Goal: Task Accomplishment & Management: Use online tool/utility

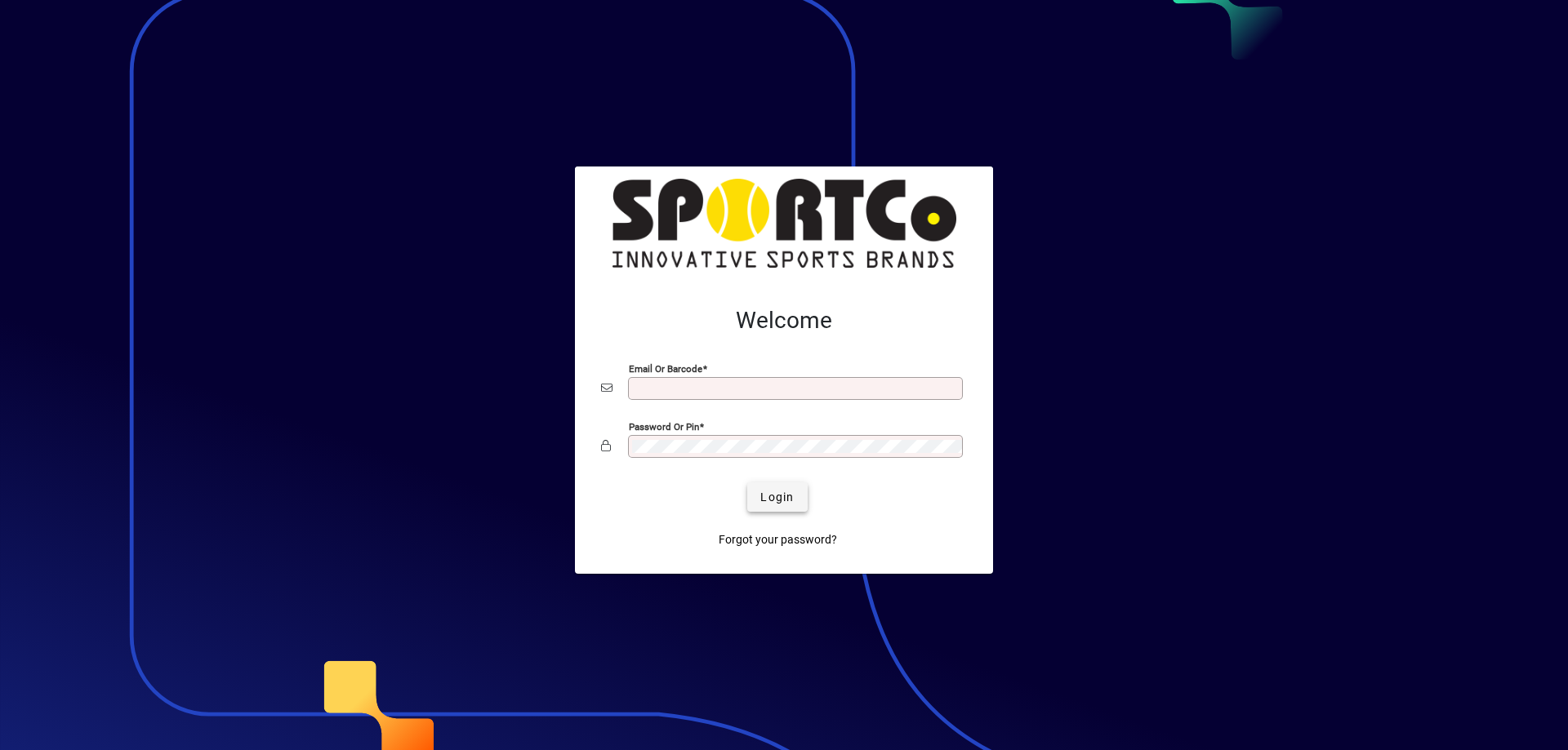
type input "**********"
click at [780, 491] on span "Login" at bounding box center [777, 497] width 33 height 17
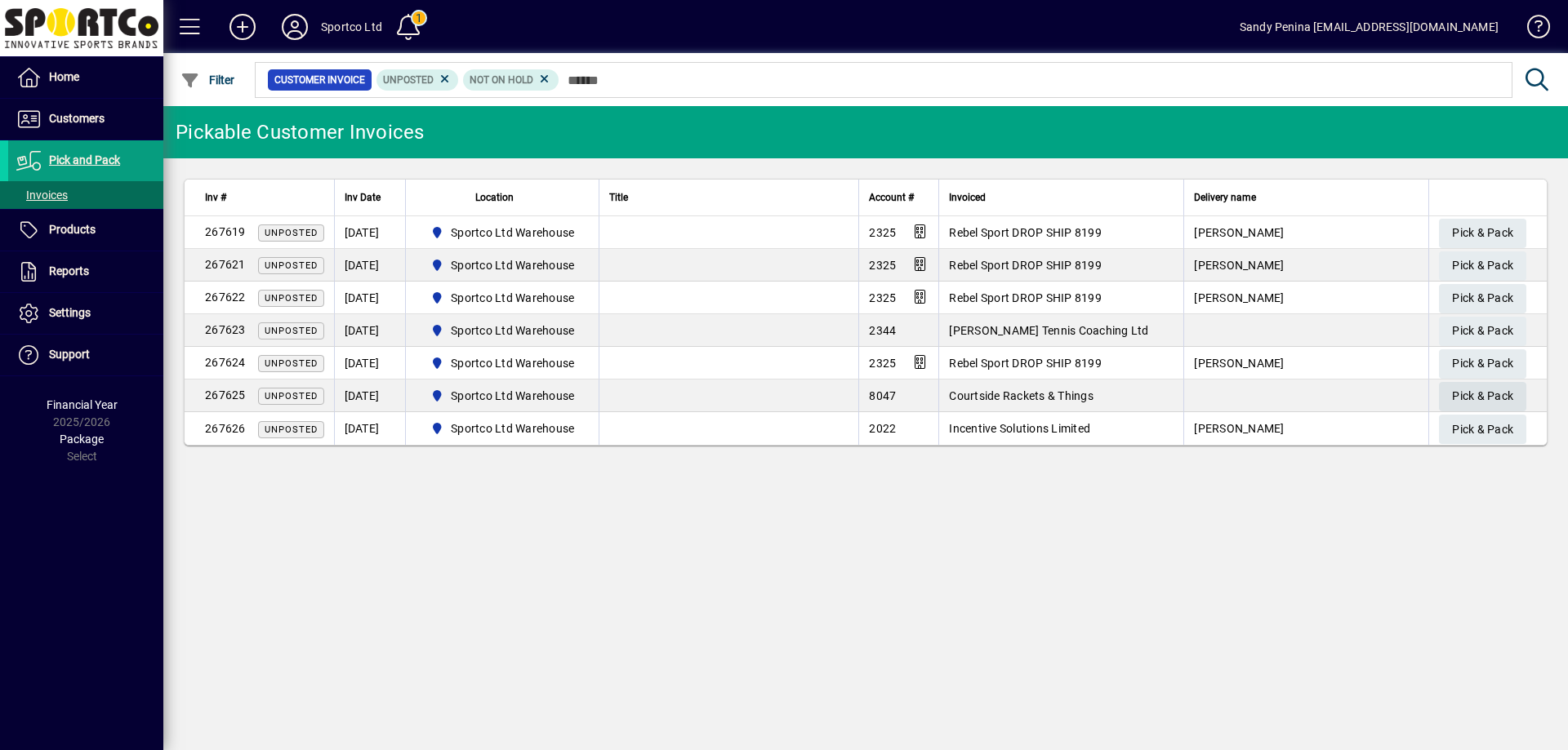
click at [1489, 394] on span "Pick & Pack" at bounding box center [1482, 396] width 61 height 27
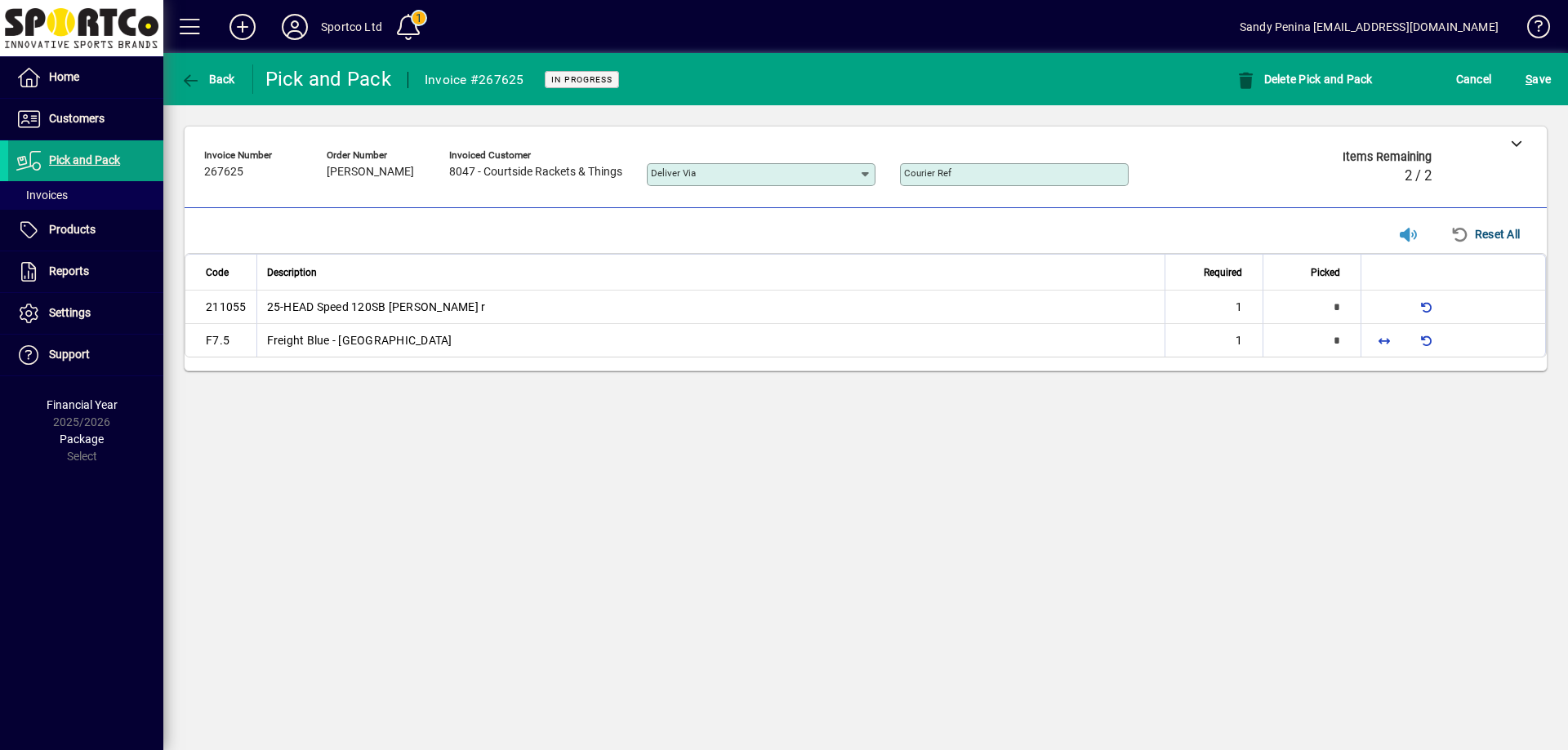
type input "*"
click at [1374, 335] on span "button" at bounding box center [1384, 339] width 39 height 39
type input "*"
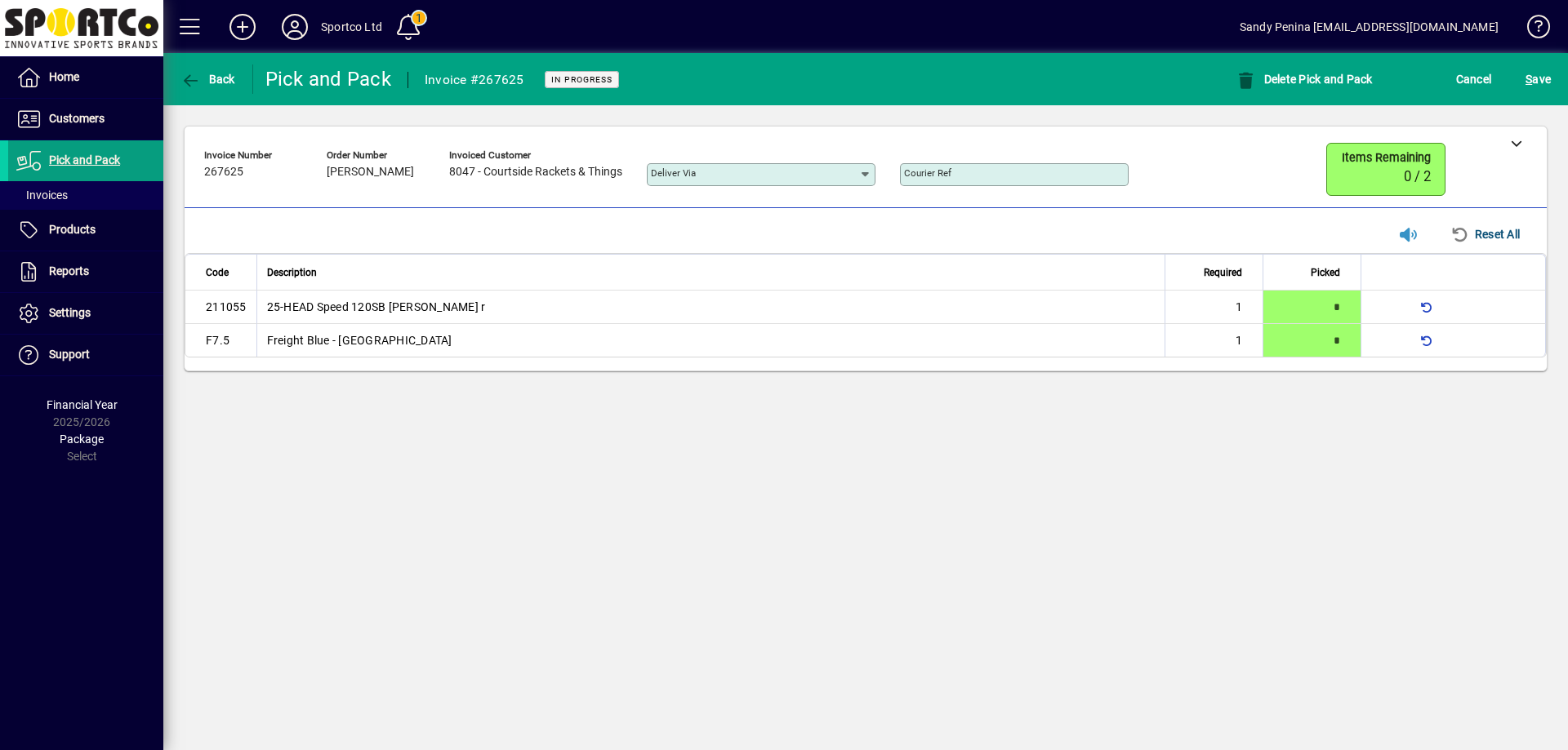
click at [1556, 77] on div "S ave" at bounding box center [1538, 79] width 60 height 30
click at [1546, 79] on span "S ave" at bounding box center [1537, 79] width 26 height 26
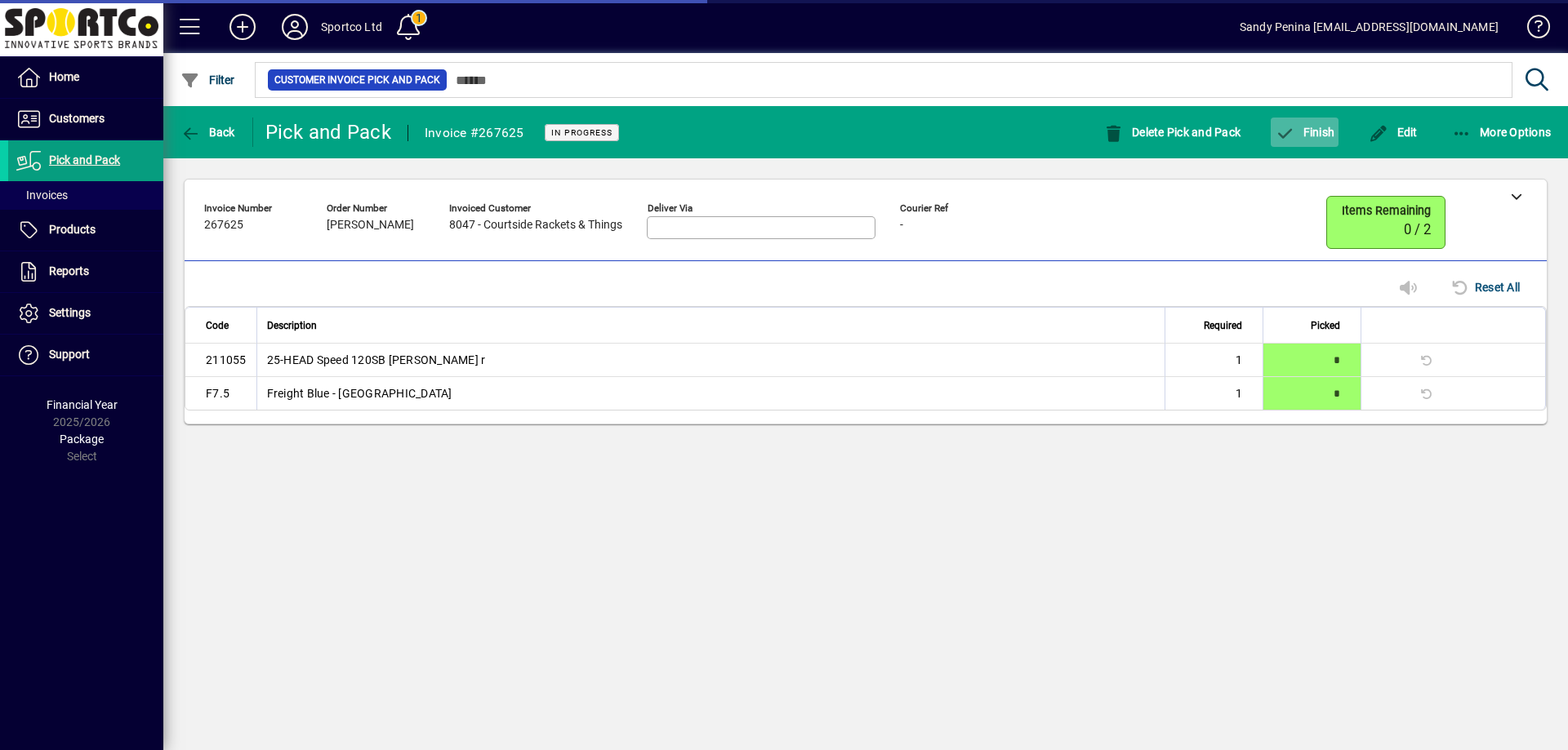
click at [1277, 134] on icon "button" at bounding box center [1284, 134] width 21 height 17
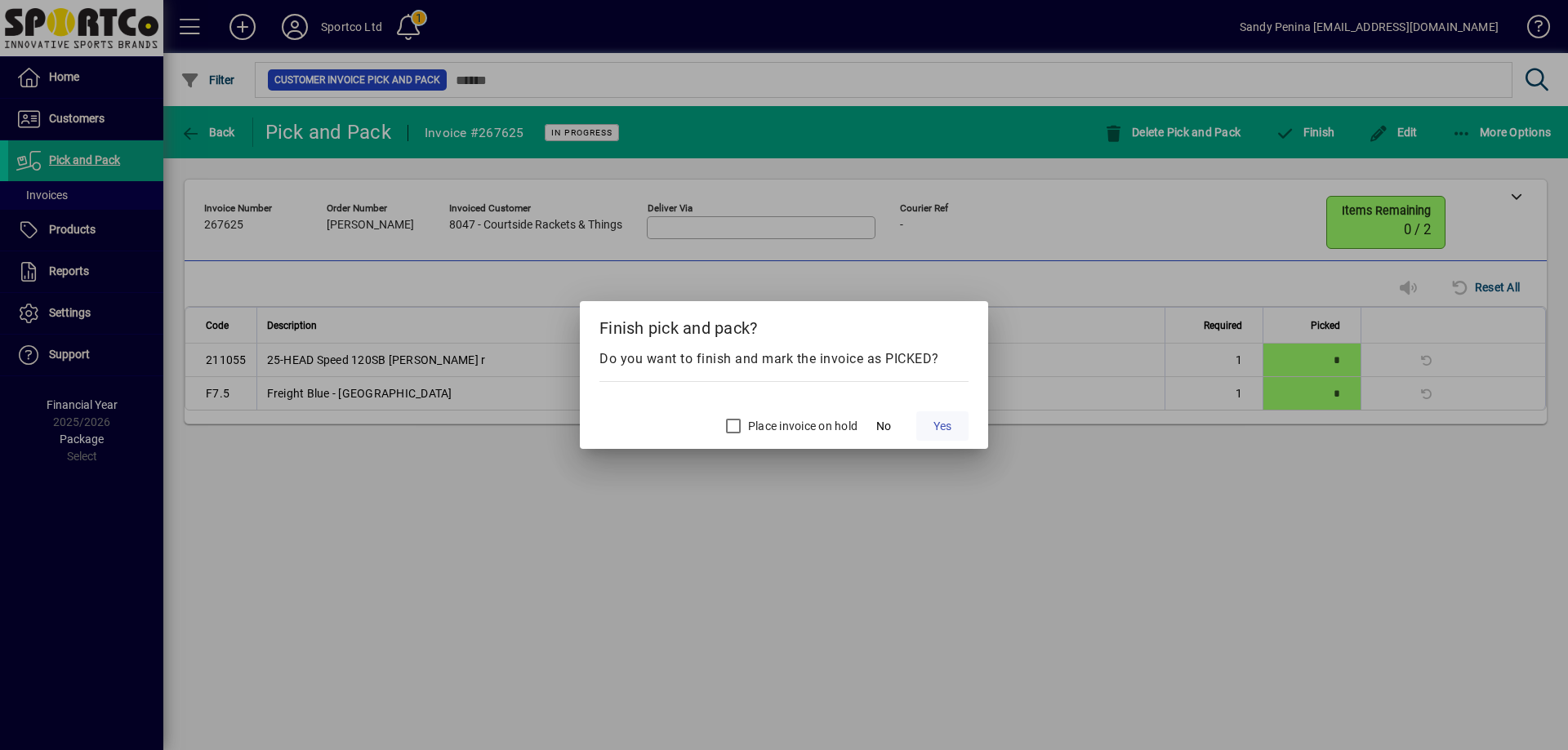
drag, startPoint x: 945, startPoint y: 435, endPoint x: 952, endPoint y: 429, distance: 9.2
click at [945, 434] on button "Yes" at bounding box center [942, 427] width 52 height 30
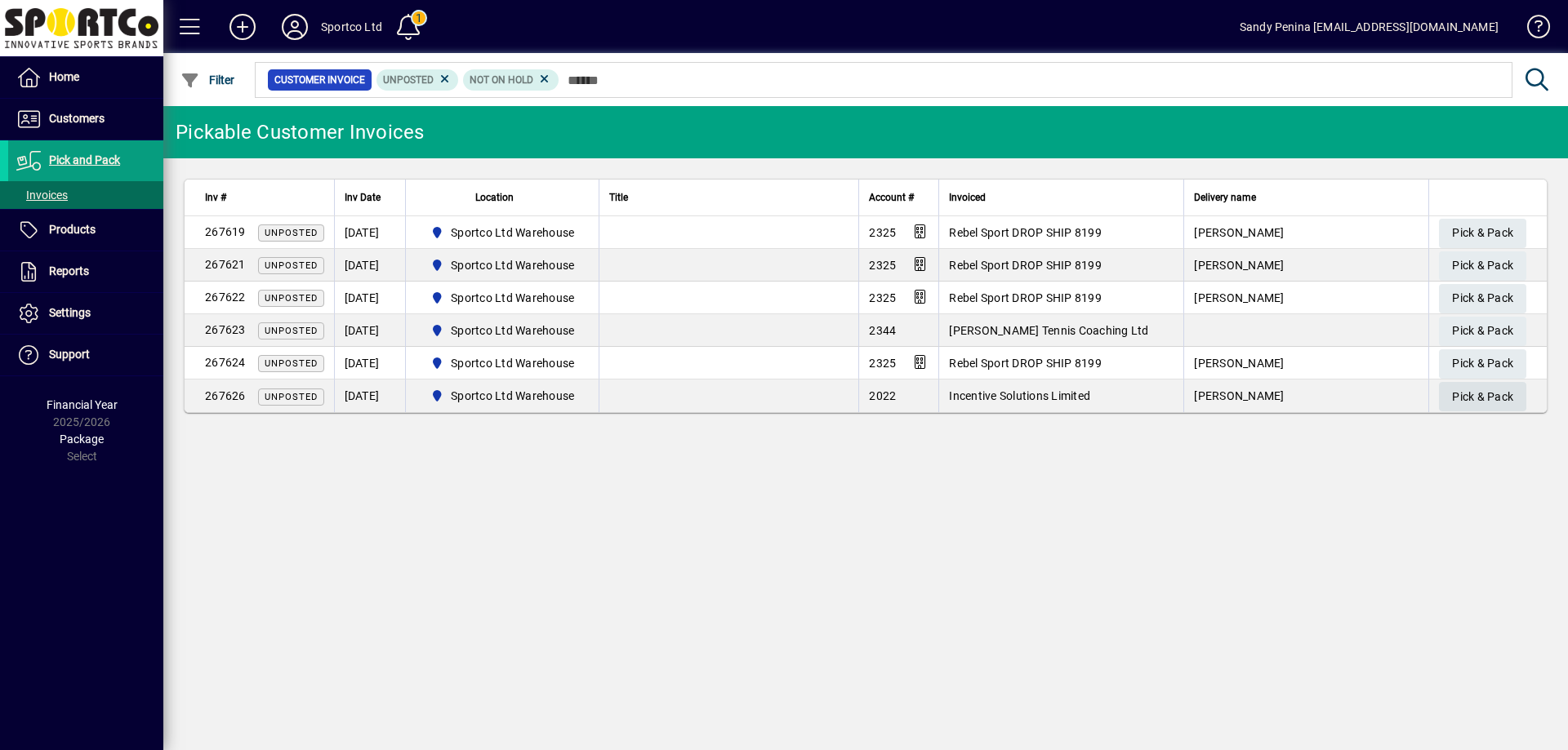
click at [1467, 390] on span "Pick & Pack" at bounding box center [1482, 397] width 61 height 27
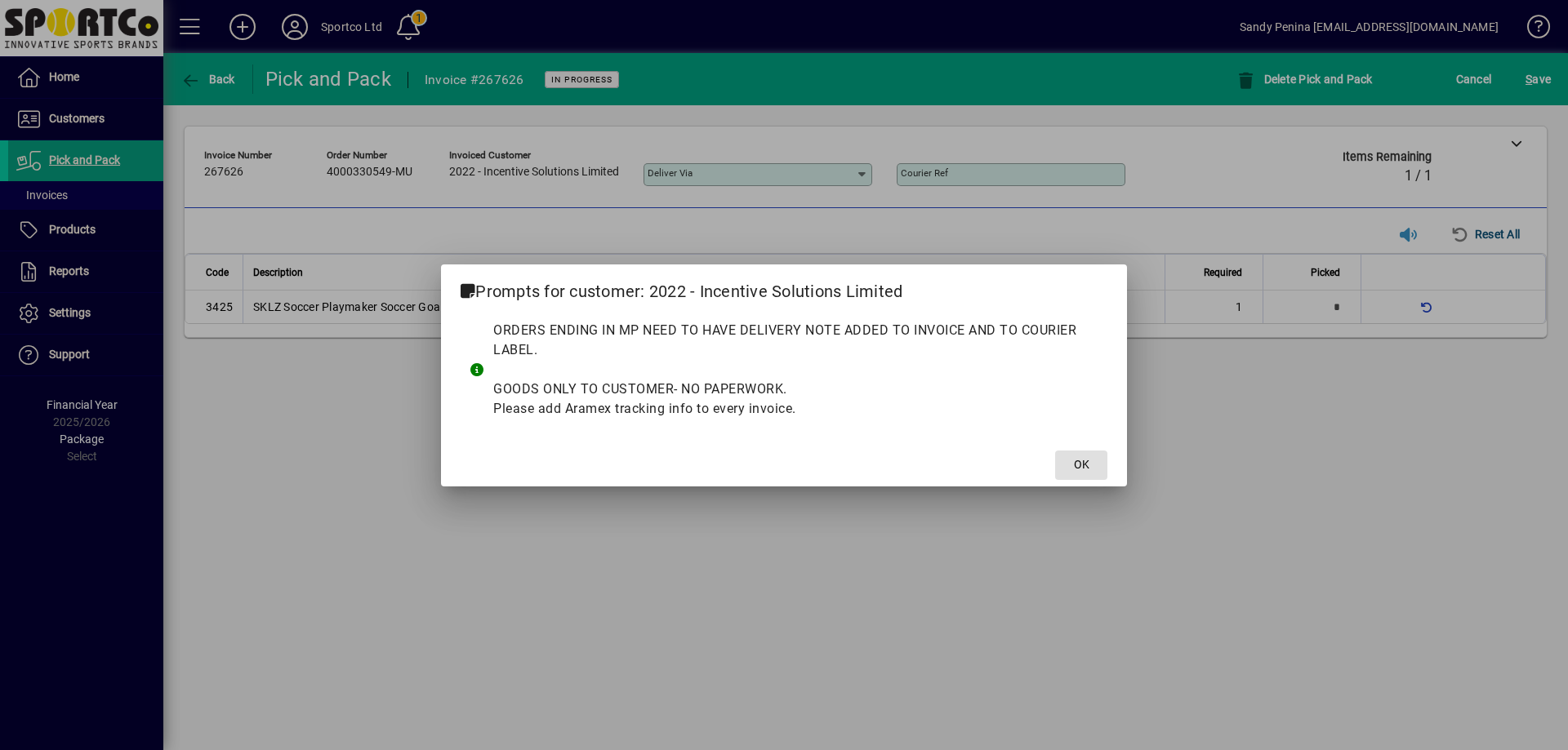
click at [1055, 451] on button "OK" at bounding box center [1081, 466] width 52 height 30
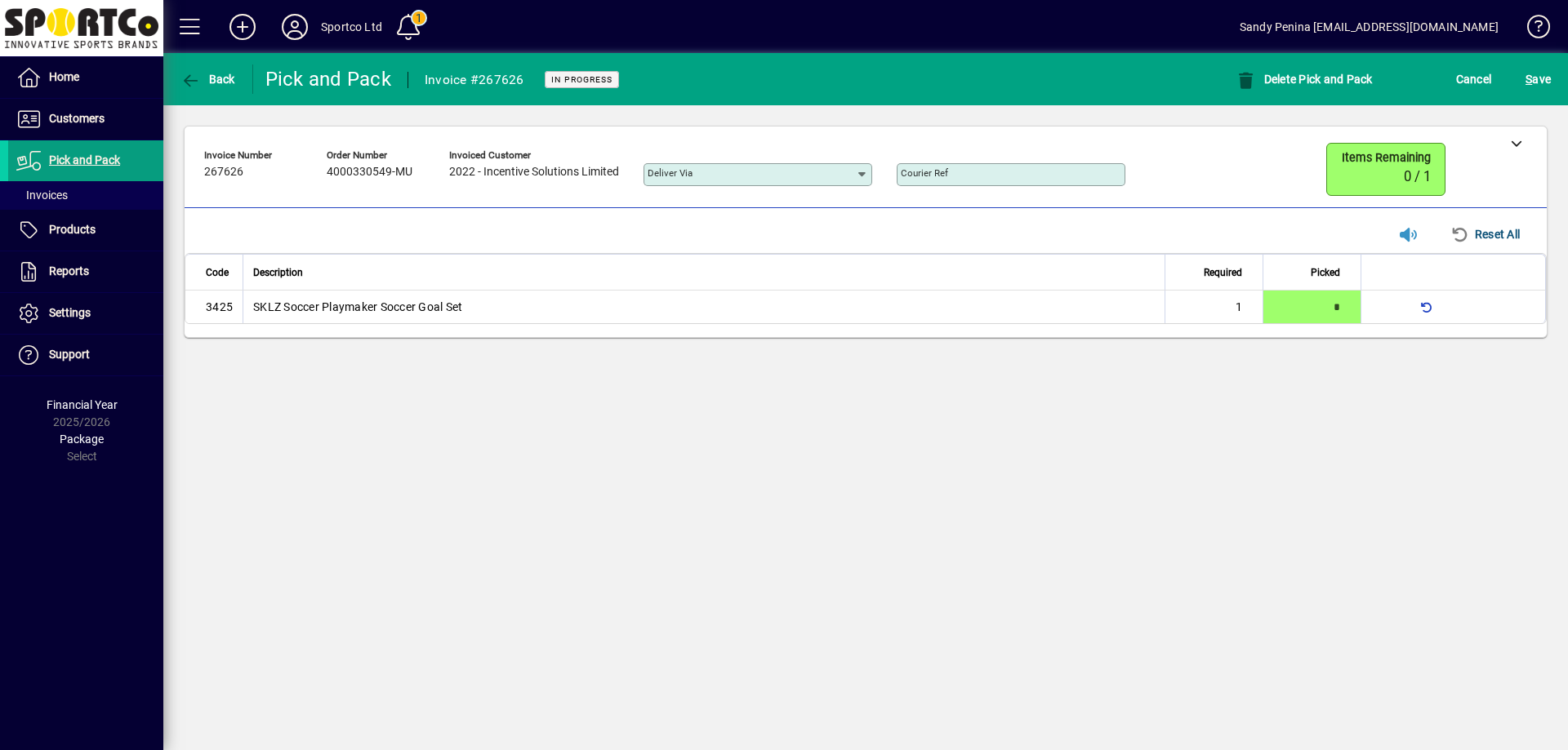
type input "*"
click at [1529, 79] on span "S" at bounding box center [1528, 79] width 7 height 13
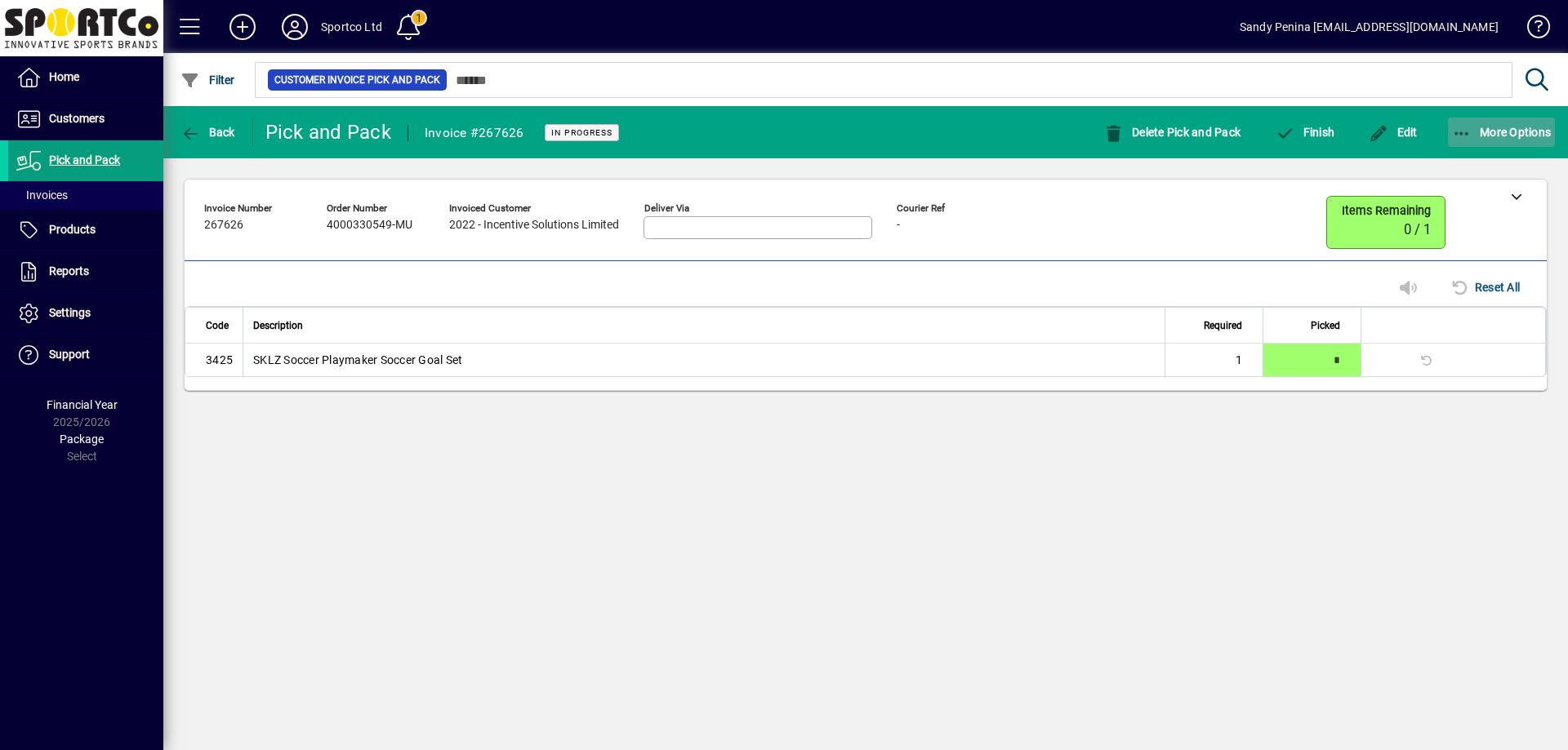
click at [1456, 126] on icon "button" at bounding box center [1461, 134] width 21 height 17
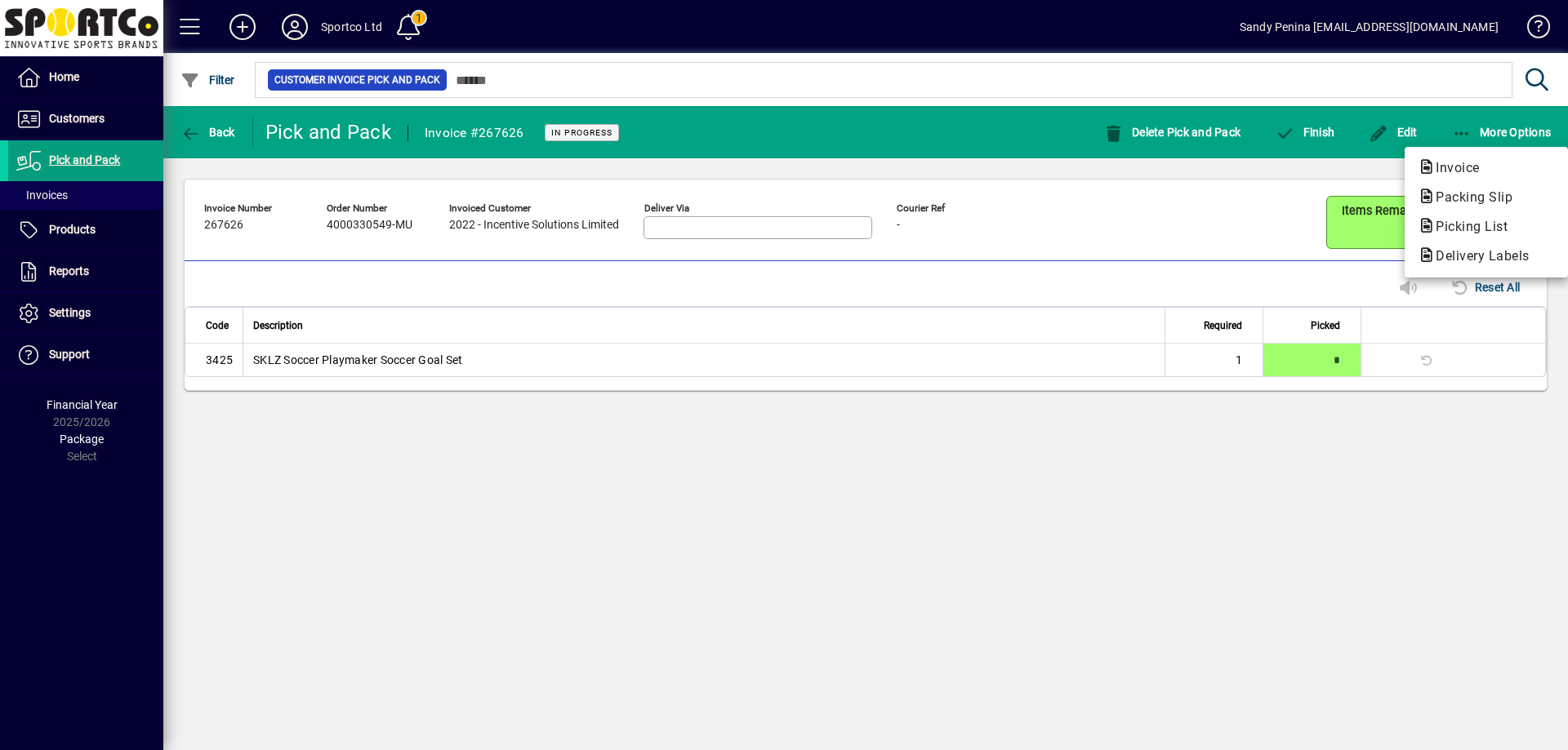
click at [1437, 136] on div at bounding box center [784, 375] width 1568 height 750
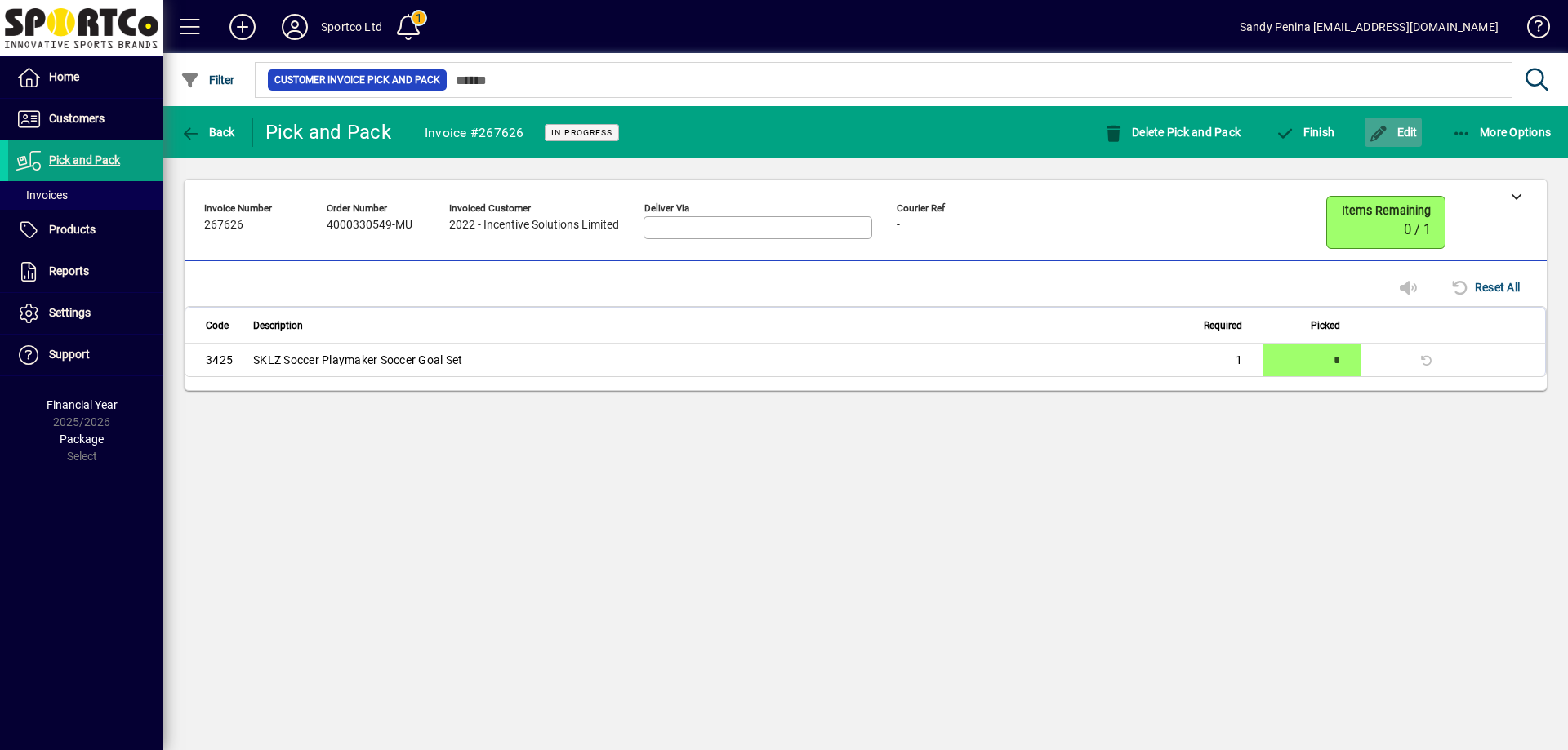
click at [1390, 136] on span "Edit" at bounding box center [1393, 132] width 49 height 13
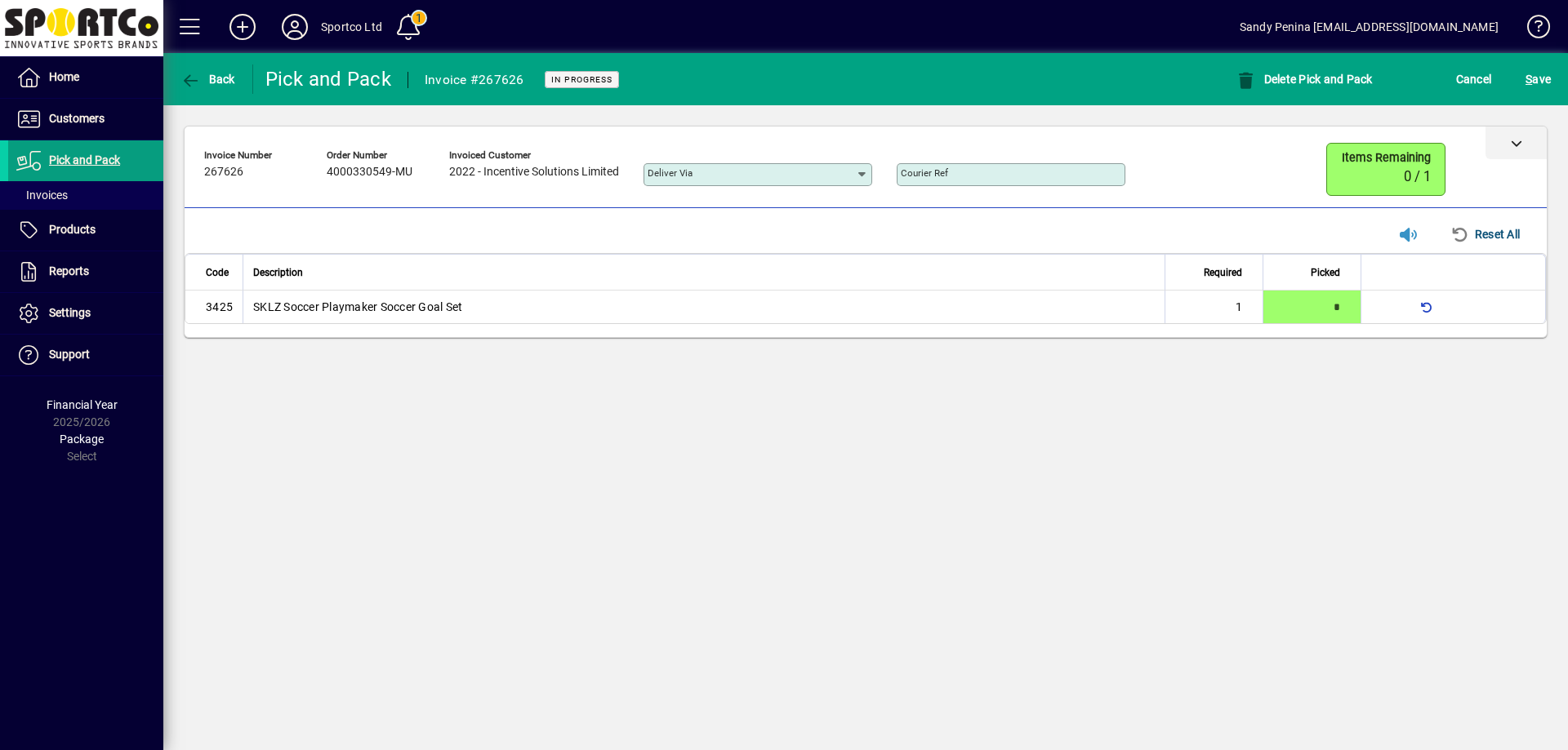
drag, startPoint x: 1528, startPoint y: 150, endPoint x: 1517, endPoint y: 157, distance: 13.0
click at [1521, 155] on div at bounding box center [1516, 142] width 61 height 32
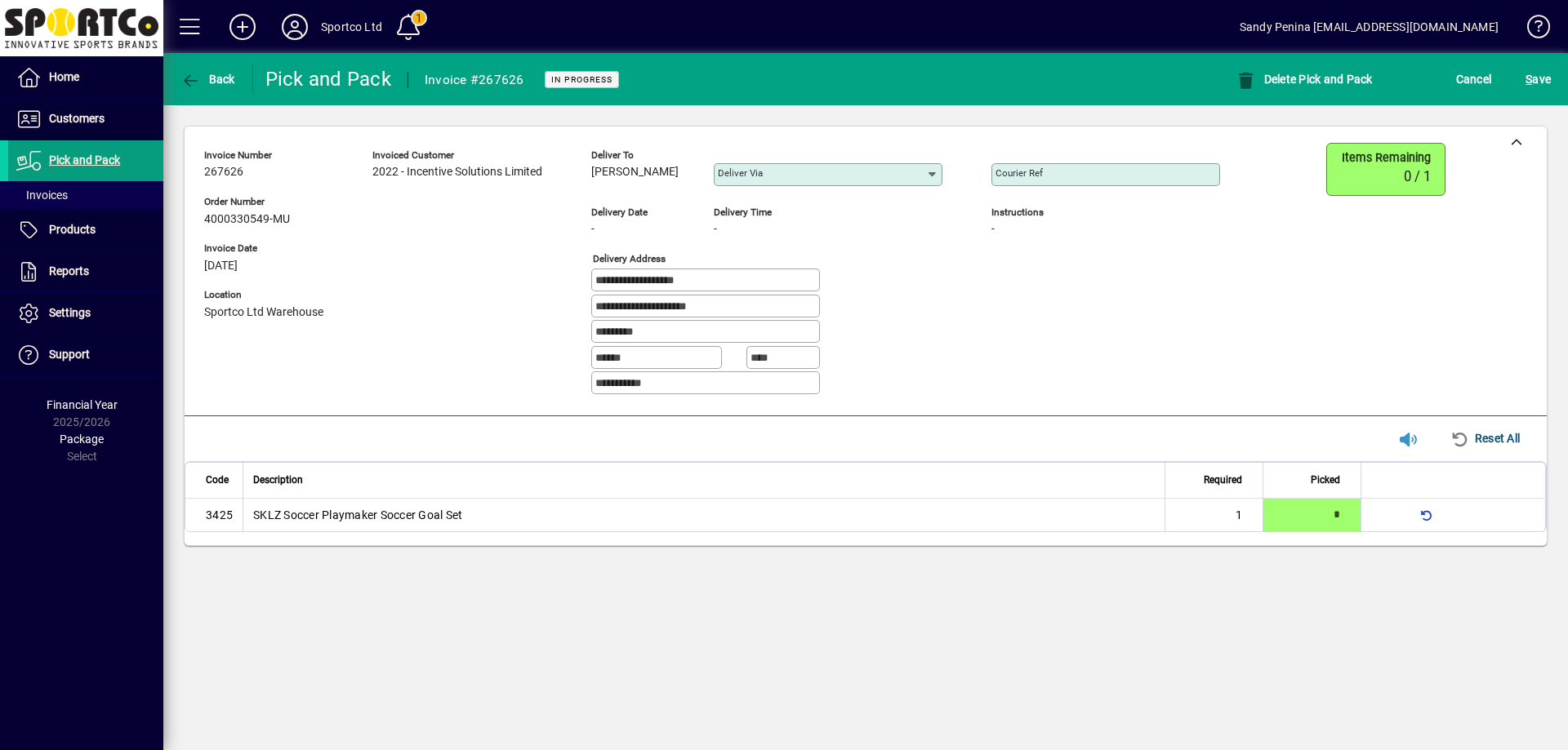
drag, startPoint x: 590, startPoint y: 170, endPoint x: 662, endPoint y: 170, distance: 72.0
click at [675, 180] on div "**********" at bounding box center [724, 275] width 1040 height 265
copy span "Jamie Marwick"
drag, startPoint x: 724, startPoint y: 278, endPoint x: 623, endPoint y: 290, distance: 101.7
click at [579, 284] on div "**********" at bounding box center [724, 275] width 1040 height 265
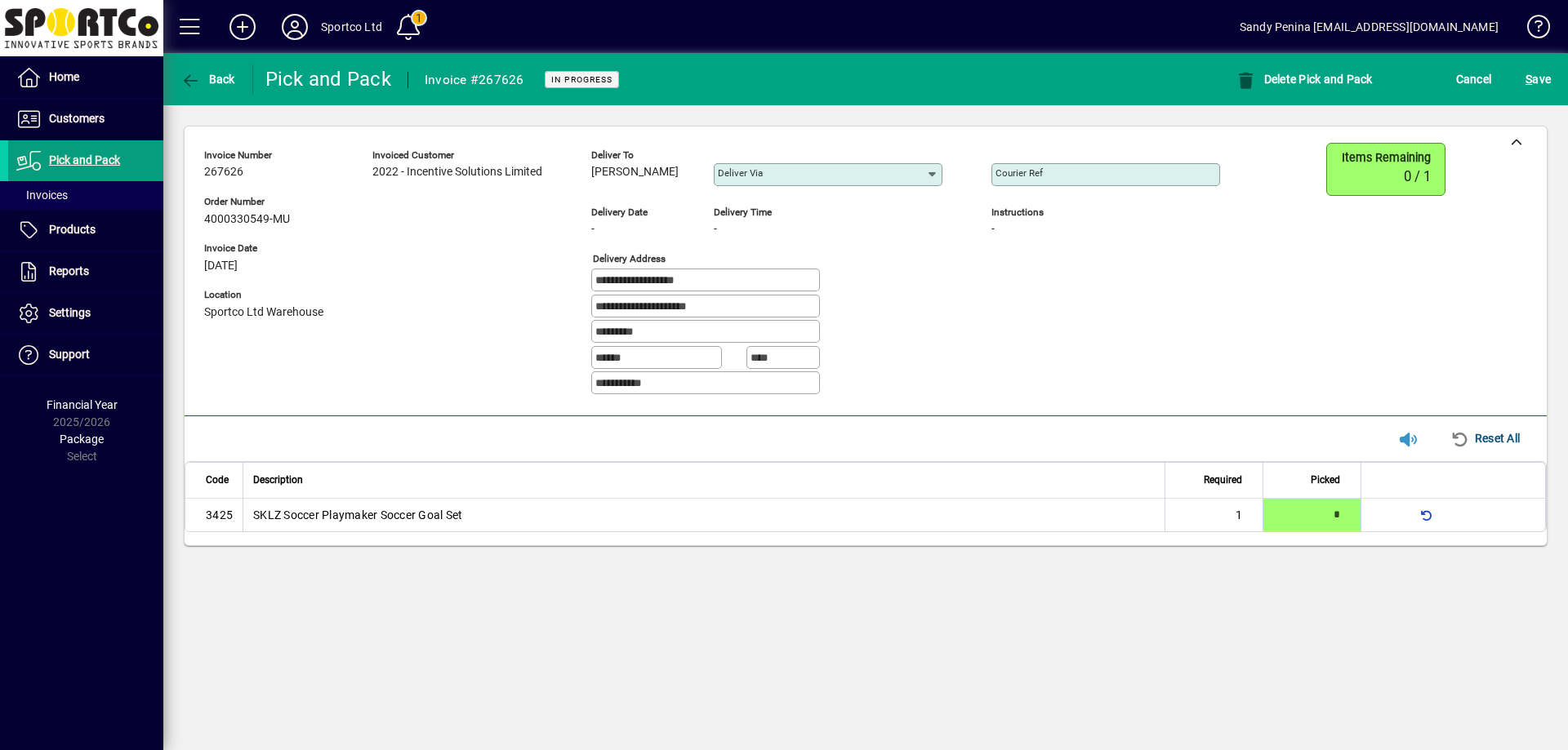
drag, startPoint x: 742, startPoint y: 313, endPoint x: 683, endPoint y: 320, distance: 59.4
click at [581, 304] on div "**********" at bounding box center [724, 275] width 1040 height 265
drag, startPoint x: 672, startPoint y: 333, endPoint x: 454, endPoint y: 319, distance: 218.4
click at [454, 319] on div "**********" at bounding box center [724, 275] width 1040 height 265
click at [1050, 176] on input "Courier Ref" at bounding box center [1107, 174] width 224 height 13
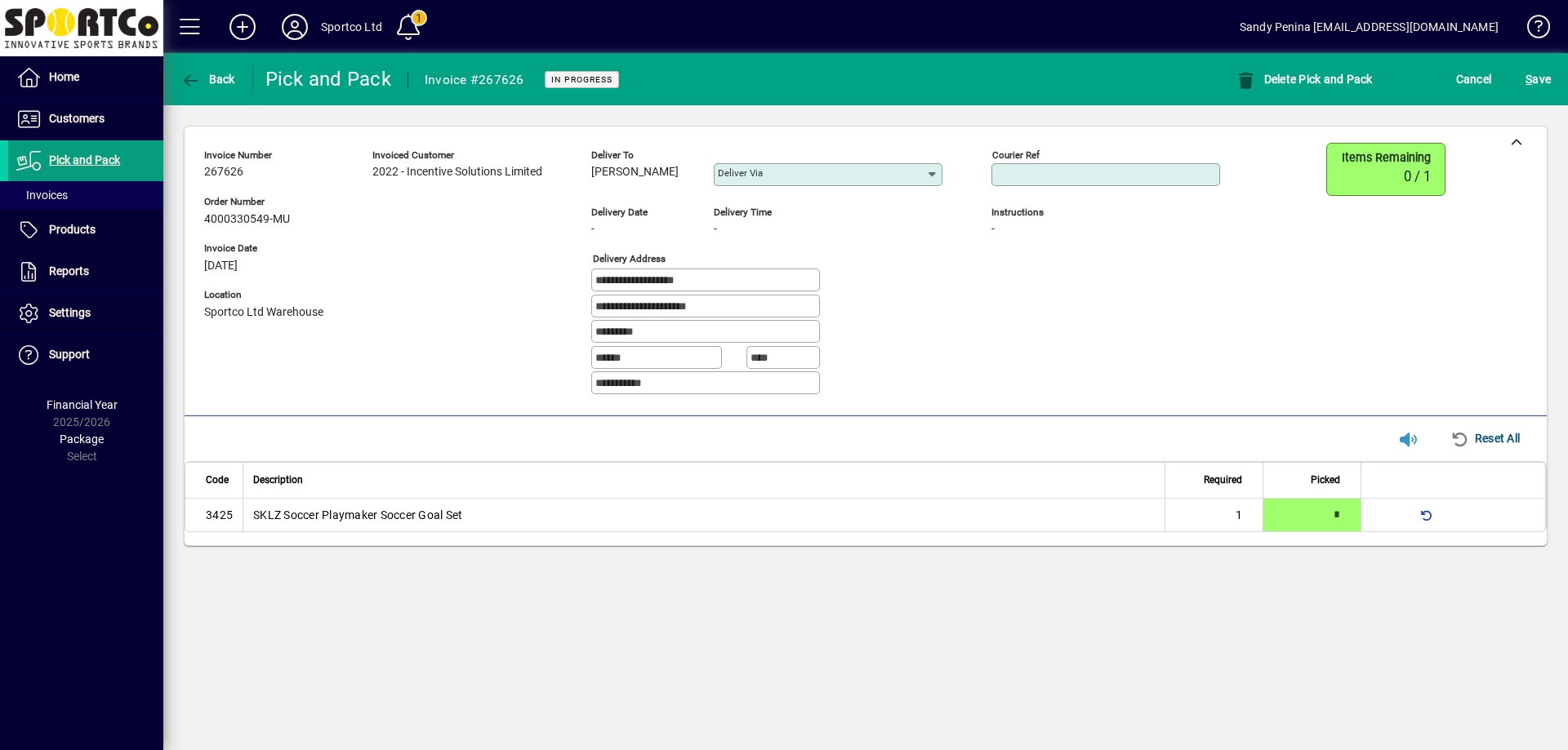
paste input "**********"
type input "**********"
click at [1521, 74] on div "S ave" at bounding box center [1538, 79] width 60 height 30
click at [1547, 84] on span "S ave" at bounding box center [1537, 79] width 26 height 26
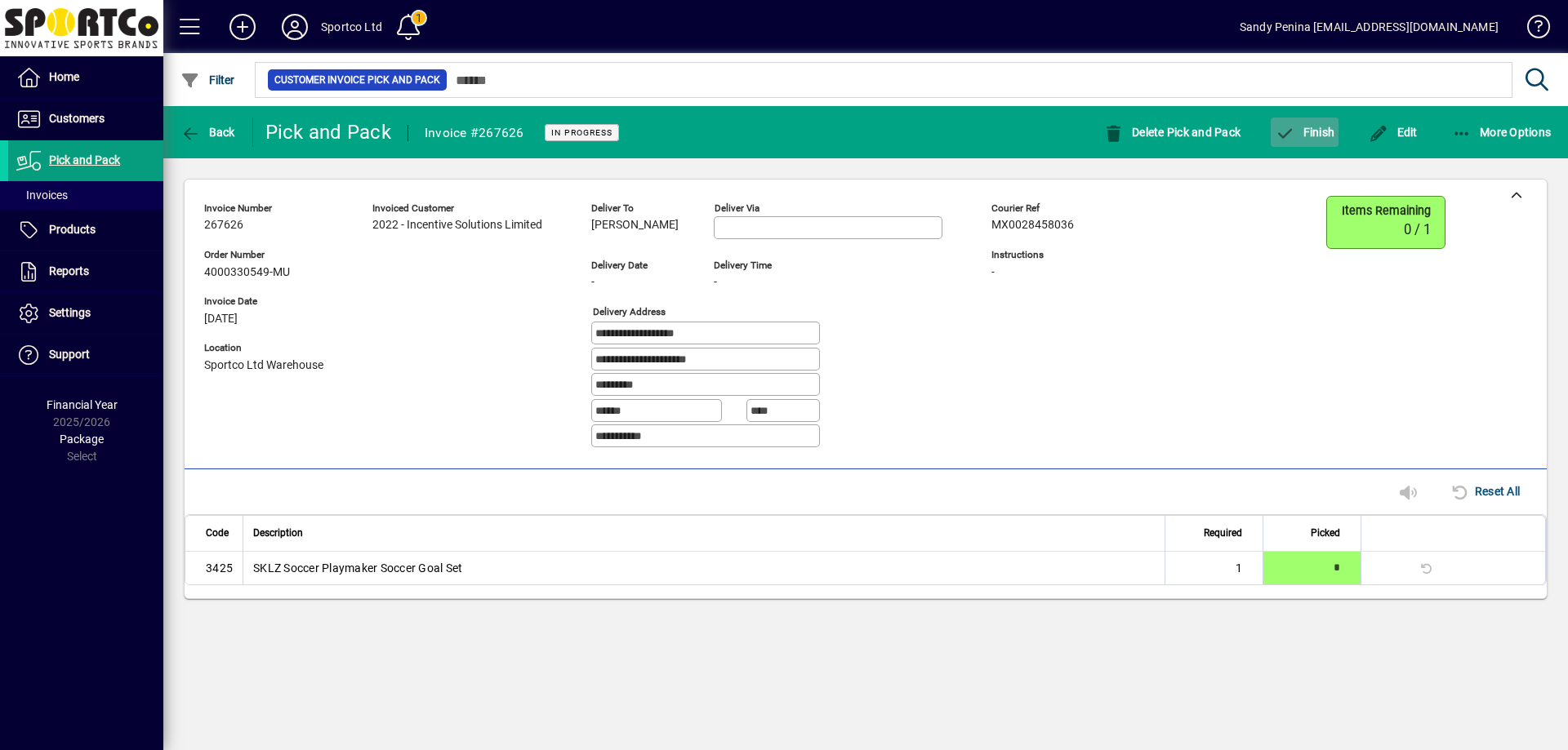
click at [1316, 146] on span "button" at bounding box center [1304, 131] width 68 height 39
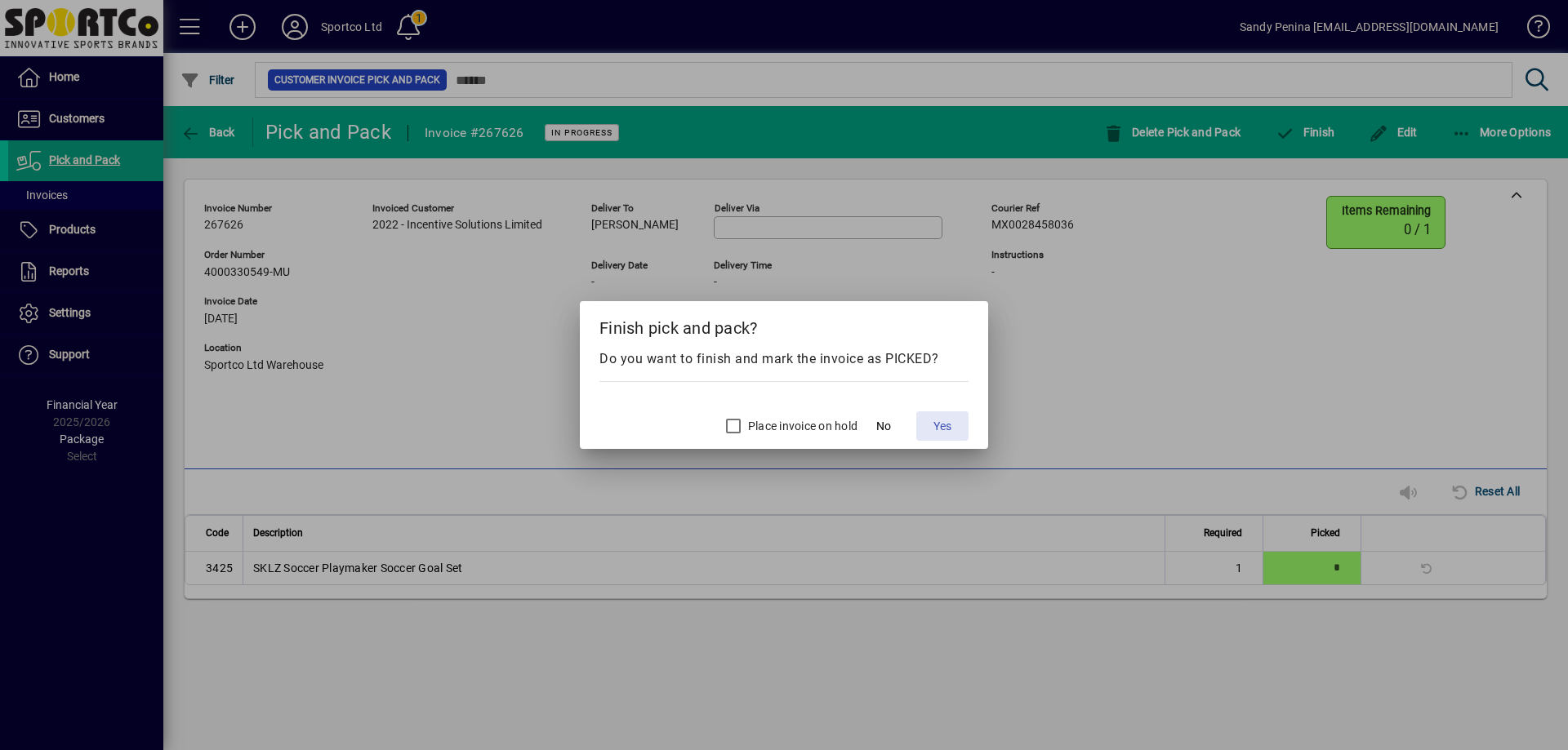
click at [934, 436] on span at bounding box center [942, 426] width 52 height 39
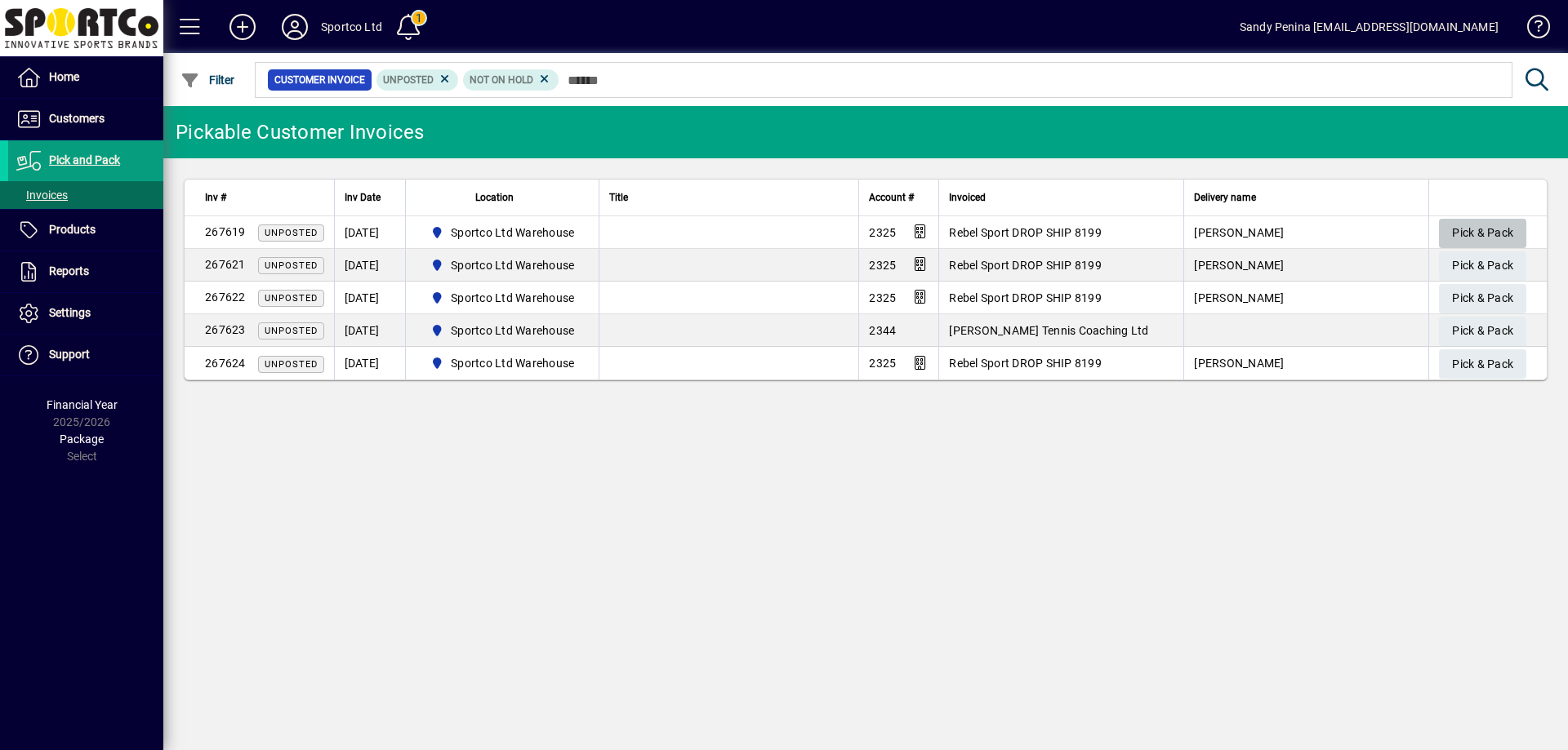
click at [1494, 230] on span "Pick & Pack" at bounding box center [1482, 233] width 61 height 27
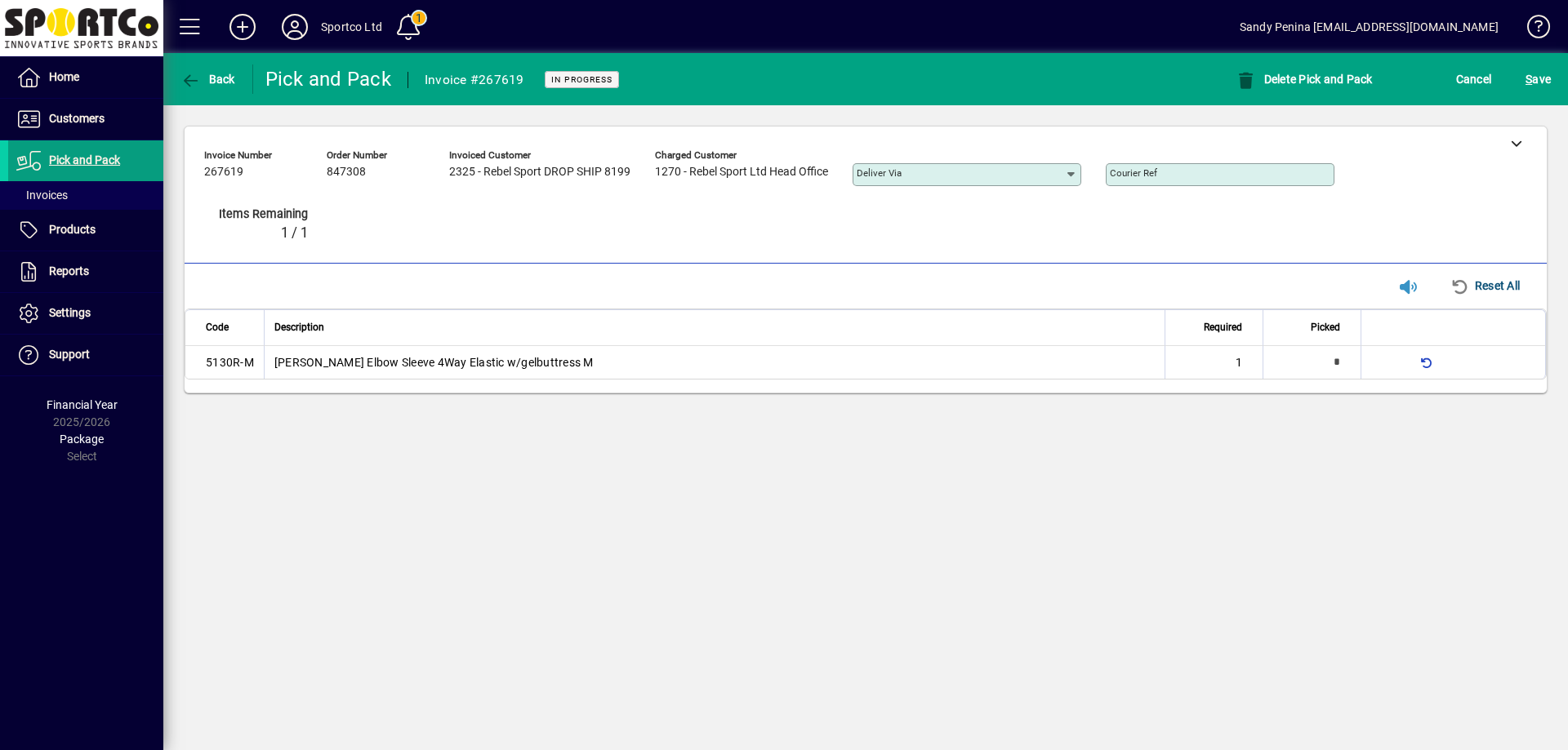
type input "*"
click at [1543, 84] on span "S ave" at bounding box center [1537, 79] width 26 height 26
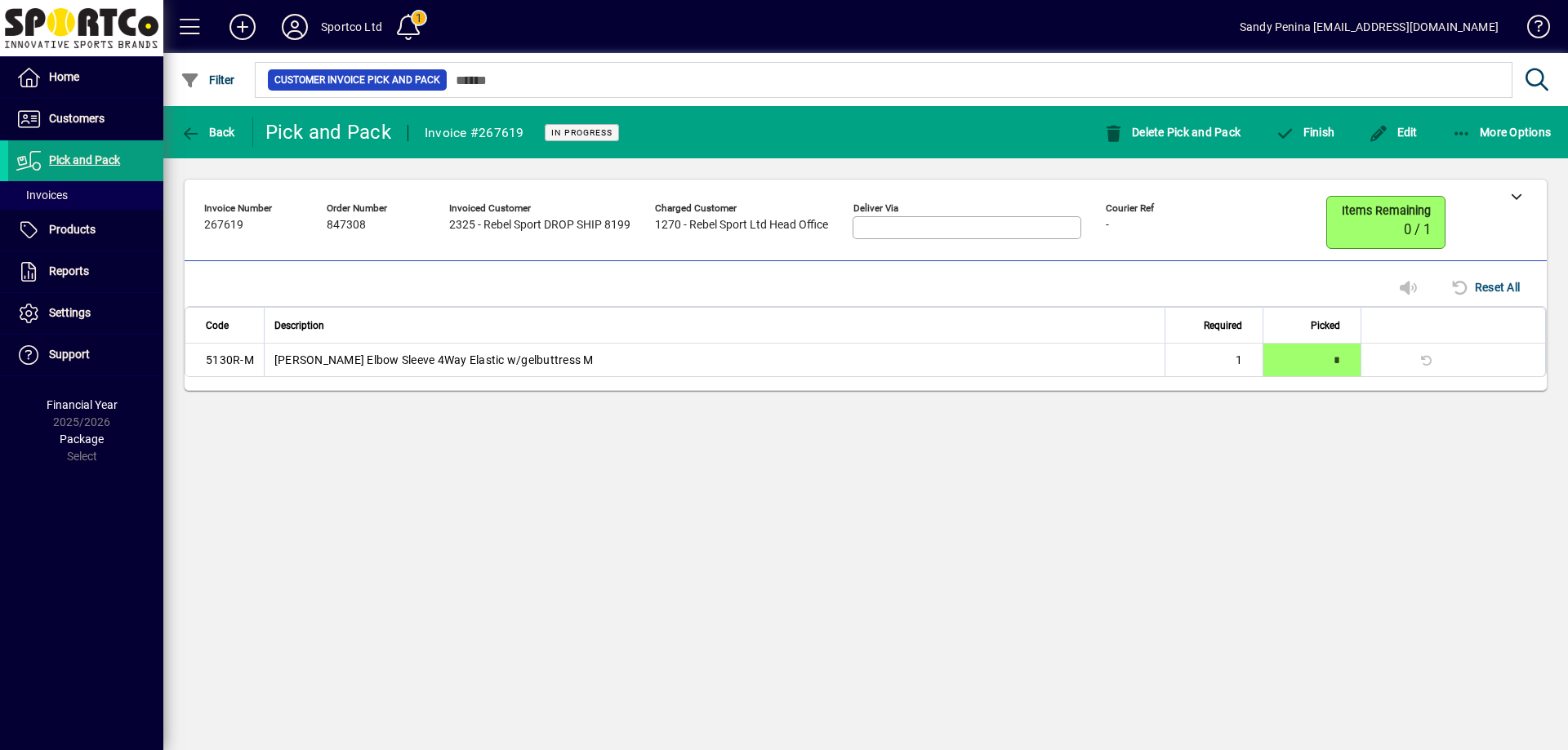
click at [1411, 144] on span "button" at bounding box center [1393, 131] width 57 height 39
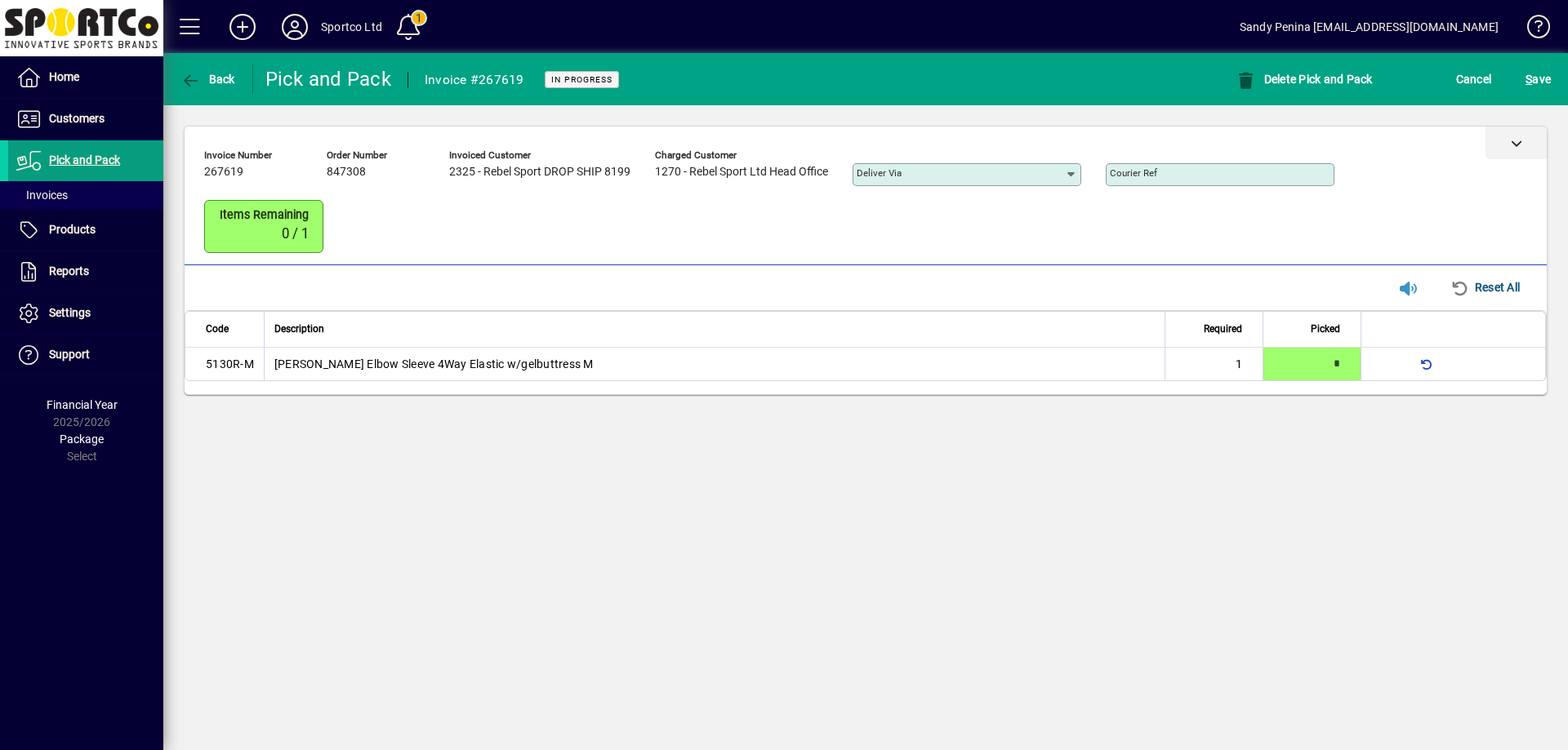
click at [1537, 137] on div at bounding box center [1516, 142] width 61 height 32
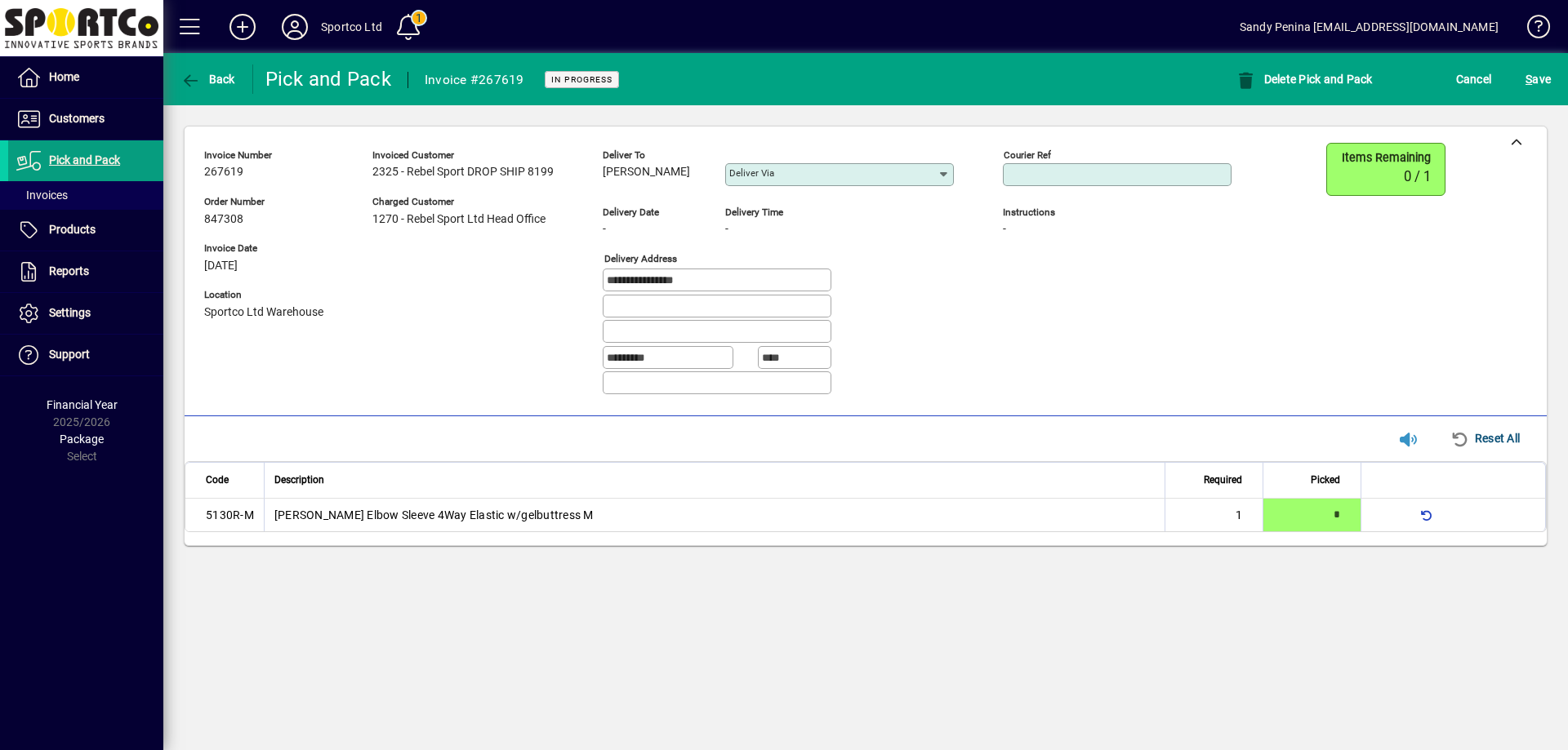
paste input "**********"
type input "**********"
drag, startPoint x: 1107, startPoint y: 170, endPoint x: 850, endPoint y: 134, distance: 259.5
click at [850, 134] on div "**********" at bounding box center [865, 271] width 1362 height 289
click at [1073, 174] on input "Courier Ref" at bounding box center [1118, 174] width 224 height 13
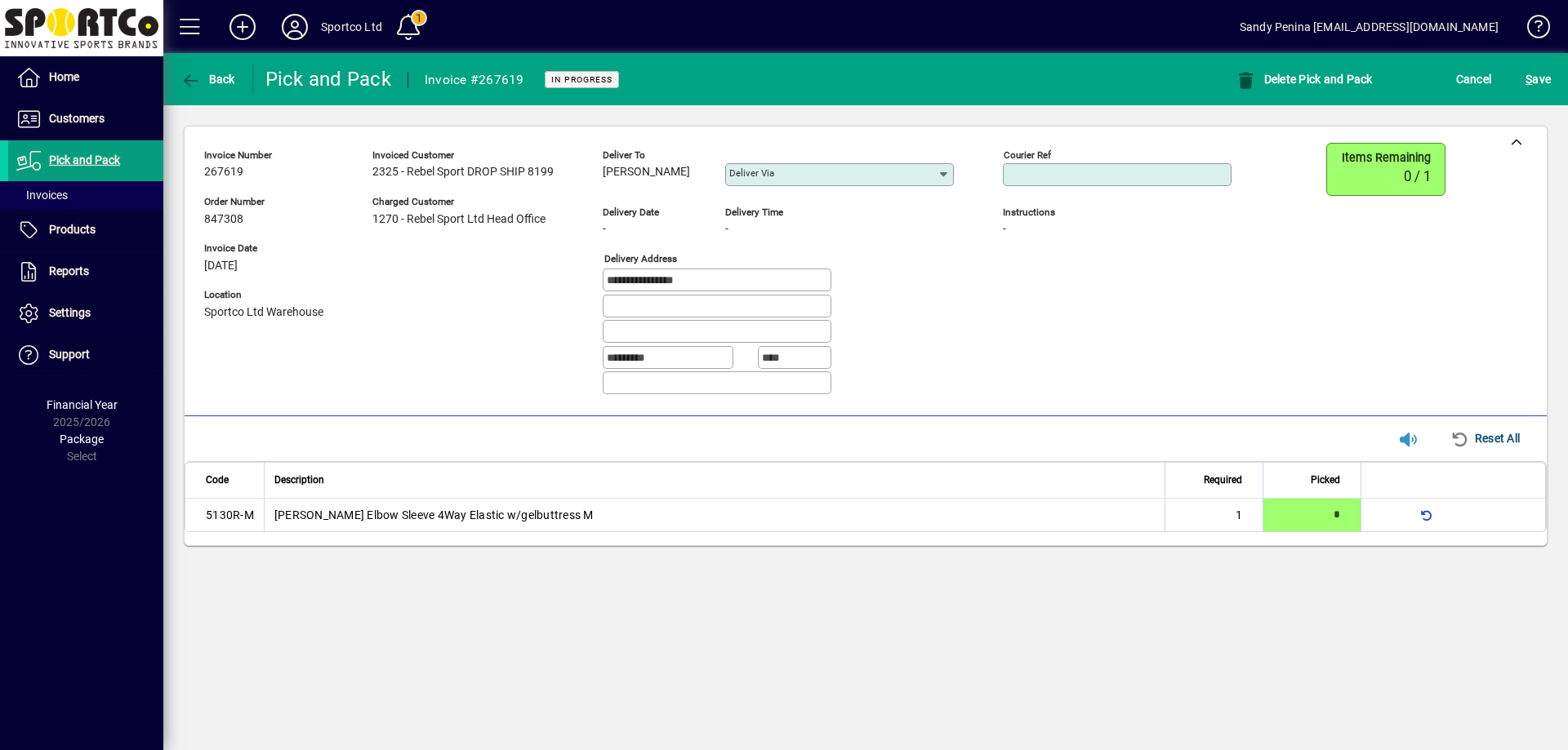
paste input "**********"
type input "**********"
click at [1546, 74] on span "S ave" at bounding box center [1537, 79] width 26 height 26
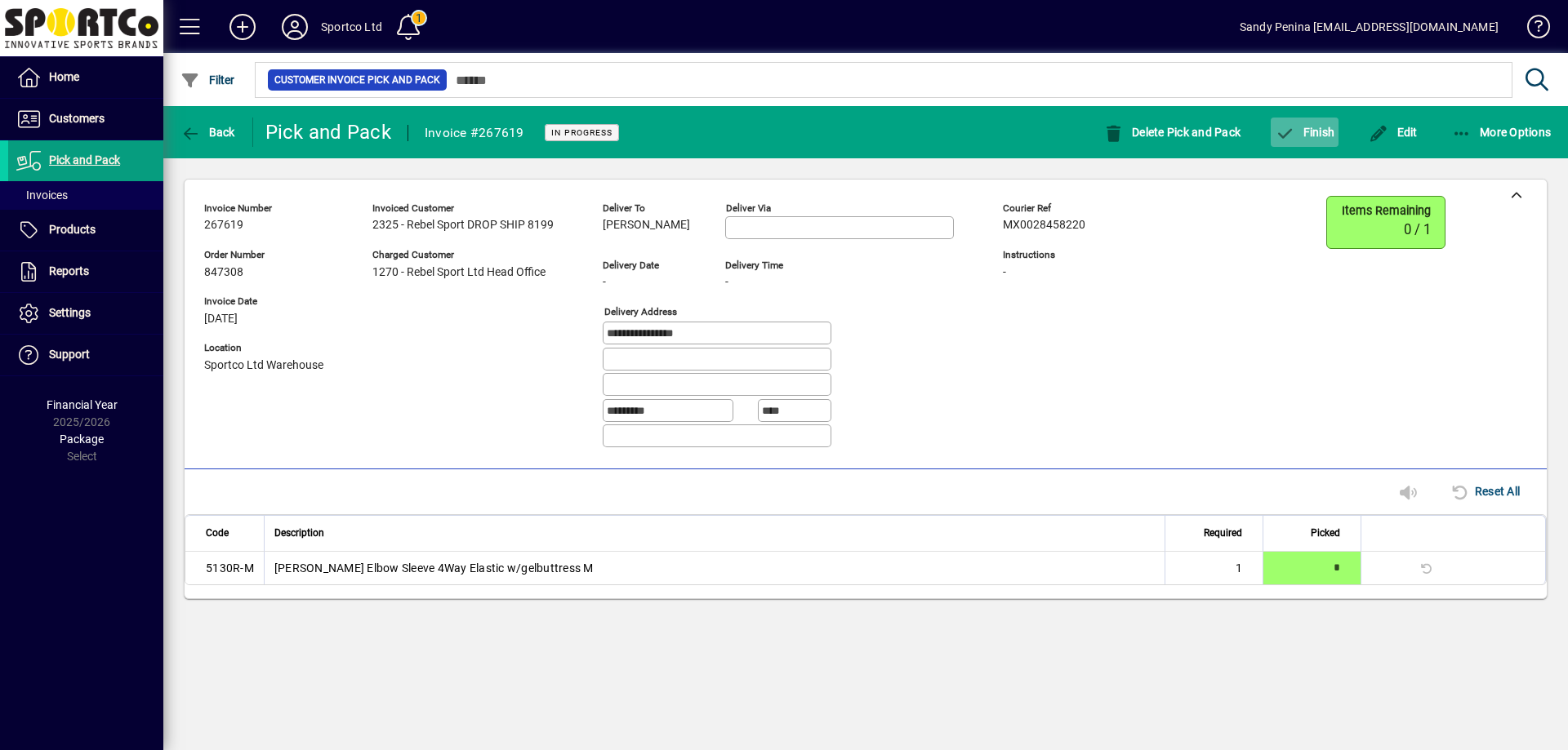
click at [1312, 150] on span "button" at bounding box center [1304, 131] width 68 height 39
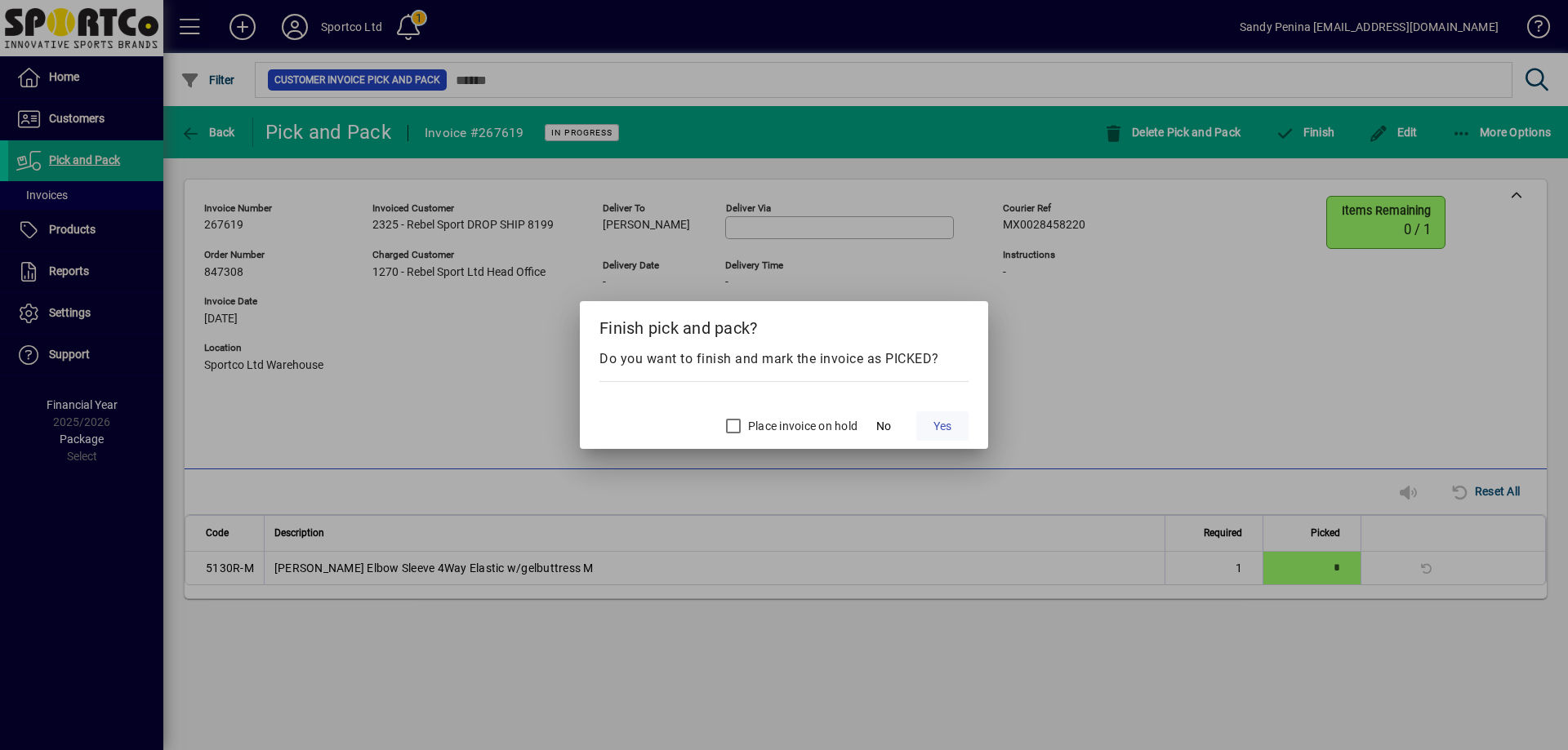
drag, startPoint x: 939, startPoint y: 428, endPoint x: 955, endPoint y: 423, distance: 16.8
click at [939, 428] on span "Yes" at bounding box center [942, 426] width 18 height 17
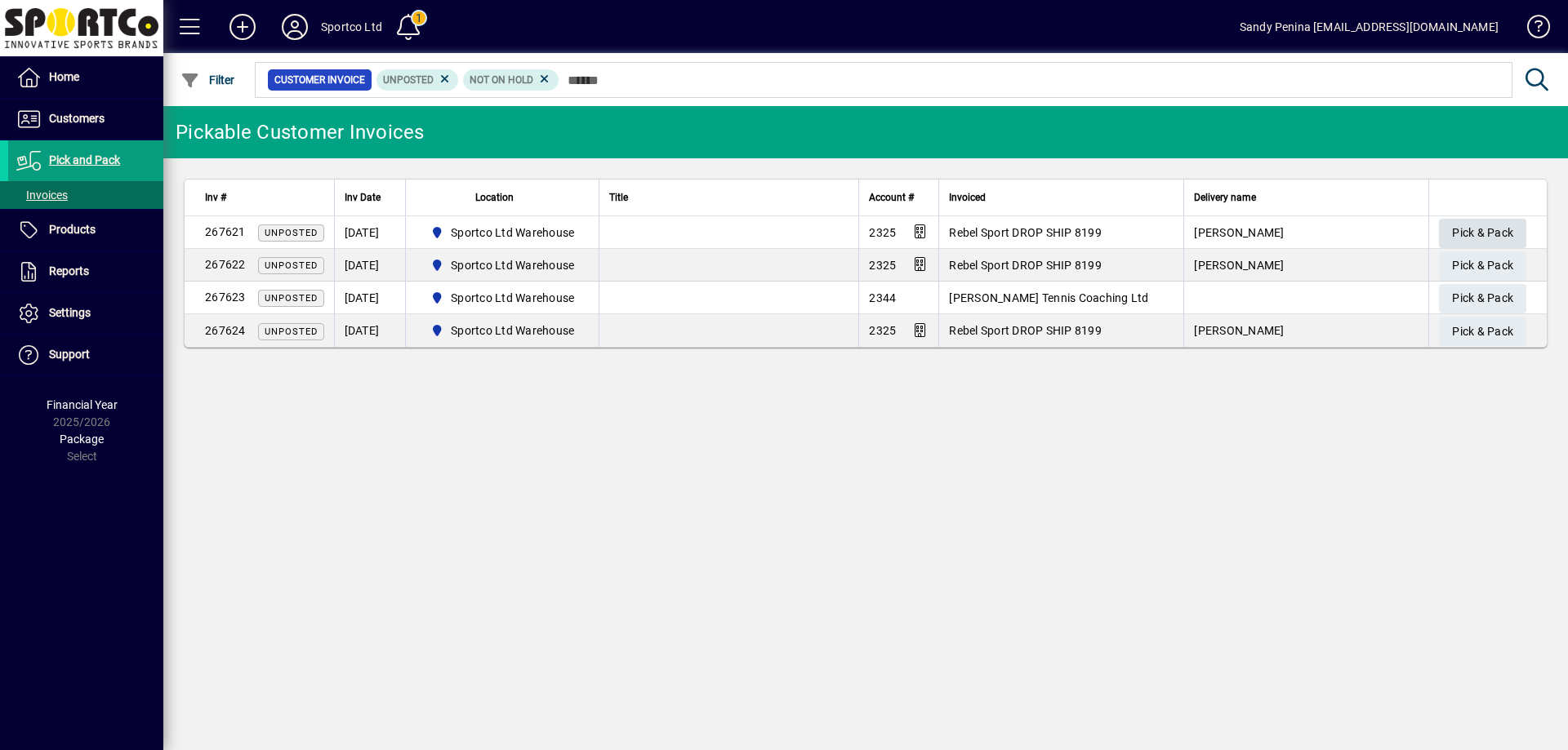
click at [1480, 232] on span "Pick & Pack" at bounding box center [1482, 233] width 61 height 27
click at [1439, 219] on button "Pick & Pack" at bounding box center [1483, 234] width 88 height 30
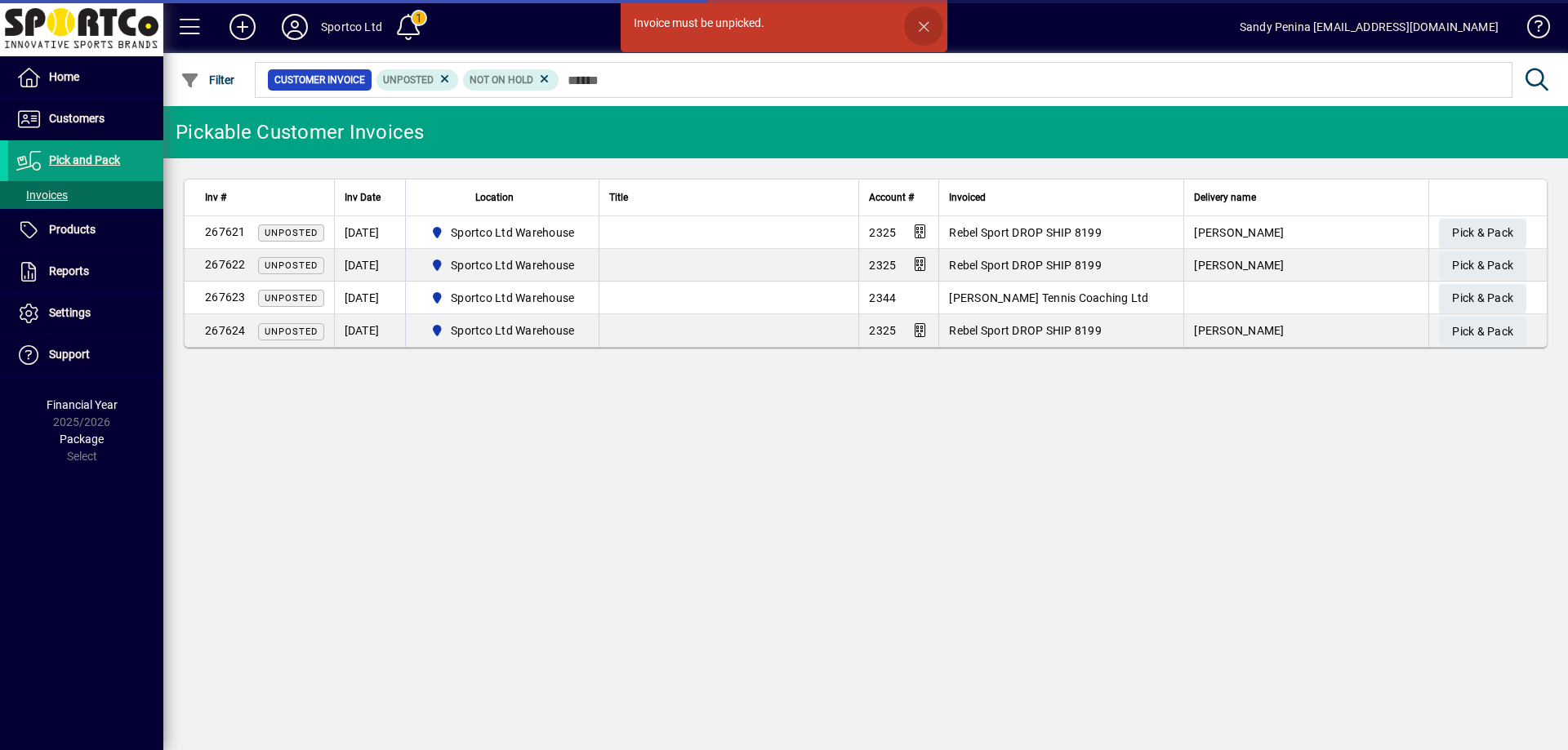
click at [918, 22] on span "button" at bounding box center [923, 26] width 39 height 39
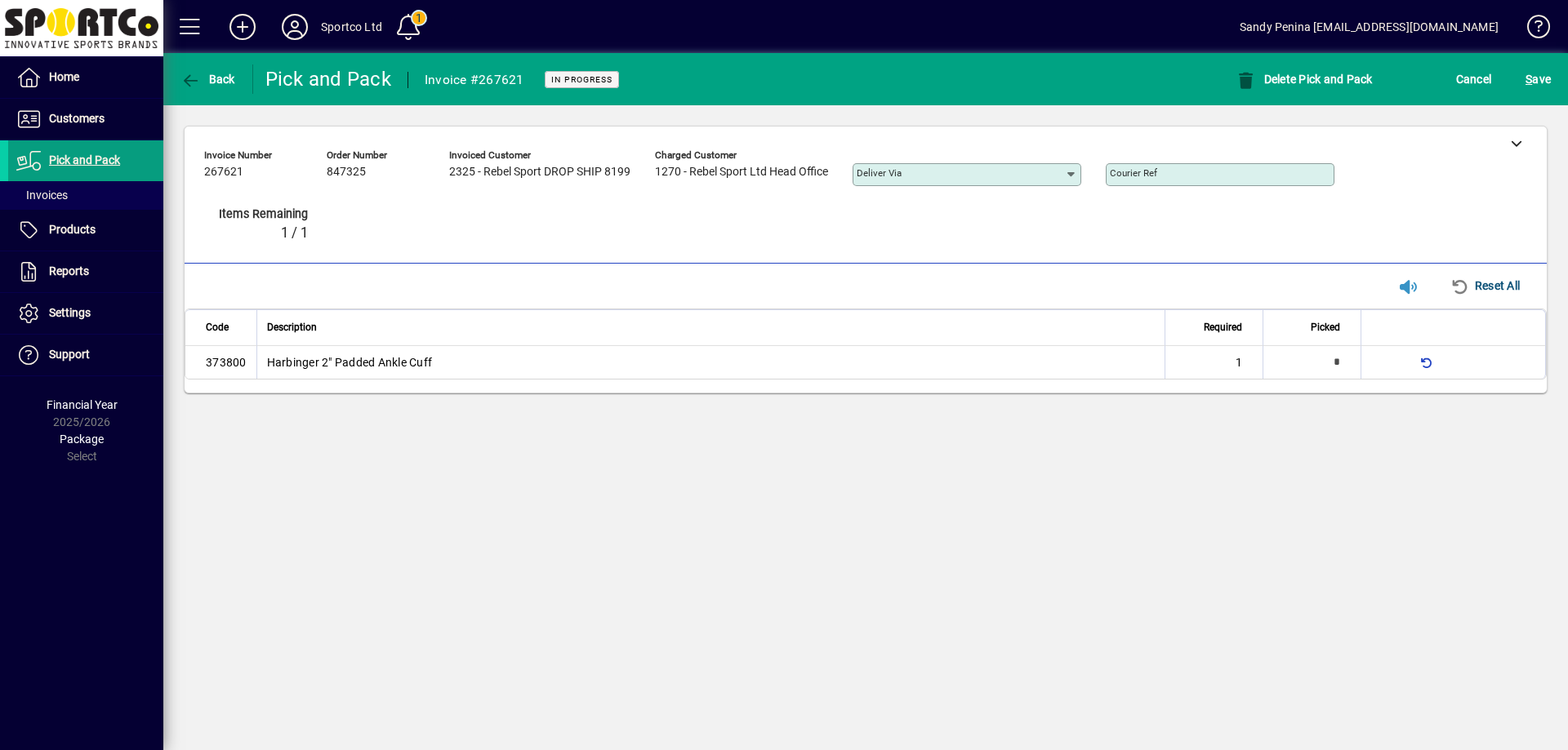
type input "*"
click at [1540, 96] on span "submit" at bounding box center [1537, 79] width 33 height 39
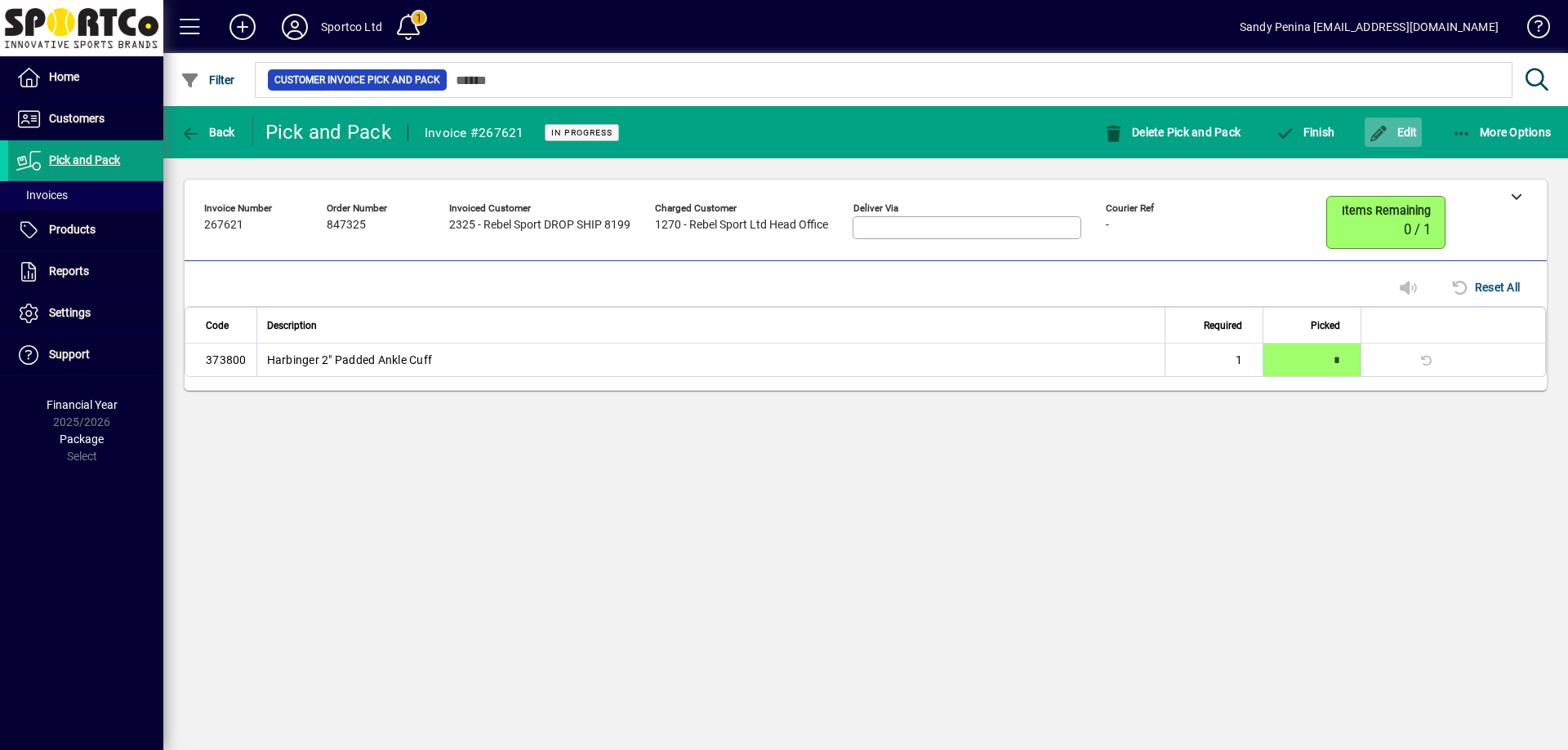
click at [1398, 141] on span "button" at bounding box center [1393, 131] width 57 height 39
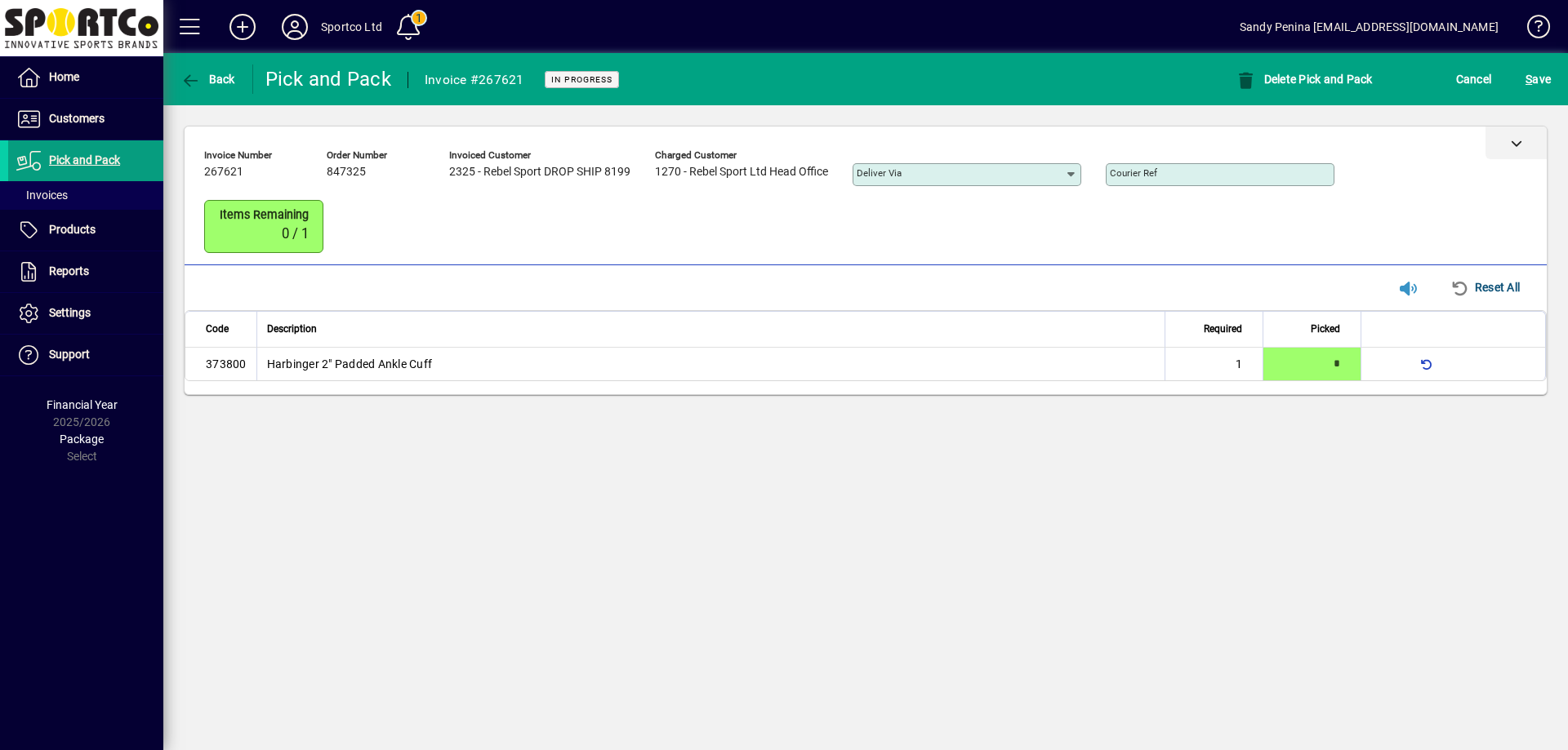
click at [1527, 145] on div at bounding box center [1516, 142] width 61 height 32
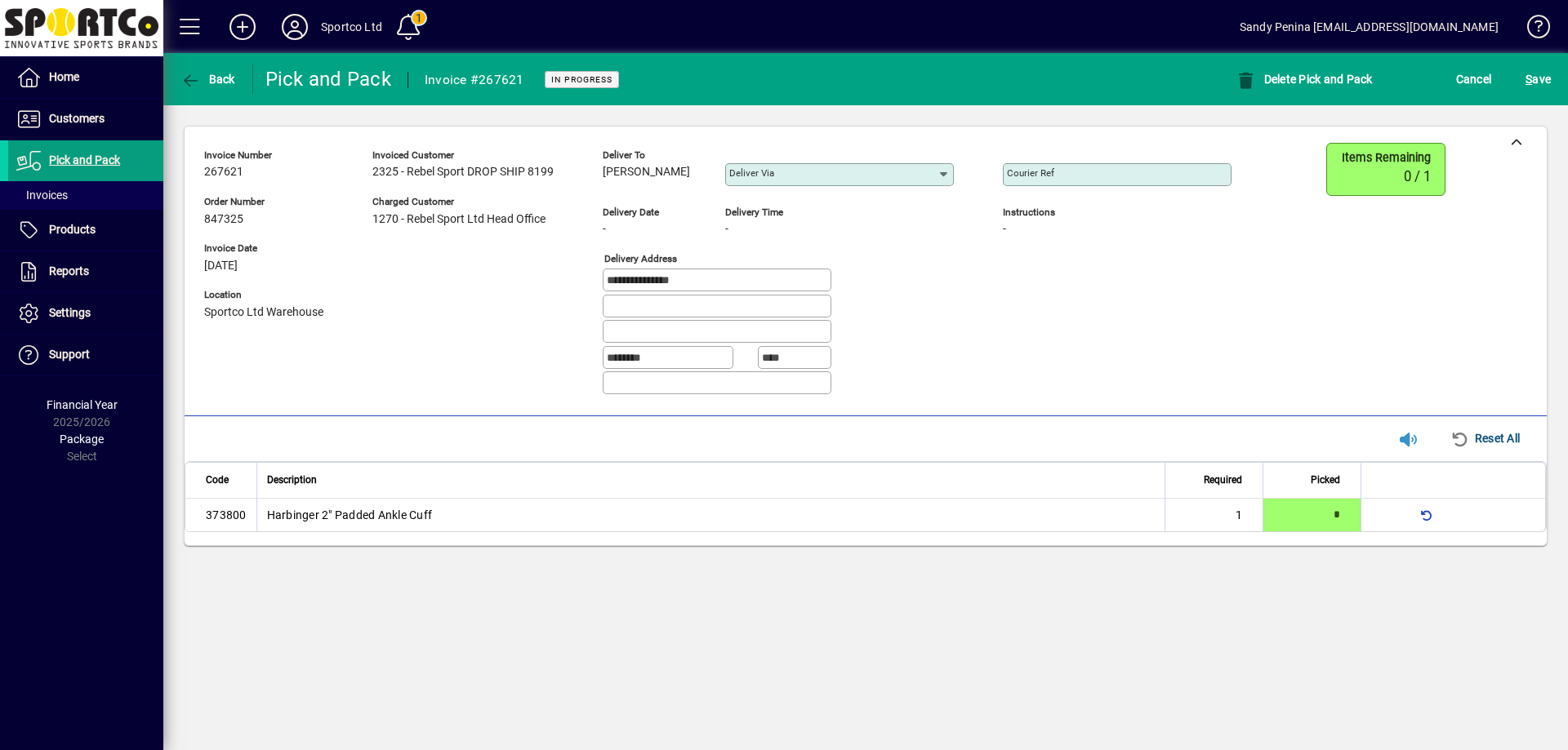
drag, startPoint x: 603, startPoint y: 169, endPoint x: 681, endPoint y: 182, distance: 79.1
click at [682, 183] on div "**********" at bounding box center [730, 275] width 1052 height 265
copy span "Cavan Dyer"
drag, startPoint x: 732, startPoint y: 284, endPoint x: 535, endPoint y: 275, distance: 197.2
click at [535, 275] on div "**********" at bounding box center [730, 275] width 1052 height 265
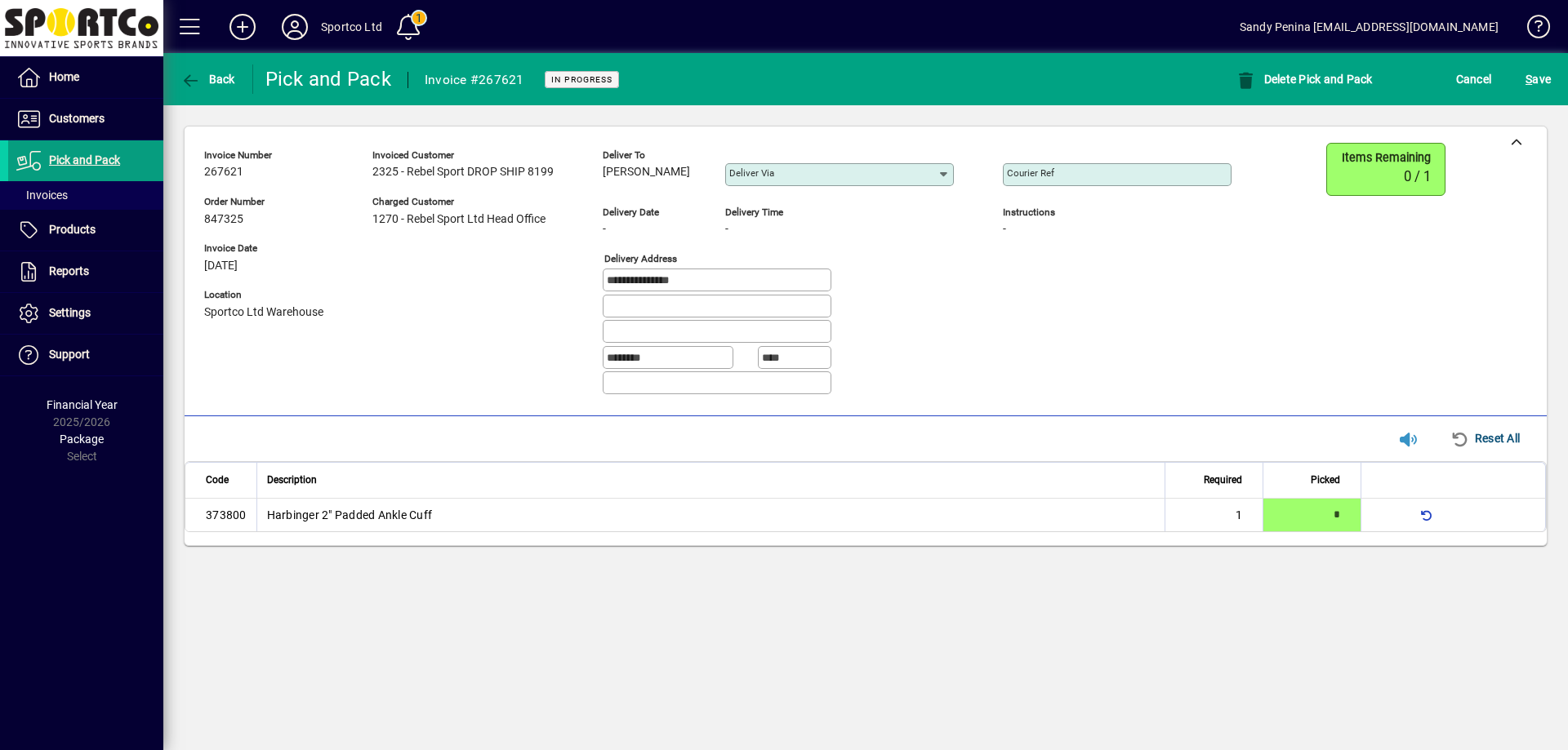
click at [1150, 177] on input "Courier Ref" at bounding box center [1118, 174] width 224 height 13
paste input "**********"
type input "**********"
click at [1548, 93] on span "submit" at bounding box center [1537, 79] width 33 height 39
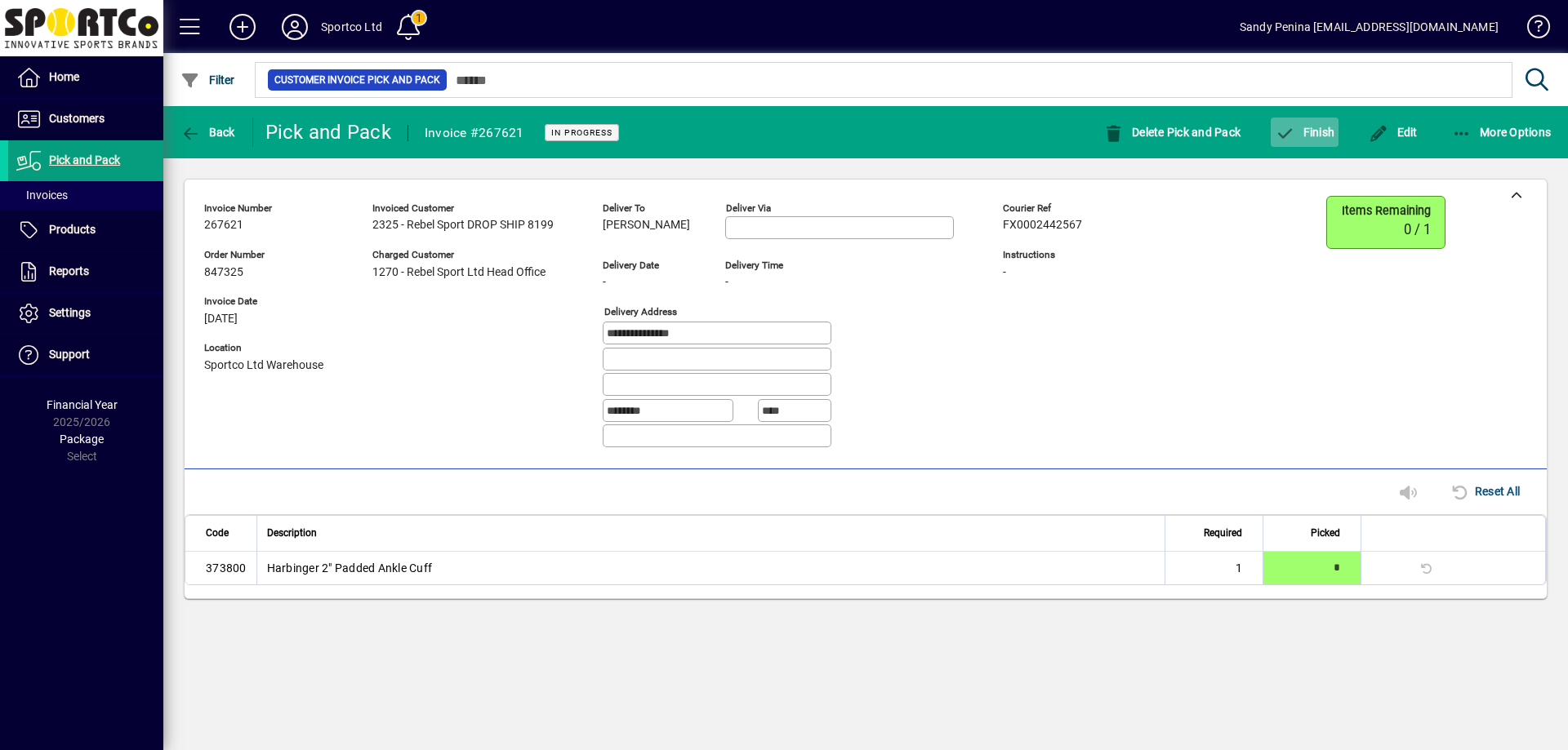
click at [1284, 144] on span "button" at bounding box center [1304, 131] width 68 height 39
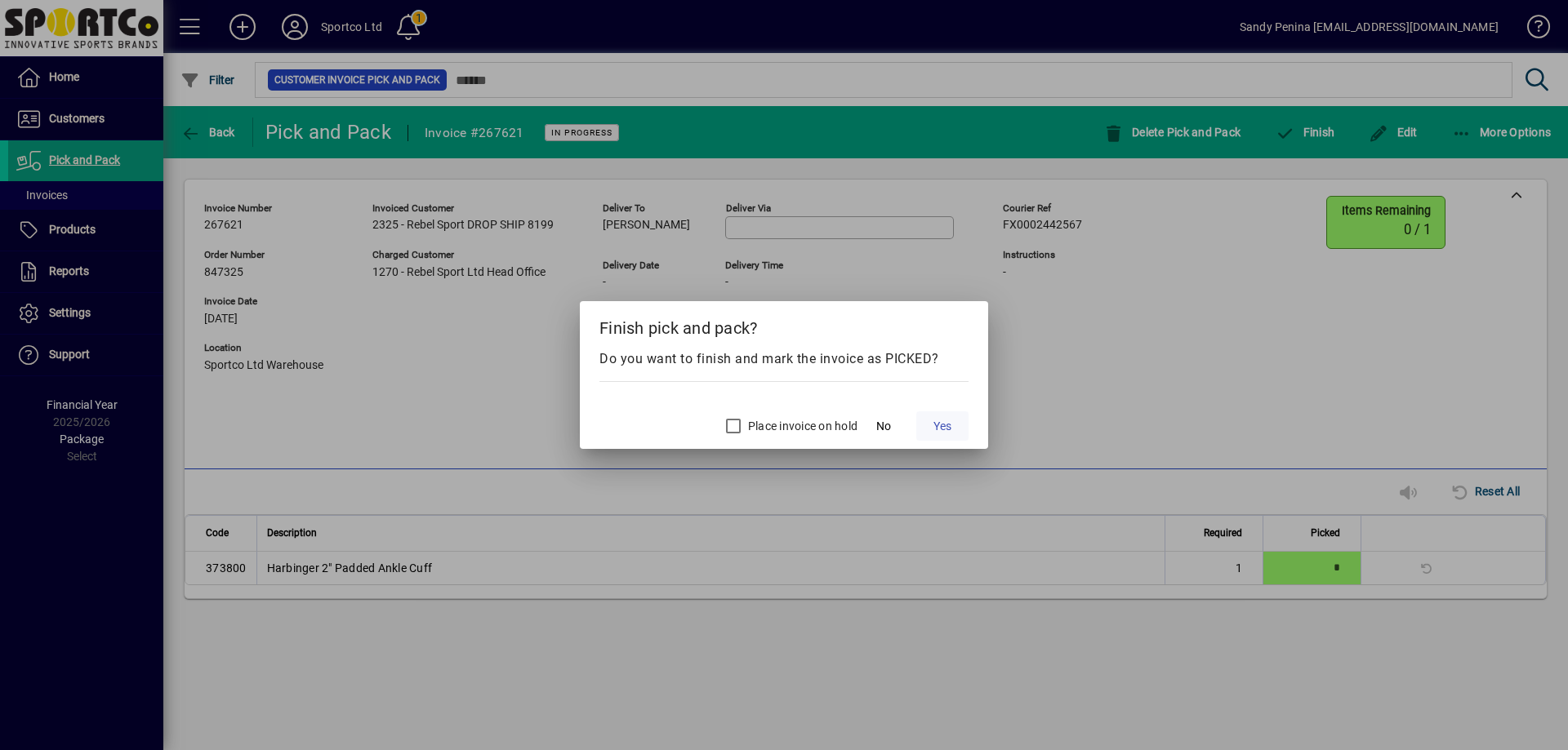
click at [950, 416] on span at bounding box center [942, 426] width 52 height 39
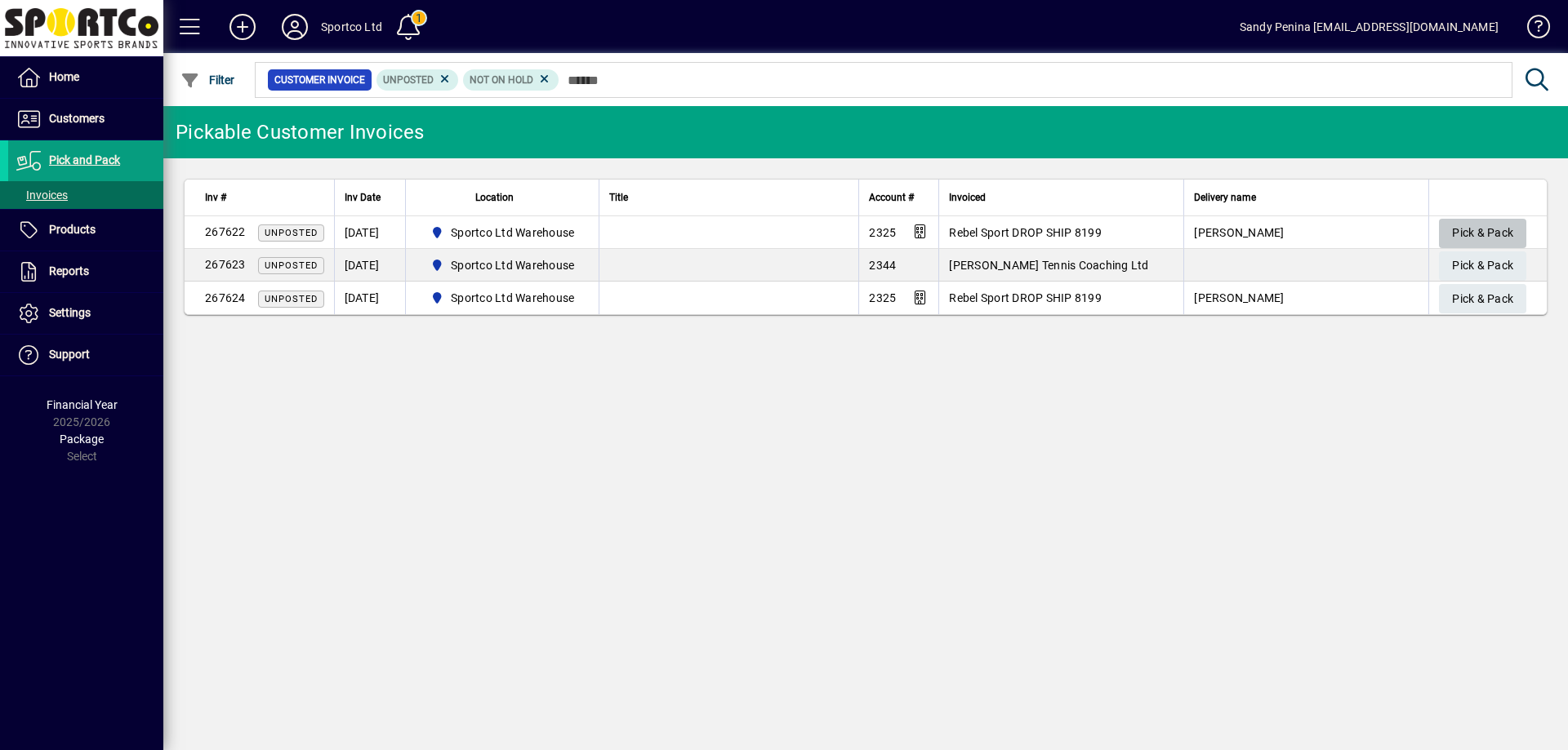
click at [1473, 227] on span "Pick & Pack" at bounding box center [1482, 233] width 61 height 27
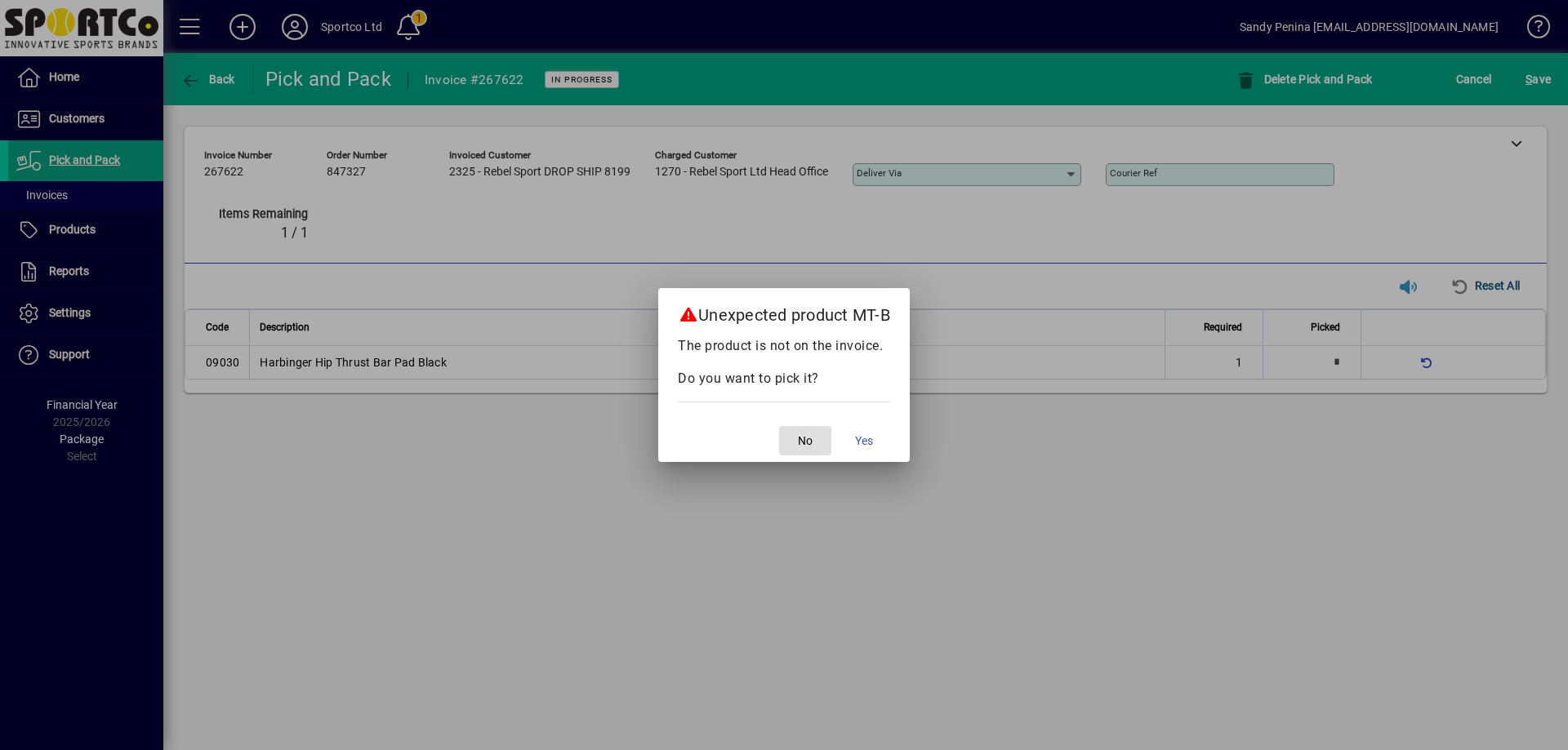
click at [779, 426] on button "No" at bounding box center [805, 441] width 52 height 30
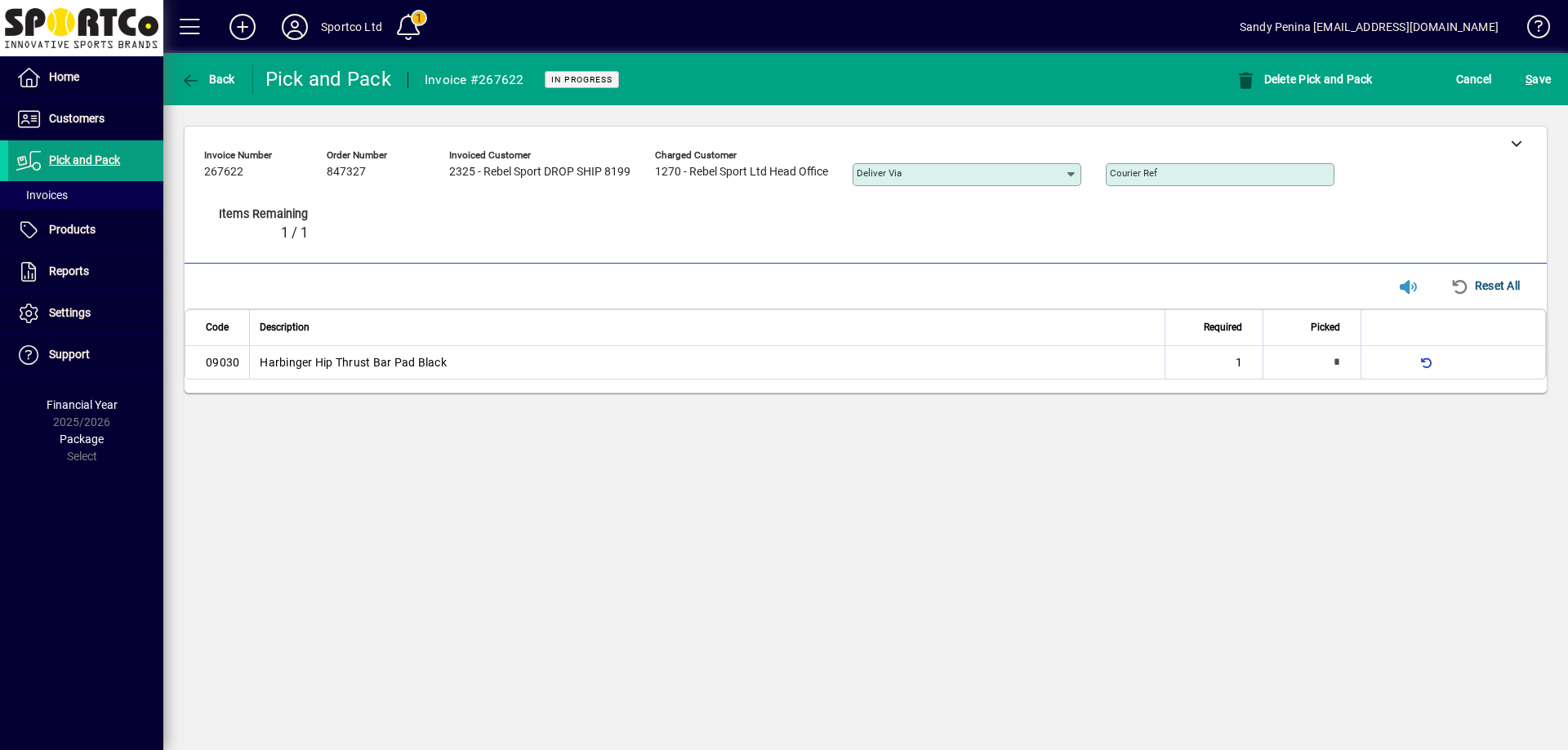
type input "*"
click at [1520, 79] on div "S ave" at bounding box center [1538, 79] width 60 height 30
click at [1531, 81] on span "S" at bounding box center [1528, 79] width 7 height 13
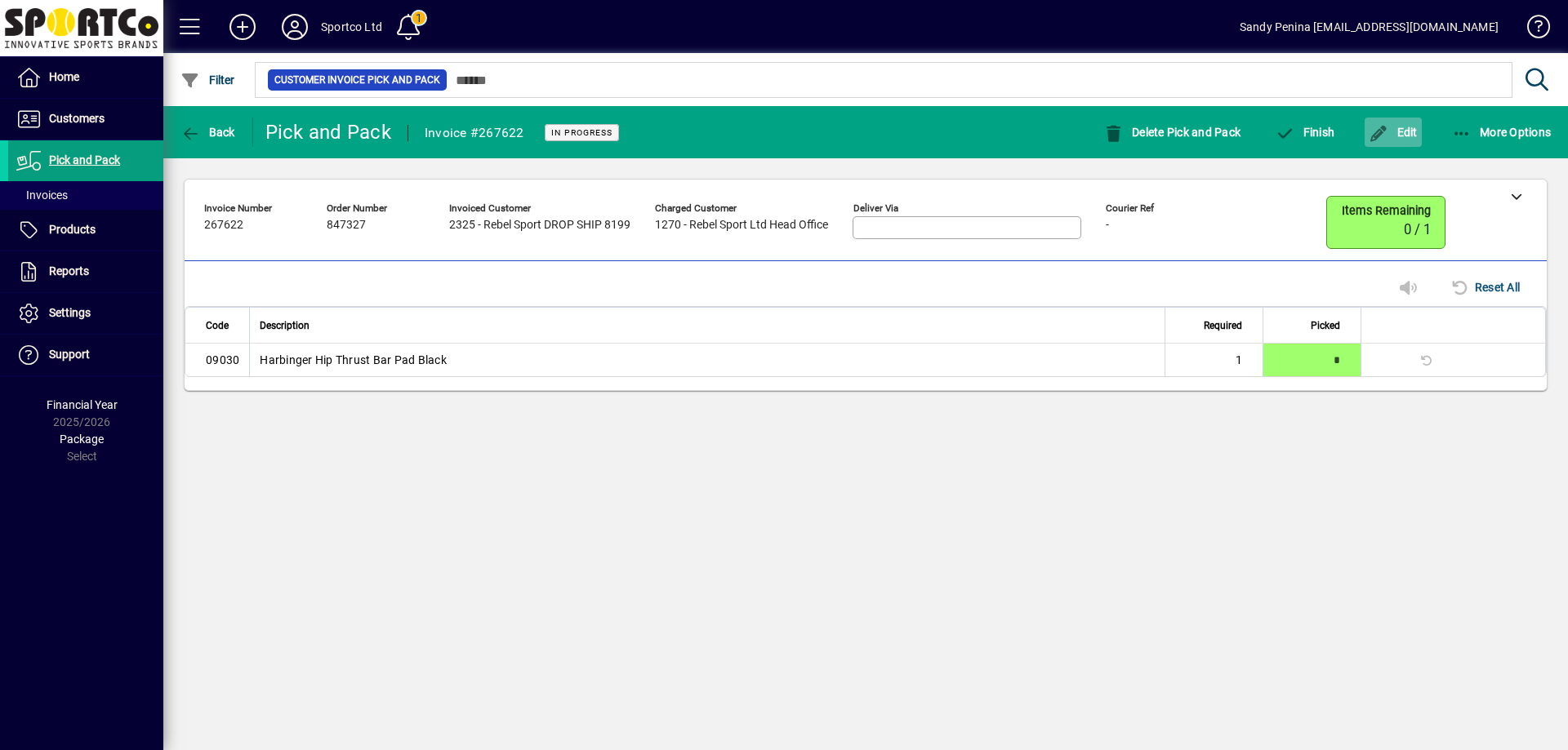
click at [1419, 124] on div "Edit" at bounding box center [1393, 132] width 84 height 30
click at [1410, 126] on span "Edit" at bounding box center [1393, 132] width 49 height 13
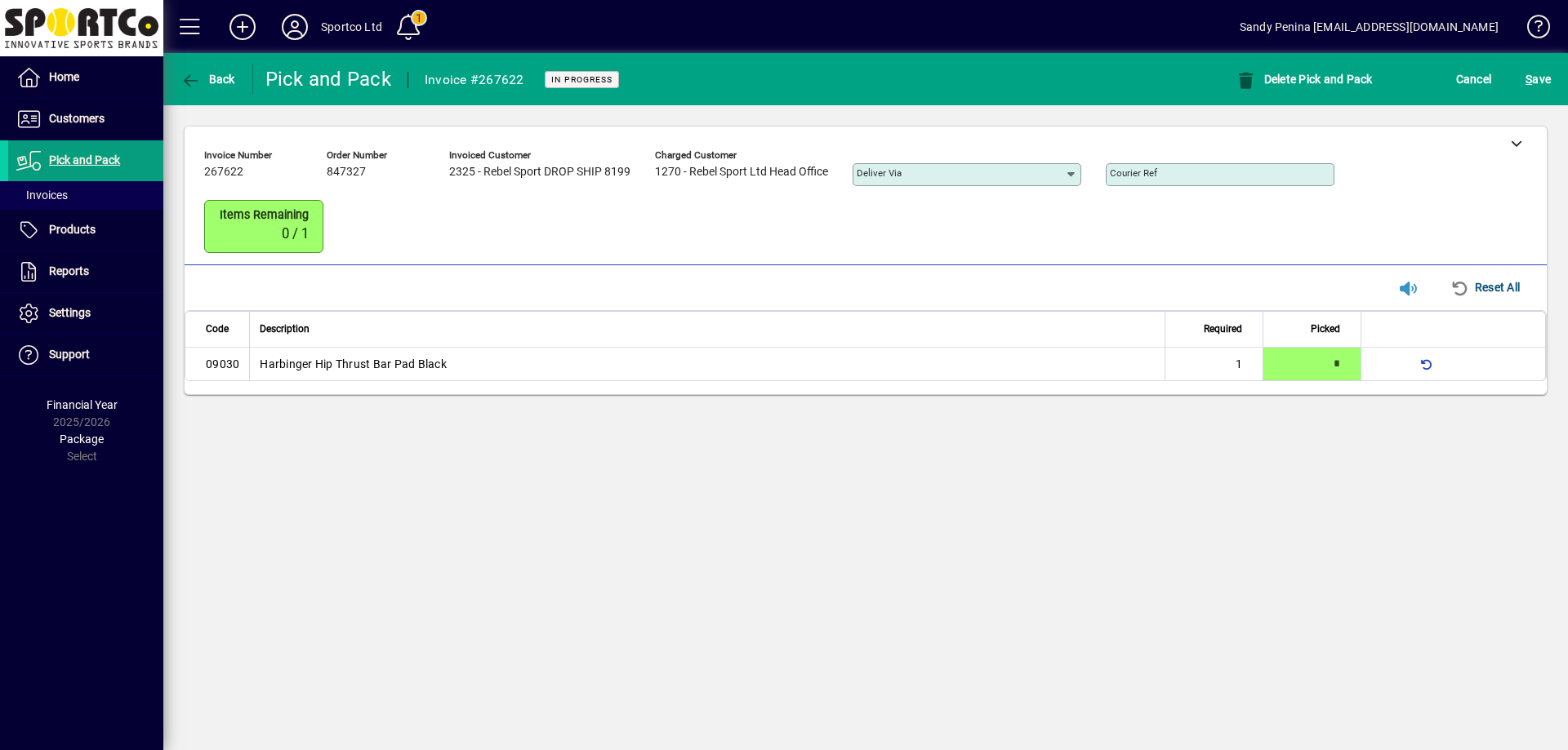
click at [1554, 146] on div "**********" at bounding box center [865, 260] width 1404 height 310
click at [1529, 147] on div at bounding box center [1516, 142] width 61 height 32
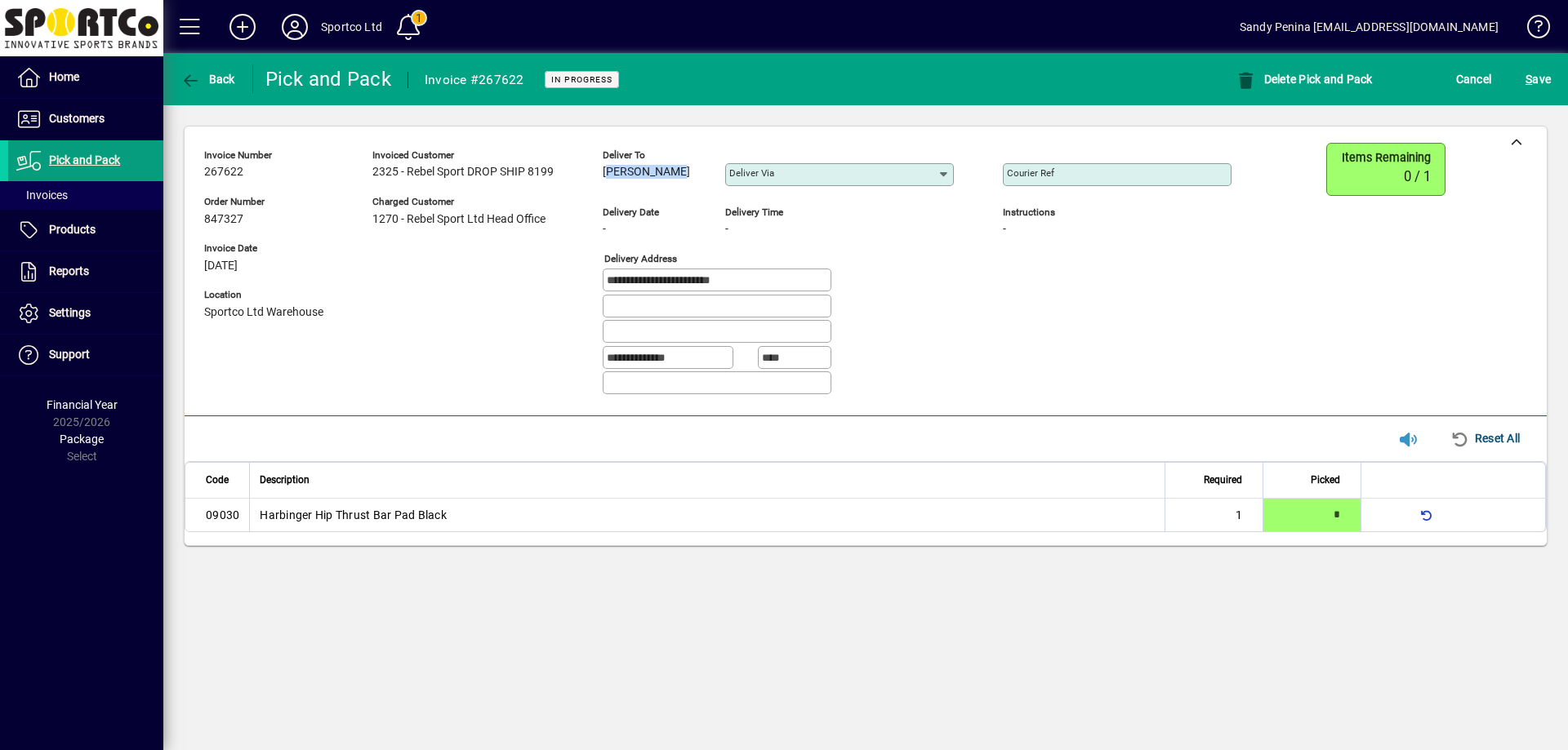
drag, startPoint x: 605, startPoint y: 169, endPoint x: 675, endPoint y: 184, distance: 71.6
click at [686, 192] on div "Deliver to [PERSON_NAME] Deliver via" at bounding box center [791, 171] width 375 height 57
copy span "[PERSON_NAME]"
drag, startPoint x: 610, startPoint y: 284, endPoint x: 715, endPoint y: 308, distance: 107.7
click at [715, 308] on fieldset "**********" at bounding box center [791, 333] width 375 height 129
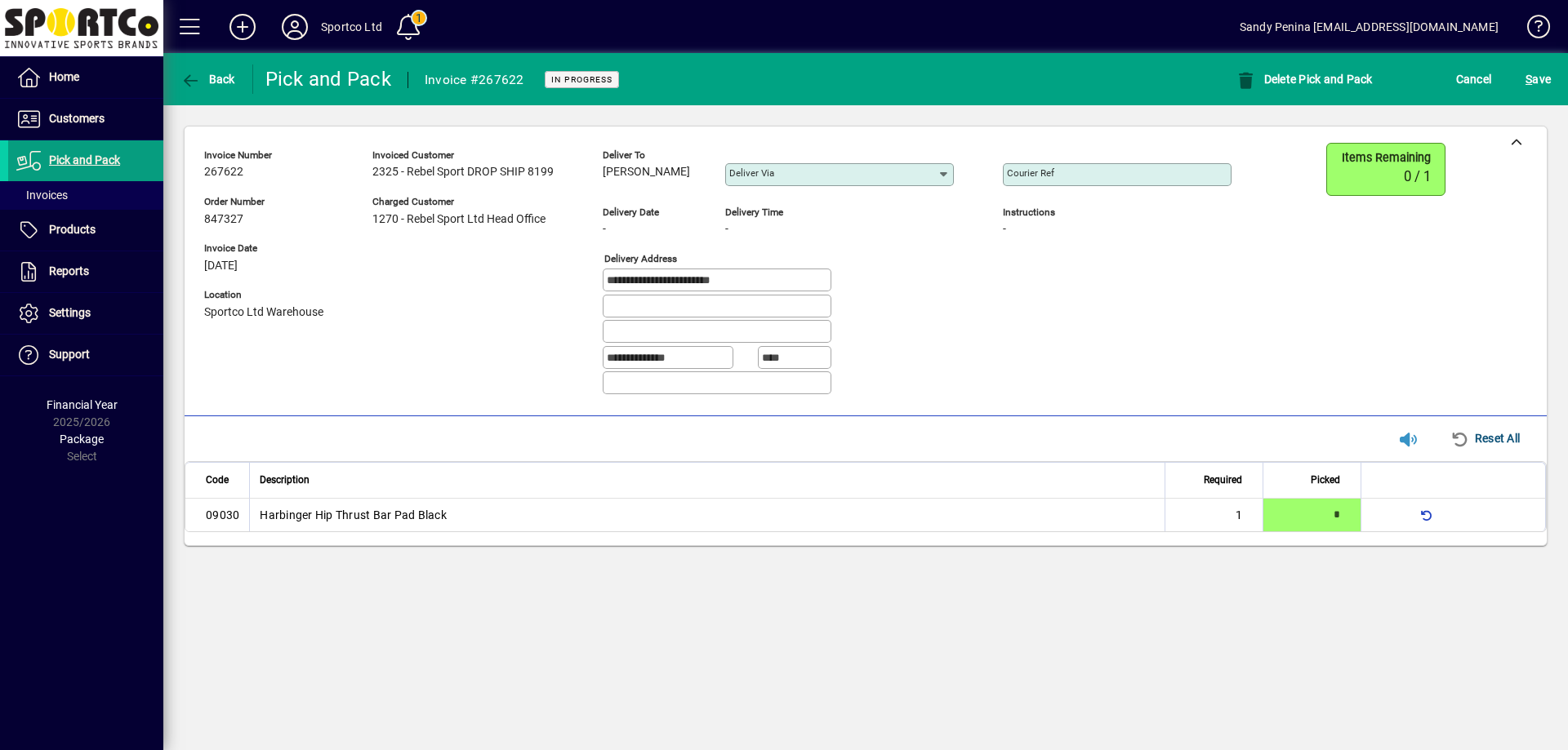
click at [1167, 176] on input "Courier Ref" at bounding box center [1118, 174] width 224 height 13
paste input "**********"
type input "**********"
click at [1517, 80] on div "S ave" at bounding box center [1538, 79] width 60 height 30
click at [1551, 70] on span "submit" at bounding box center [1537, 79] width 33 height 39
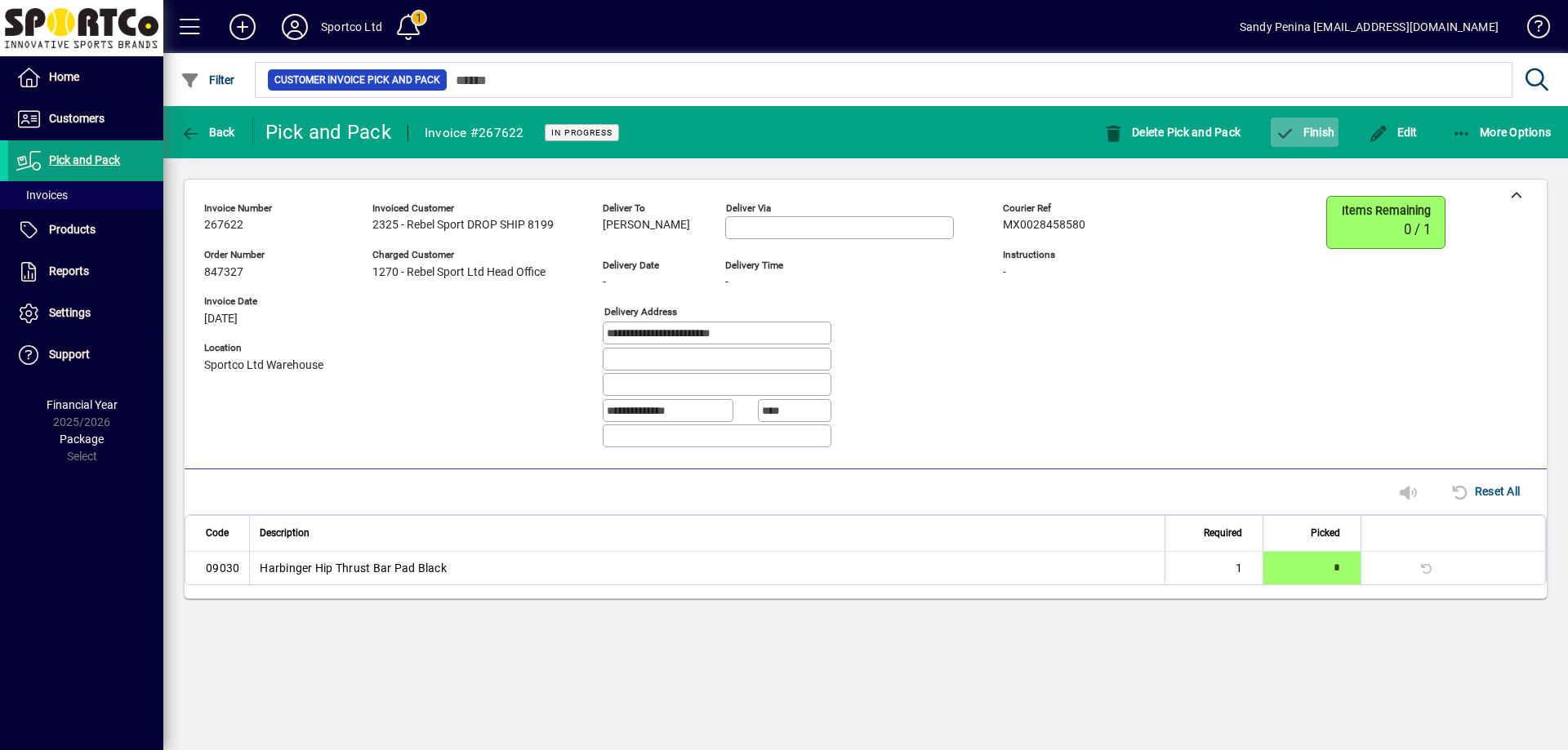
click at [1276, 120] on span "button" at bounding box center [1304, 131] width 68 height 39
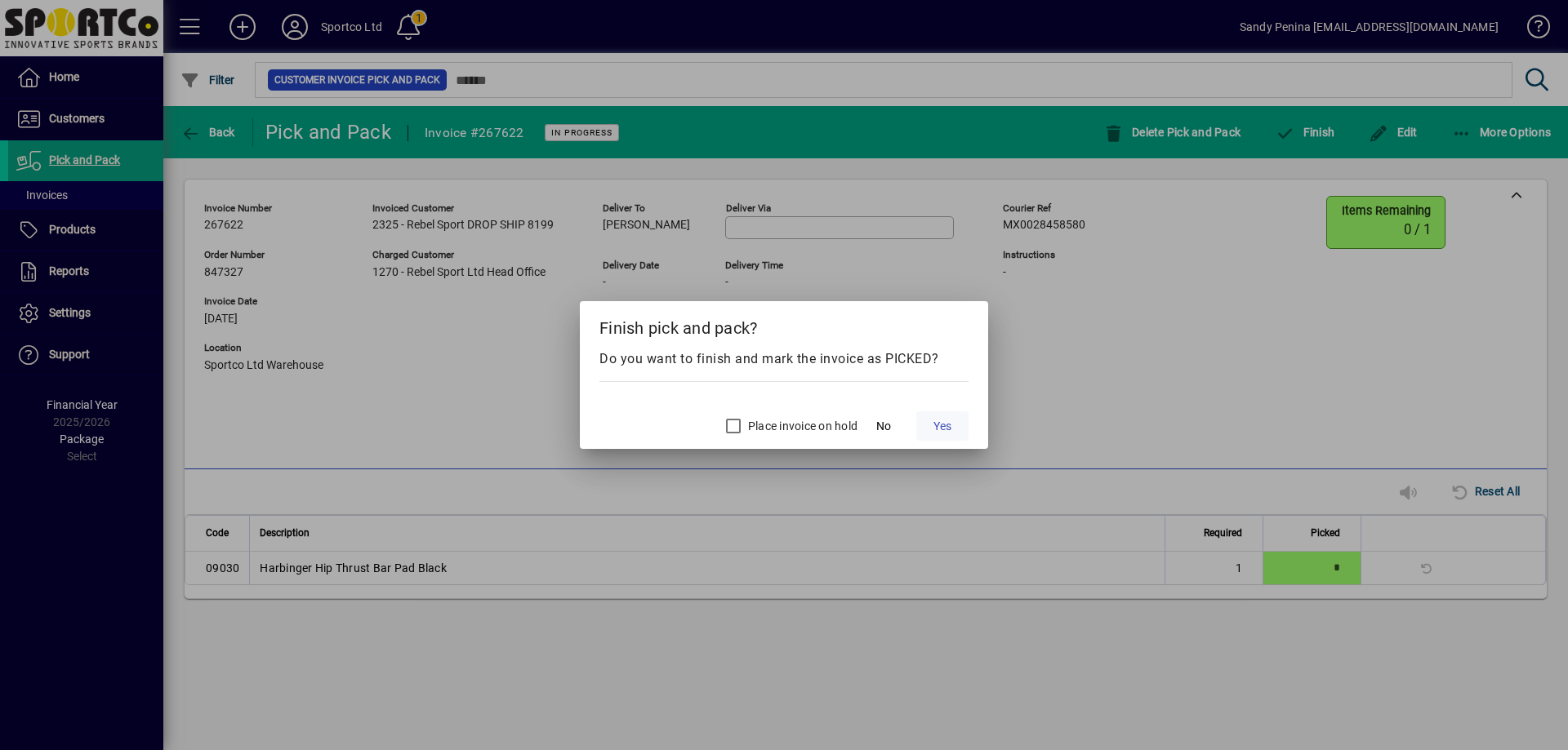
click at [936, 419] on span "Yes" at bounding box center [942, 426] width 18 height 17
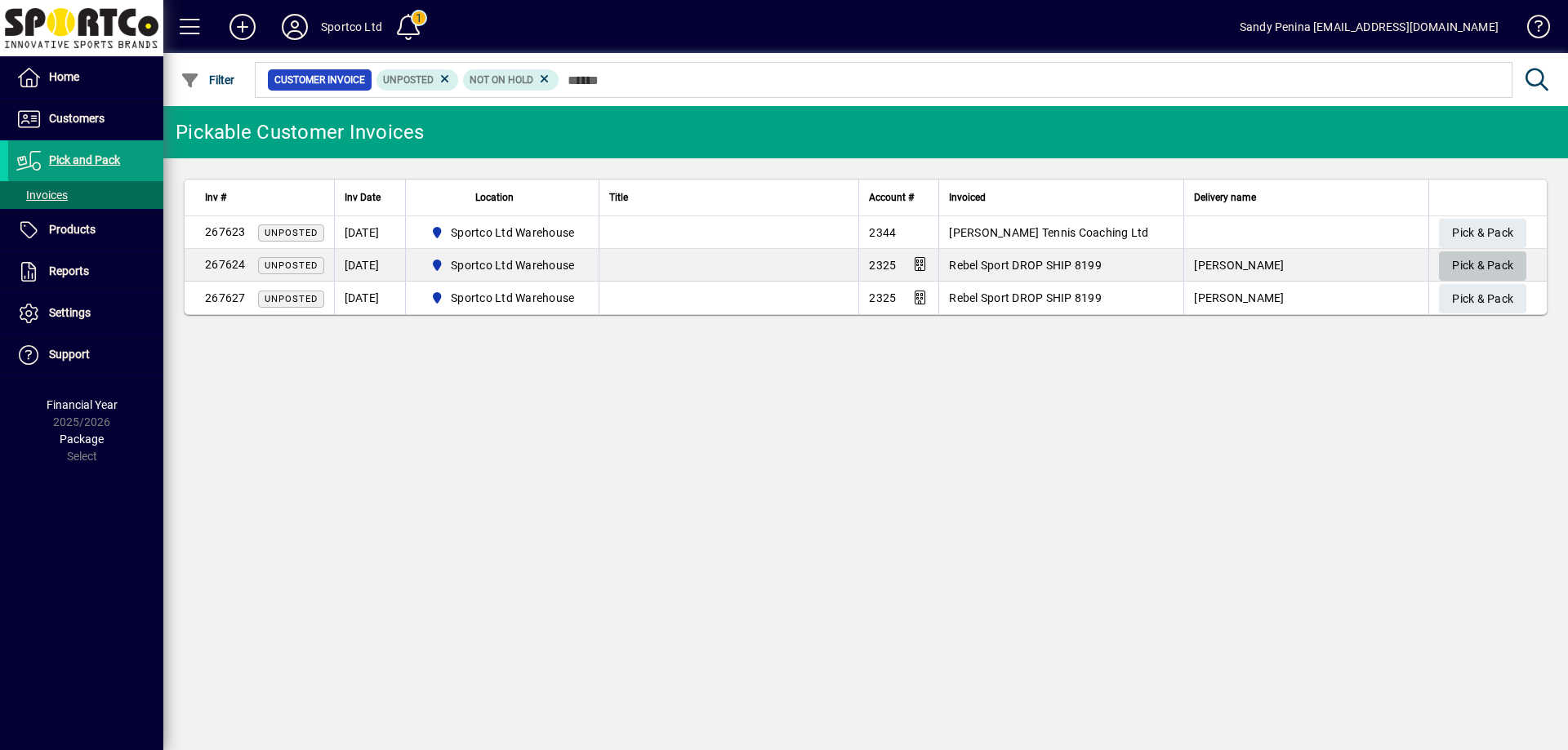
click at [1463, 258] on span "Pick & Pack" at bounding box center [1482, 265] width 61 height 27
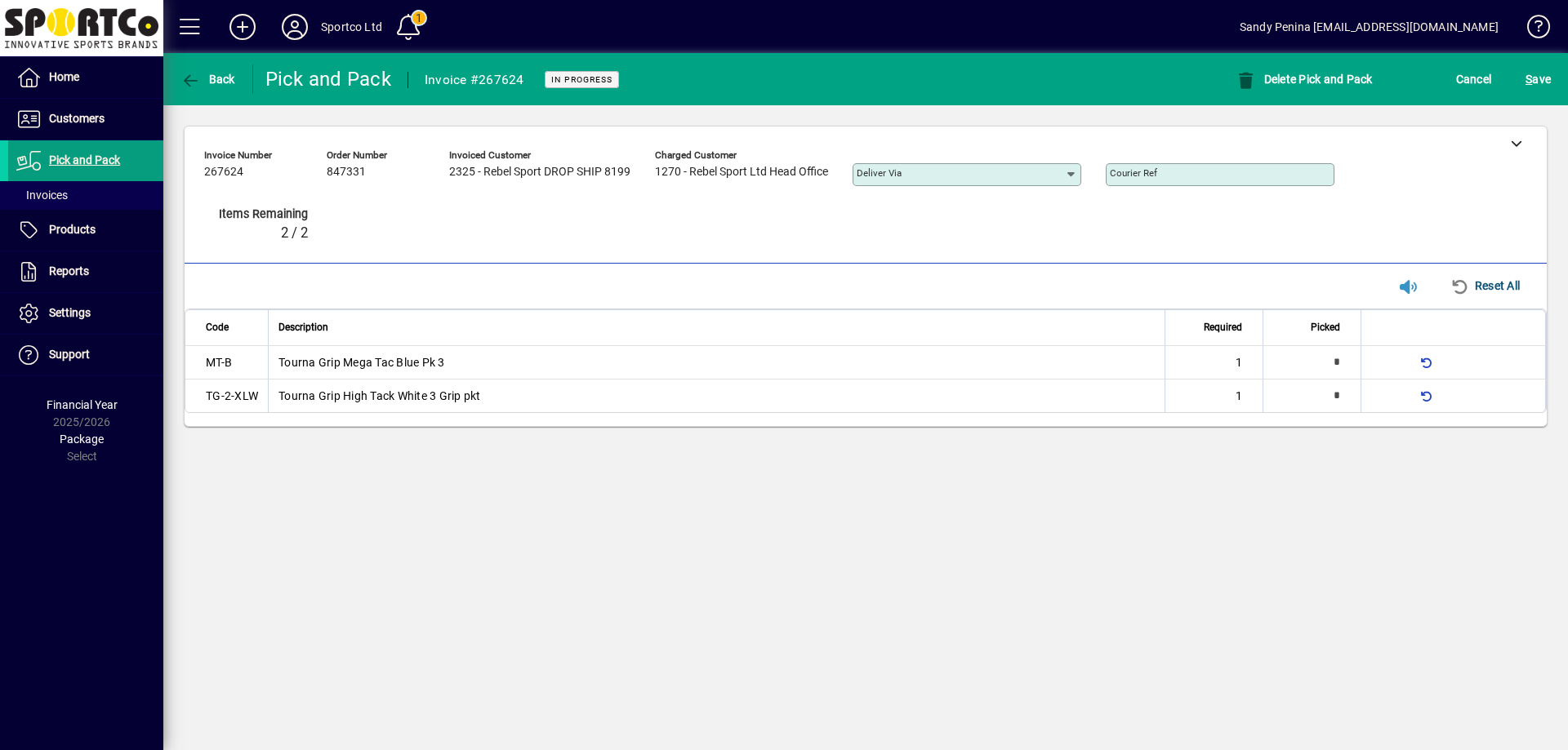
type input "*"
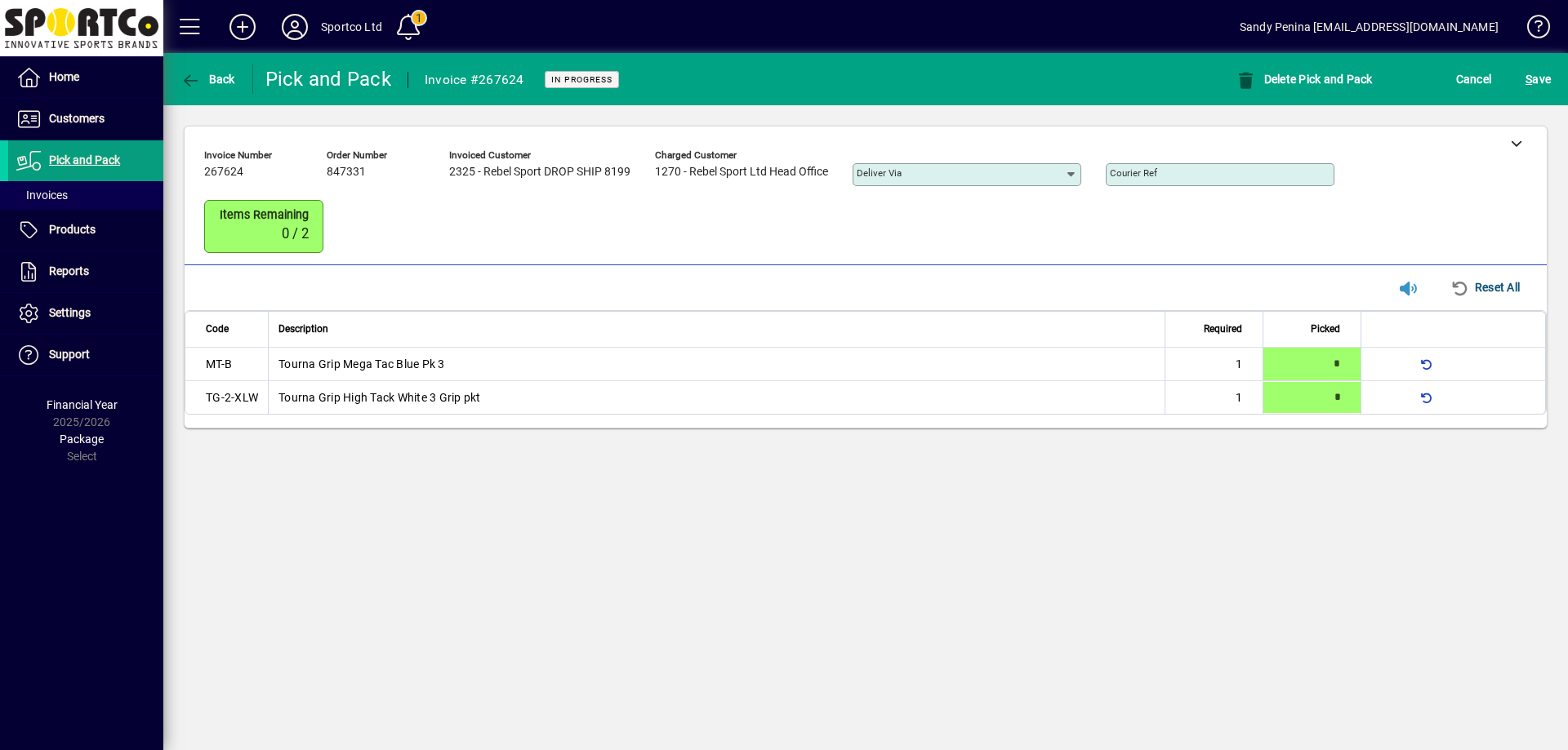
type input "*"
click at [1538, 86] on span "S ave" at bounding box center [1537, 79] width 26 height 26
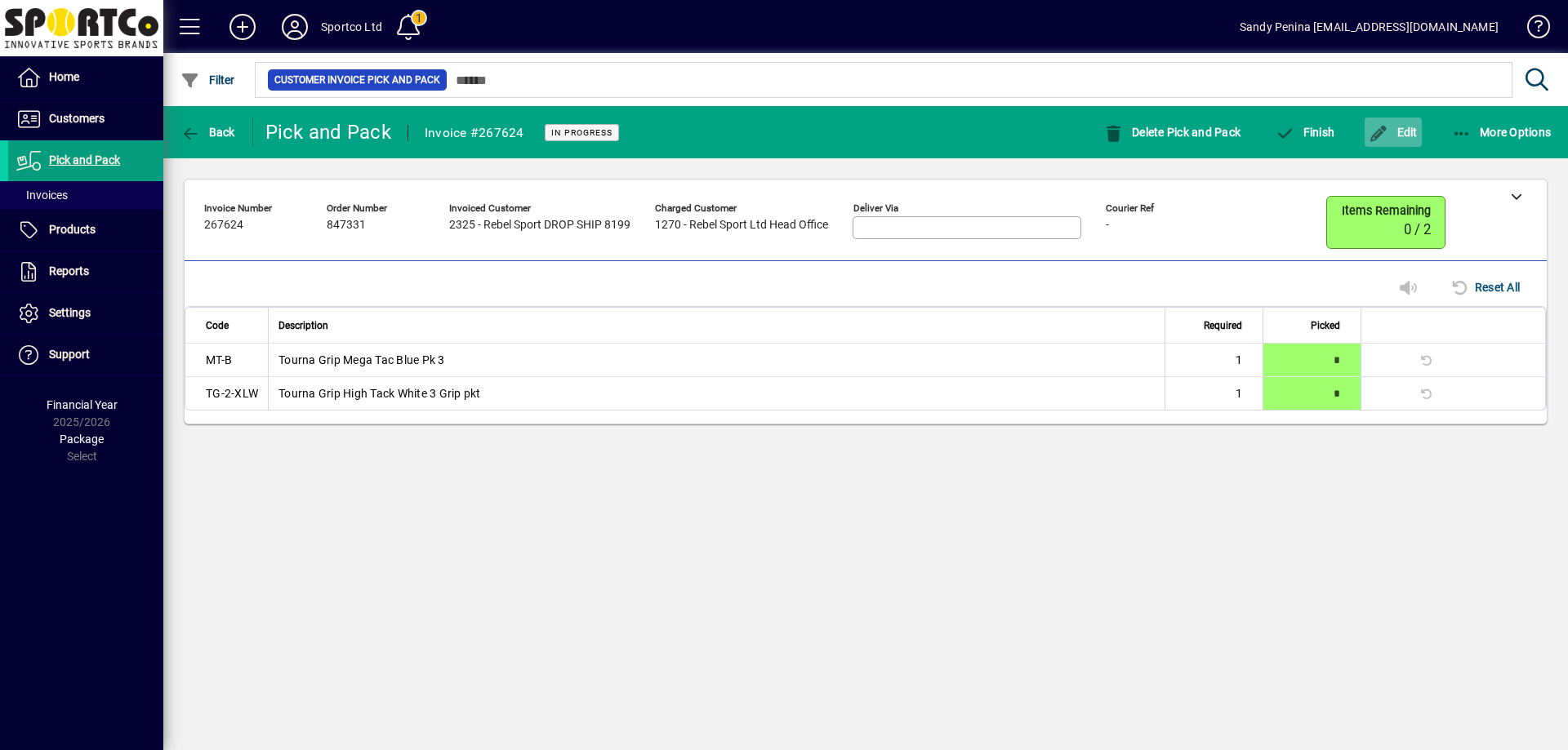
click at [1395, 132] on span "Edit" at bounding box center [1393, 132] width 49 height 13
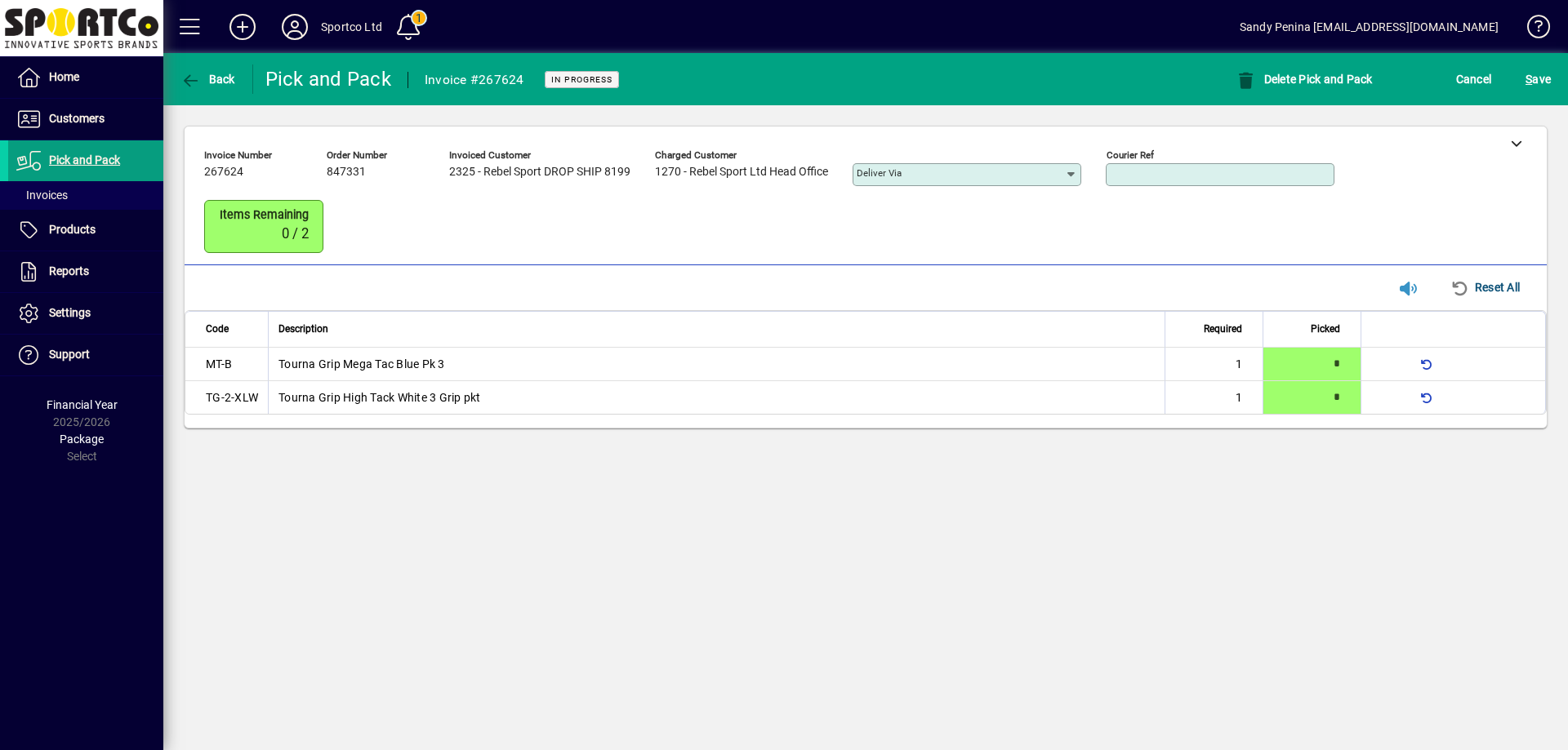
click at [1235, 175] on input "Courier Ref" at bounding box center [1221, 174] width 224 height 13
paste input "**********"
type input "**********"
click at [1532, 73] on span "S" at bounding box center [1528, 79] width 7 height 13
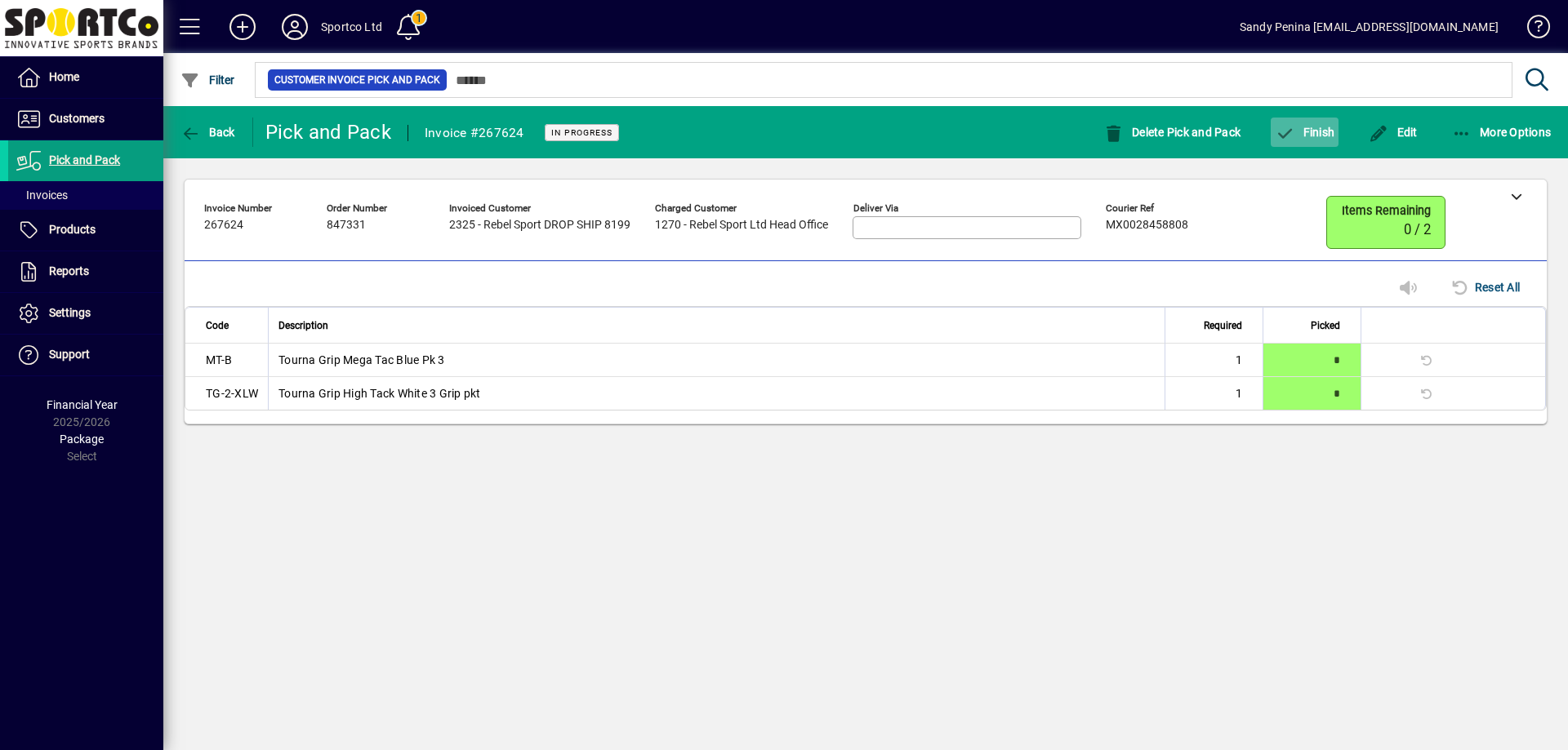
click at [1317, 141] on span "button" at bounding box center [1304, 131] width 68 height 39
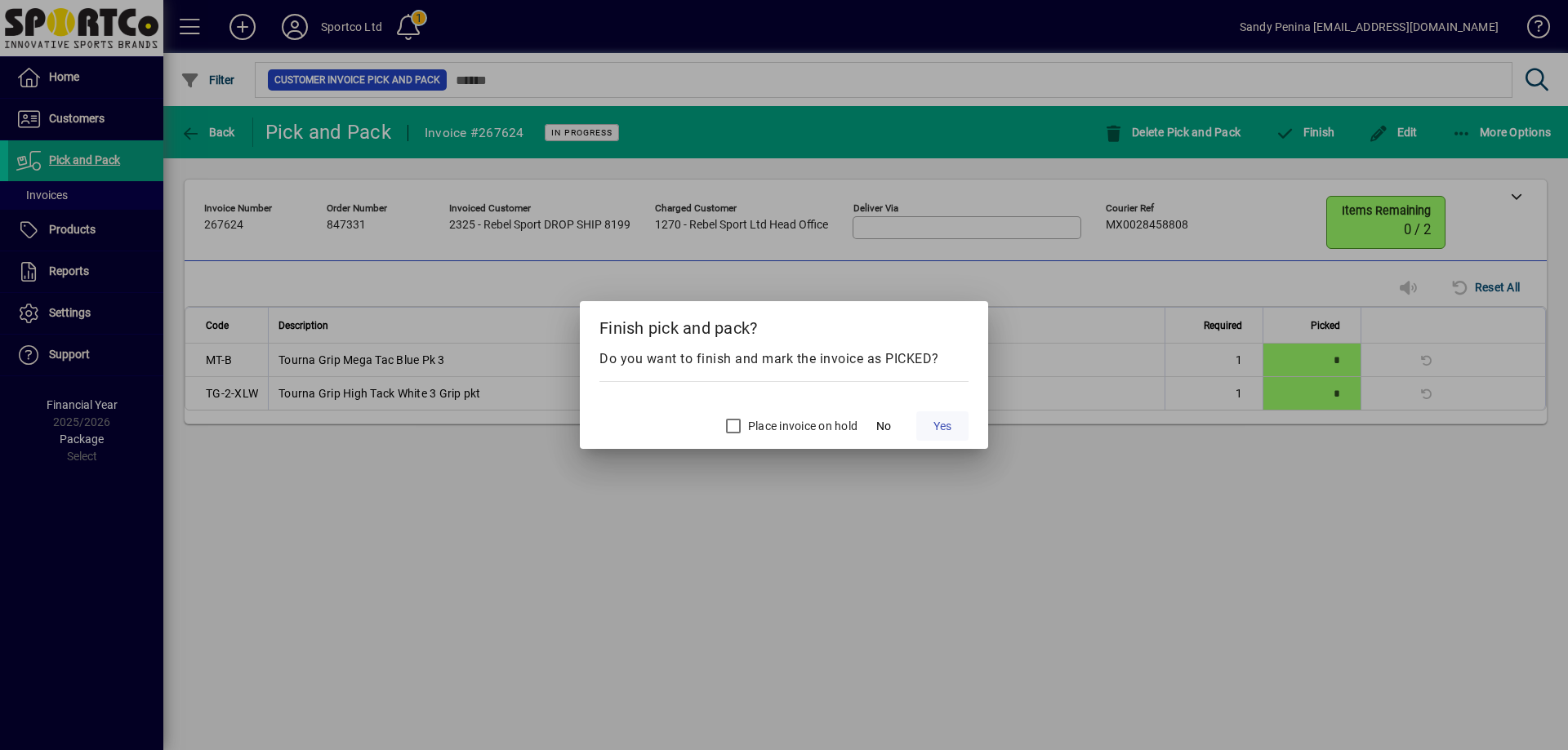
click at [944, 429] on span "Yes" at bounding box center [942, 426] width 18 height 17
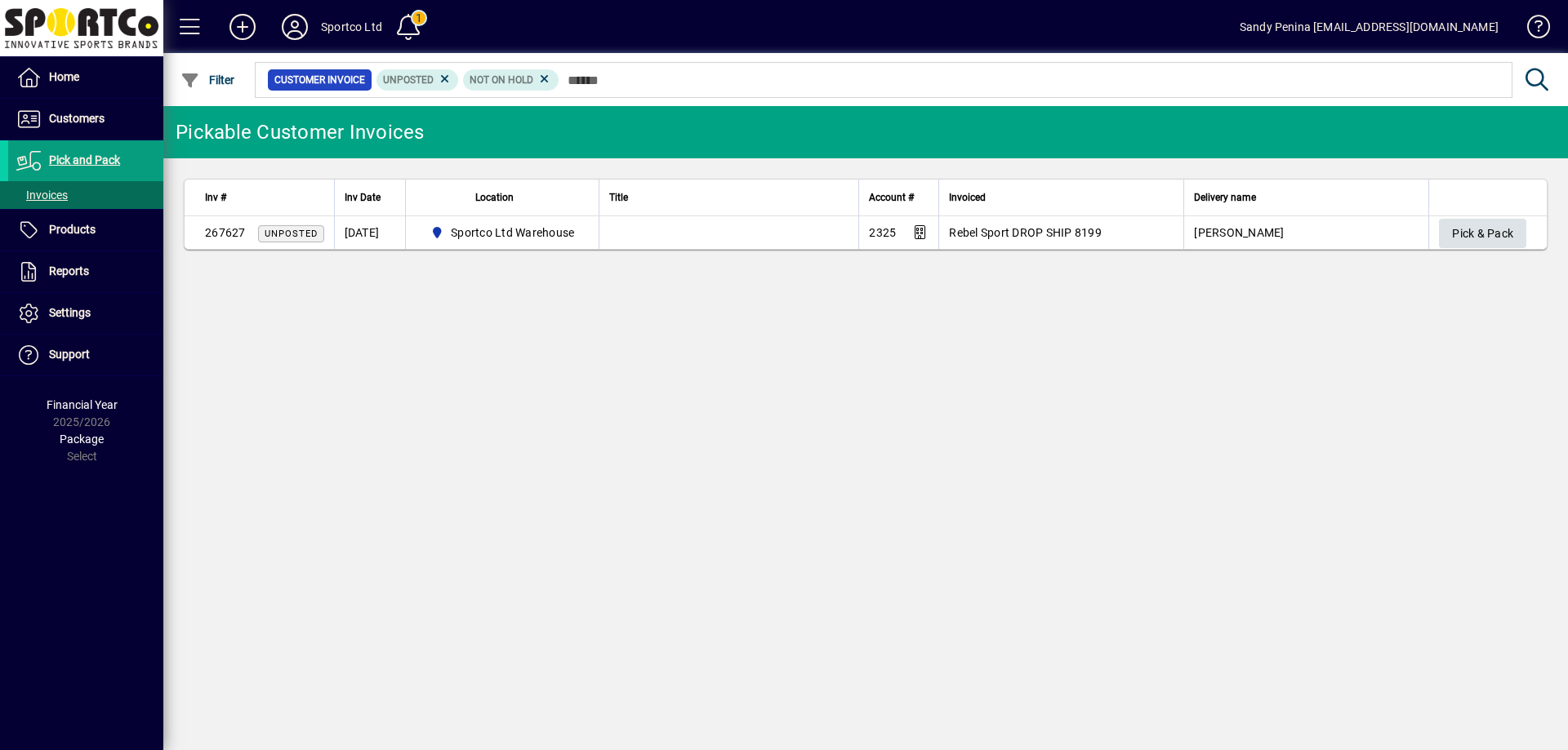
click at [1448, 236] on span "button" at bounding box center [1483, 233] width 88 height 39
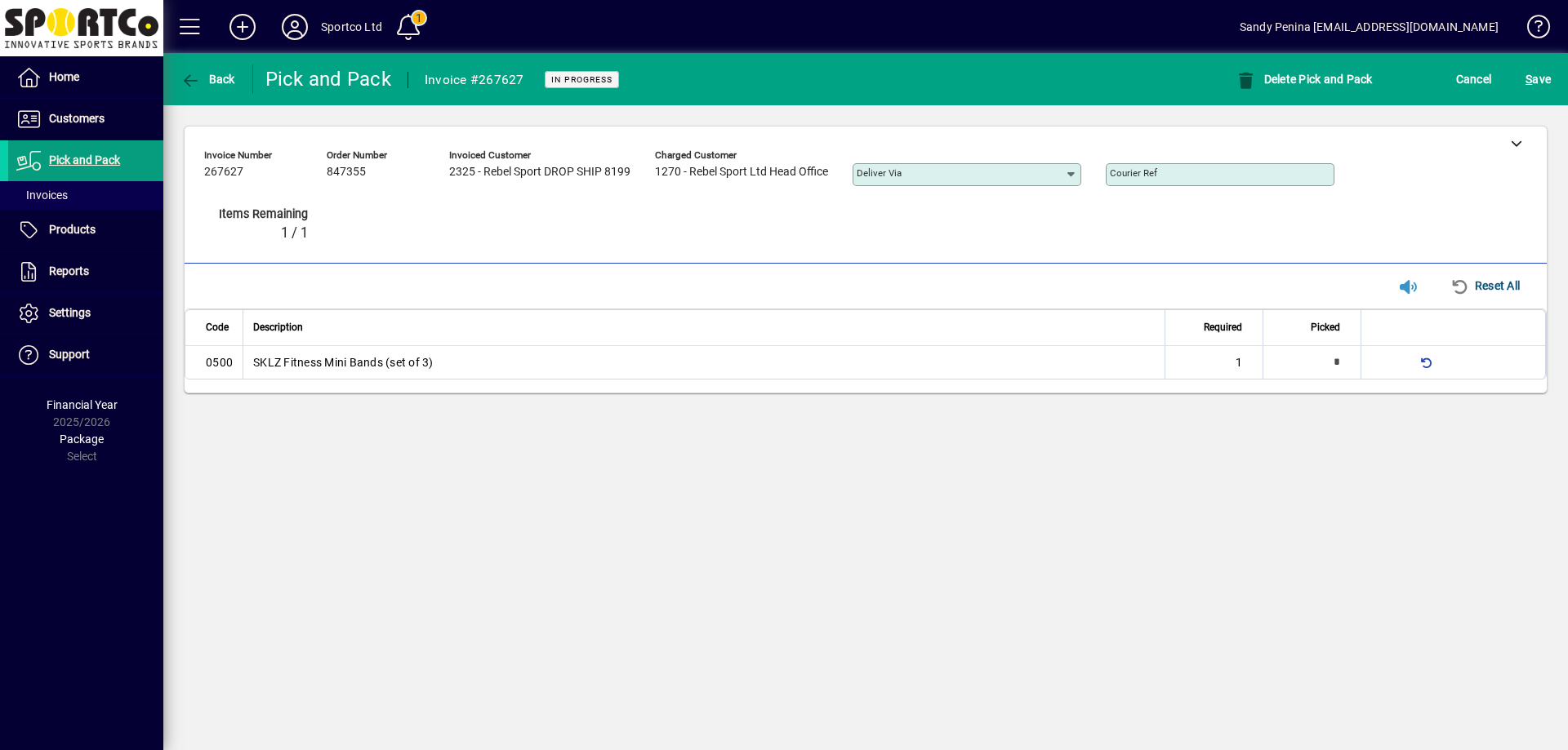
type input "*"
click at [1564, 72] on div "S ave" at bounding box center [1538, 79] width 60 height 30
click at [1541, 88] on span "S ave" at bounding box center [1537, 79] width 26 height 26
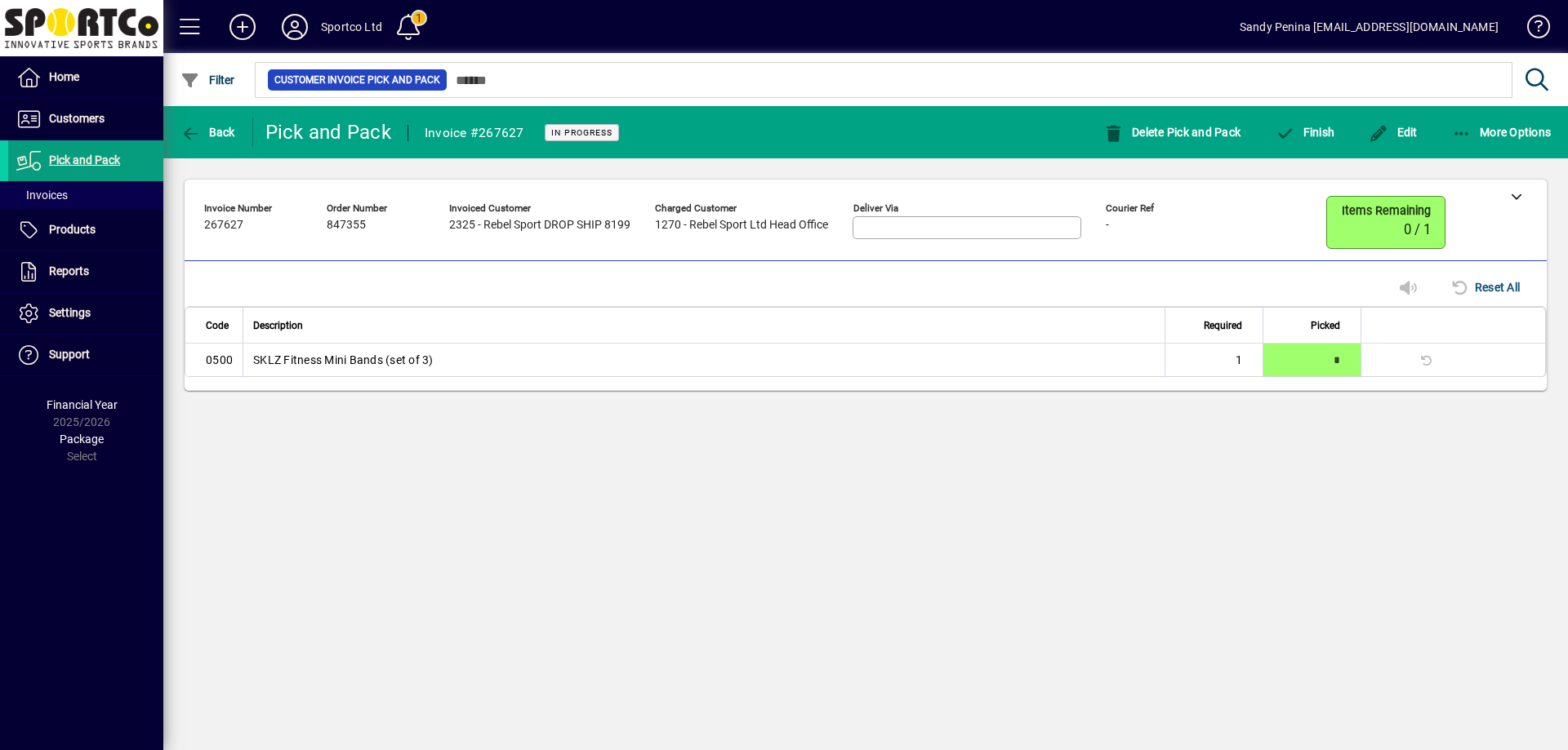
drag, startPoint x: 1402, startPoint y: 127, endPoint x: 1446, endPoint y: 129, distance: 44.0
click at [1403, 127] on span "Edit" at bounding box center [1393, 132] width 49 height 13
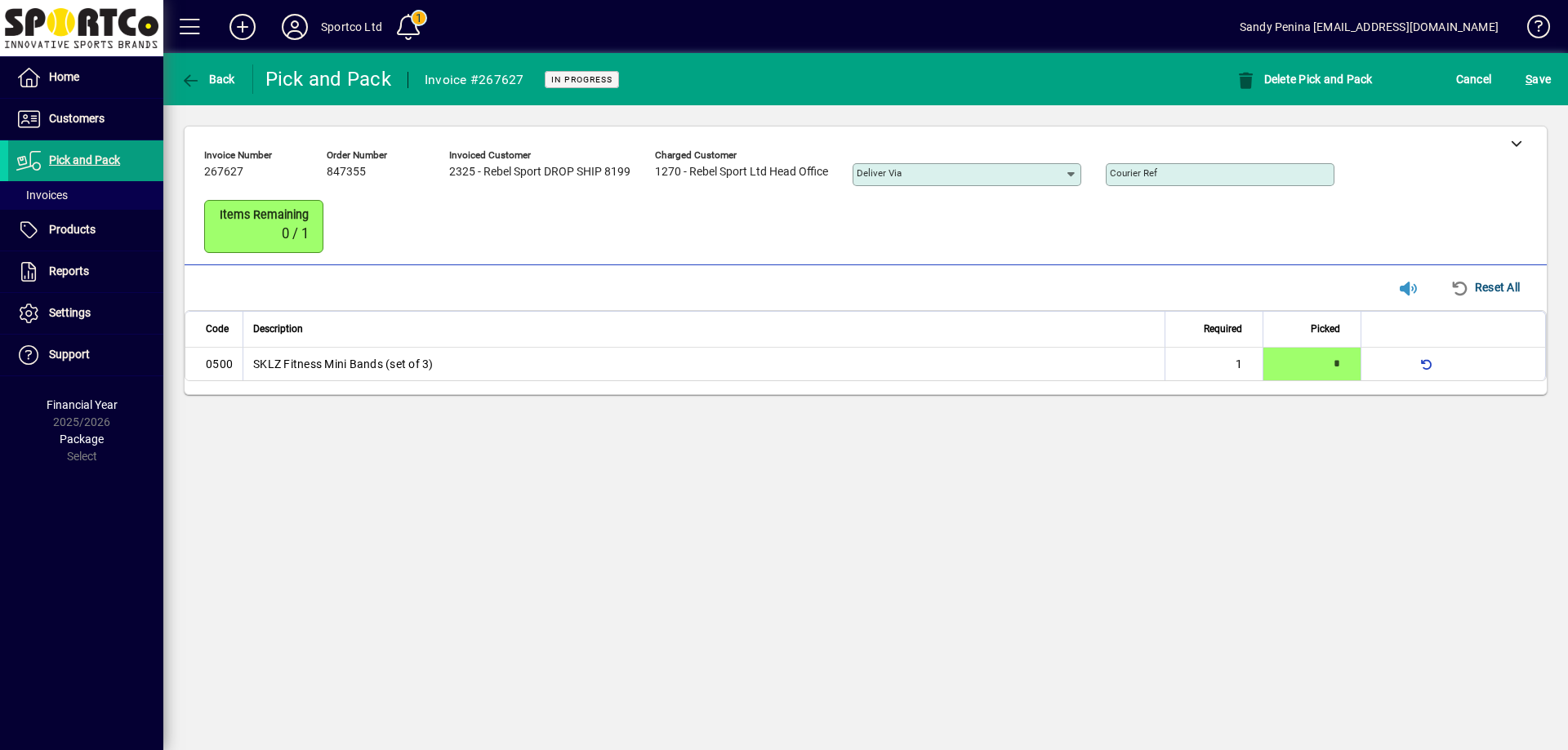
drag, startPoint x: 1524, startPoint y: 149, endPoint x: 1446, endPoint y: 173, distance: 81.6
click at [1521, 149] on div at bounding box center [1516, 142] width 61 height 32
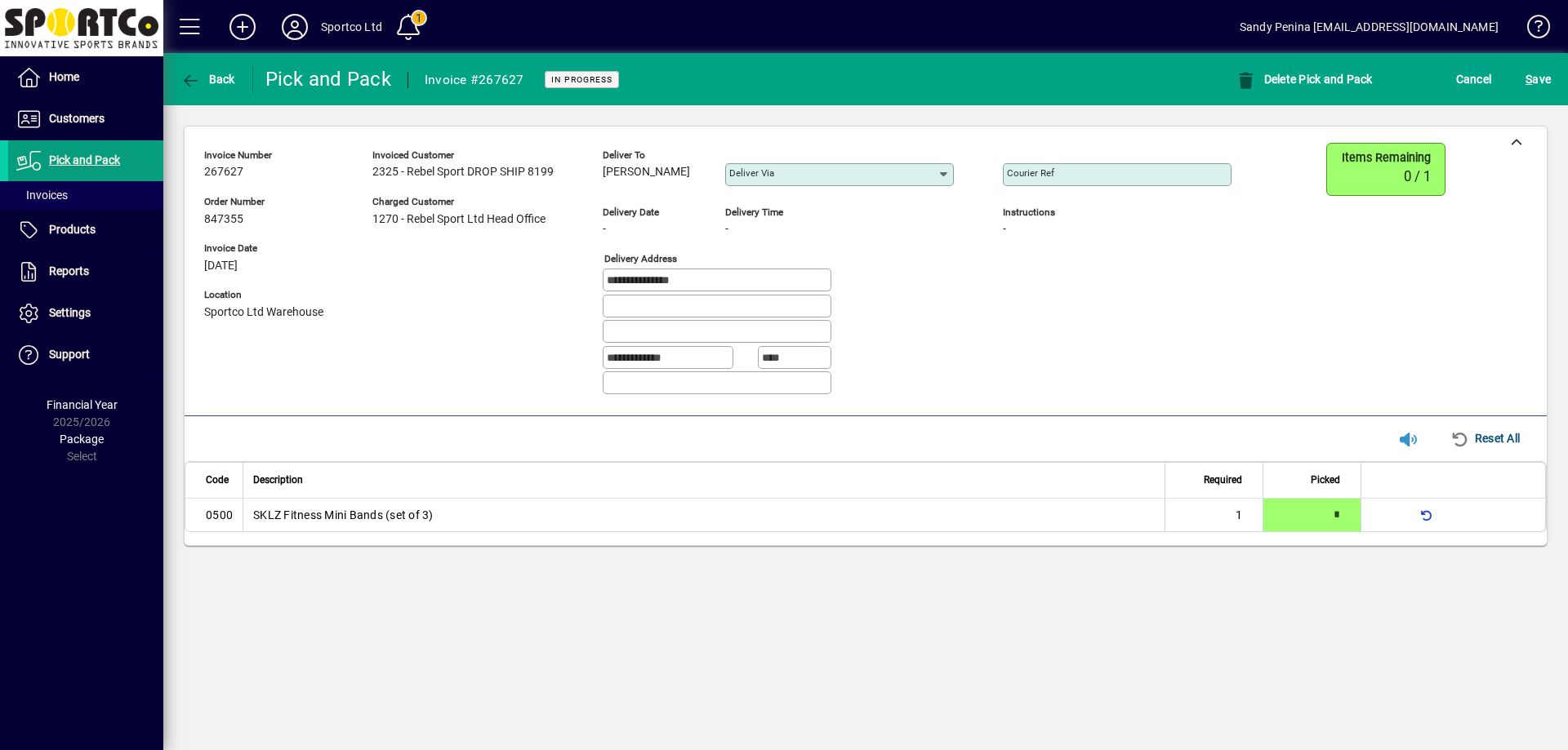
drag, startPoint x: 600, startPoint y: 174, endPoint x: 696, endPoint y: 174, distance: 96.0
click at [698, 174] on div "**********" at bounding box center [730, 275] width 1052 height 265
copy span "[PERSON_NAME]"
drag, startPoint x: 716, startPoint y: 277, endPoint x: 528, endPoint y: 273, distance: 188.0
click at [502, 271] on div "**********" at bounding box center [730, 275] width 1052 height 265
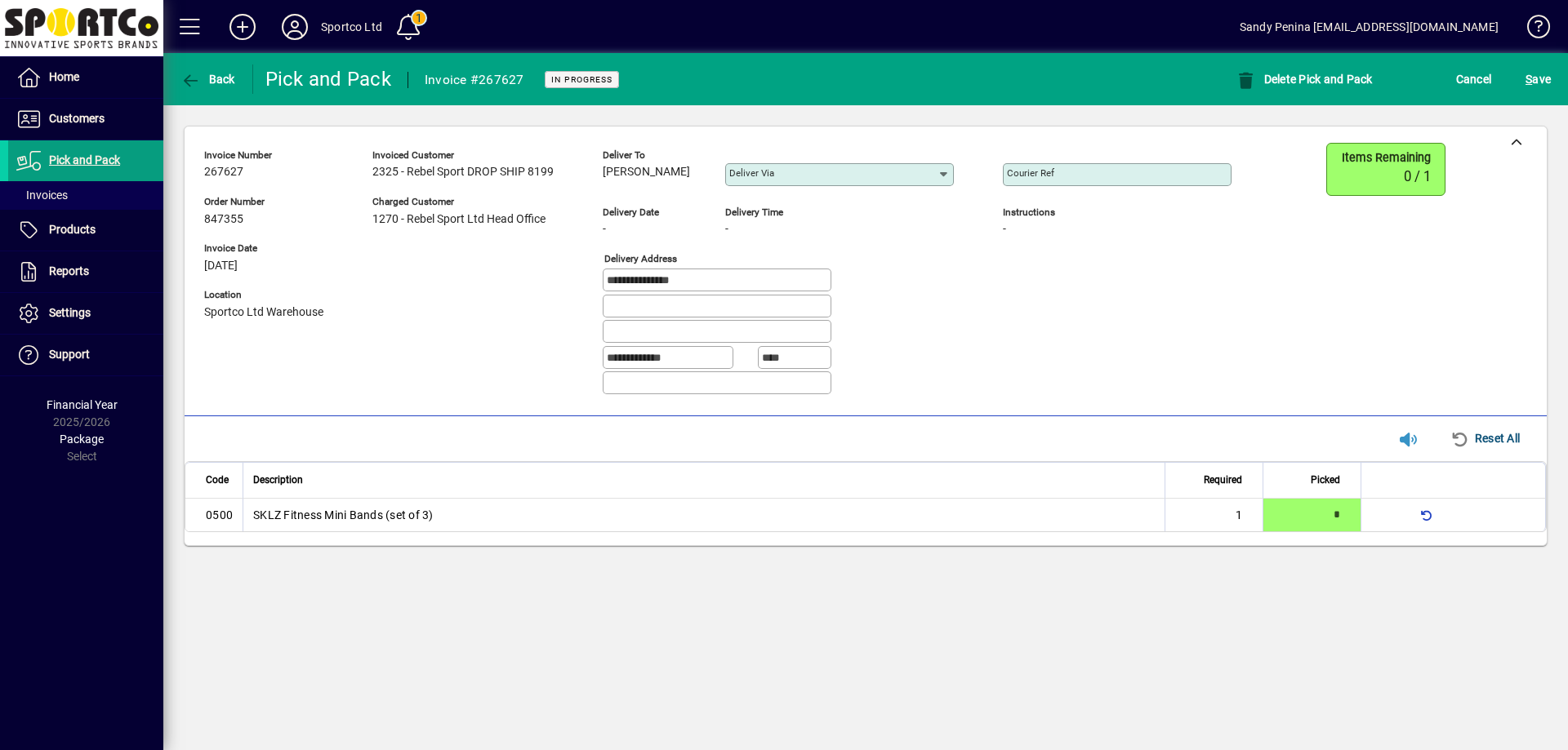
click at [1093, 167] on div "Courier Ref" at bounding box center [1116, 174] width 228 height 23
drag, startPoint x: 1093, startPoint y: 181, endPoint x: 1044, endPoint y: 180, distance: 49.0
click at [1043, 180] on input "Courier Ref" at bounding box center [1118, 174] width 224 height 13
paste input "**********"
type input "**********"
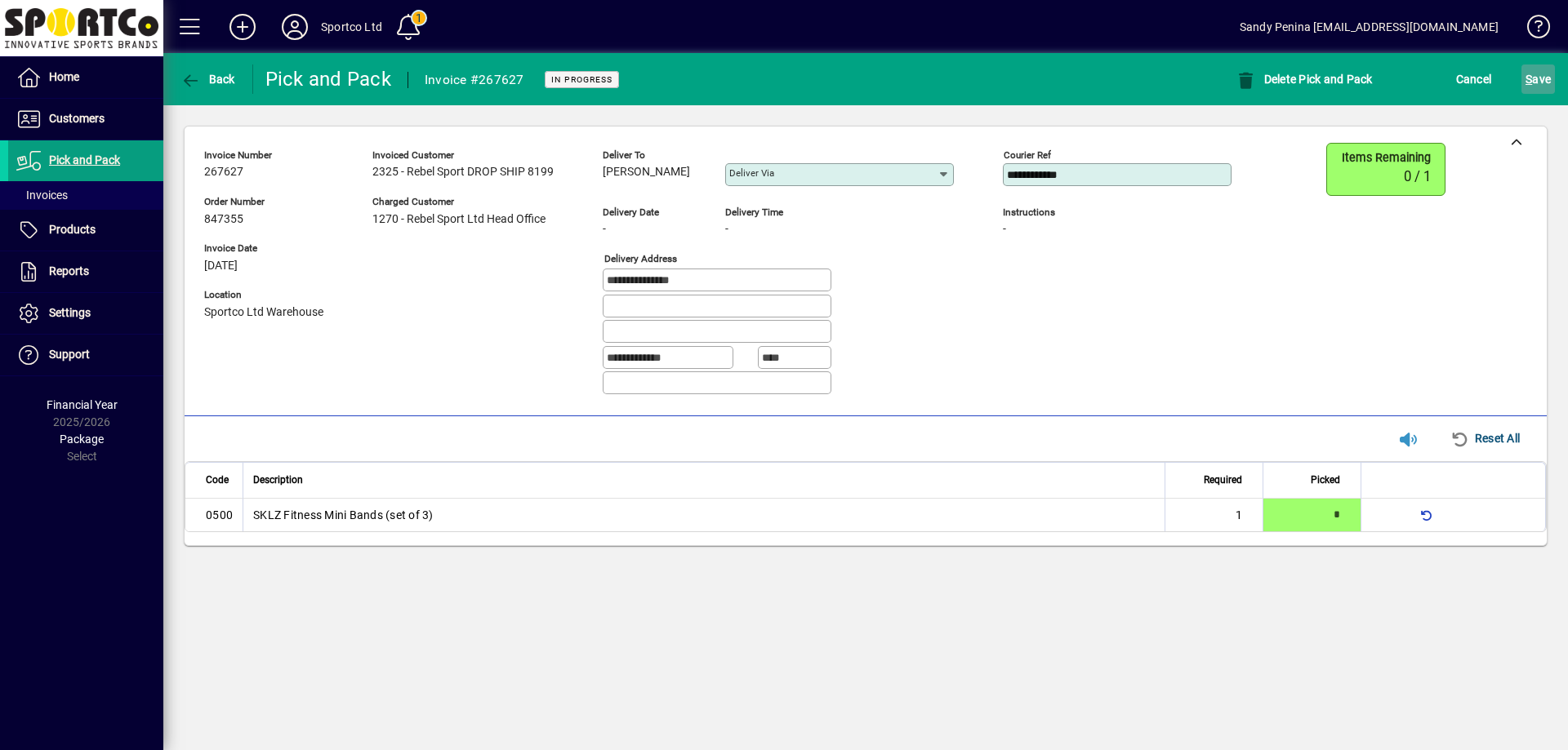
click at [1537, 83] on span "S ave" at bounding box center [1537, 79] width 26 height 26
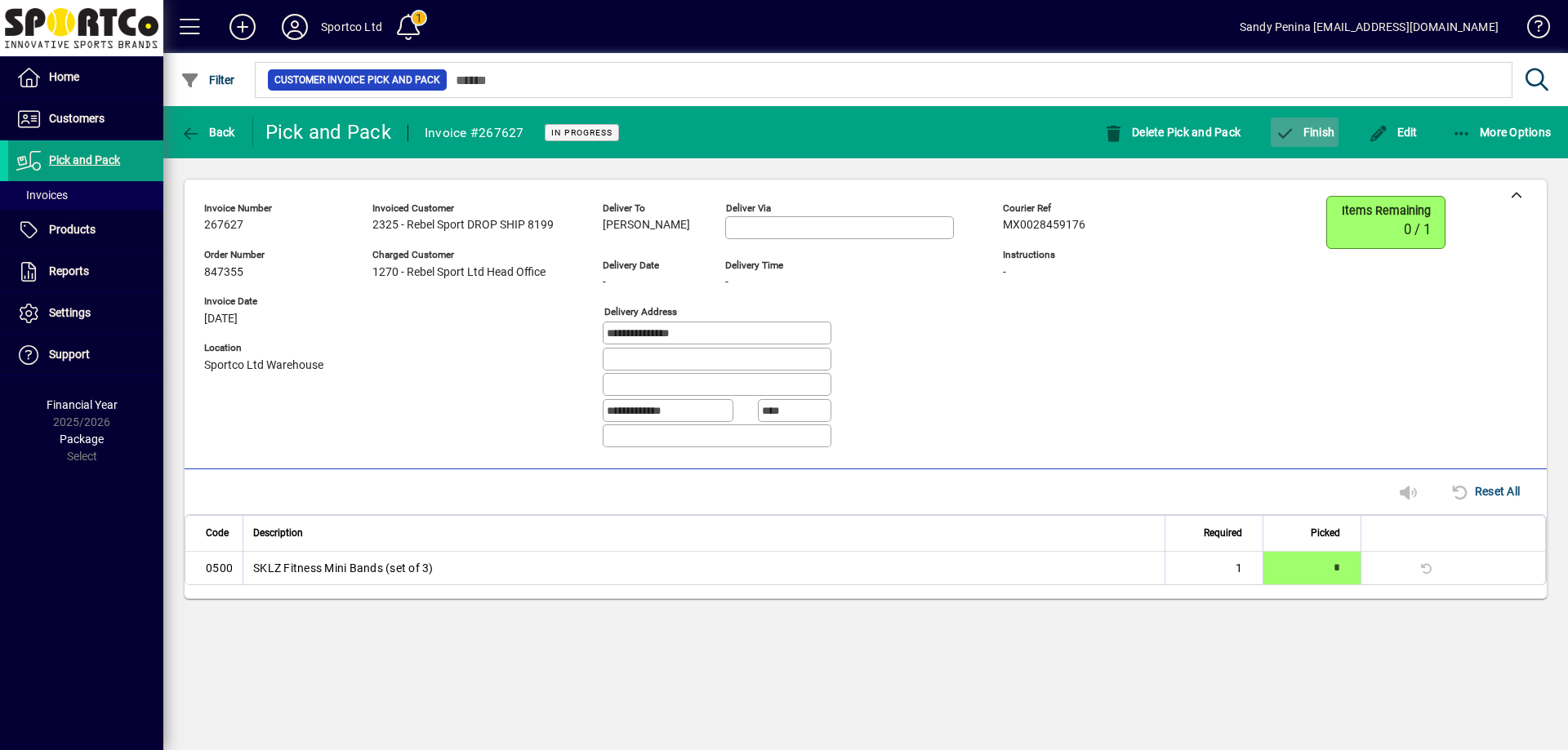
click at [1331, 145] on span "button" at bounding box center [1304, 131] width 68 height 39
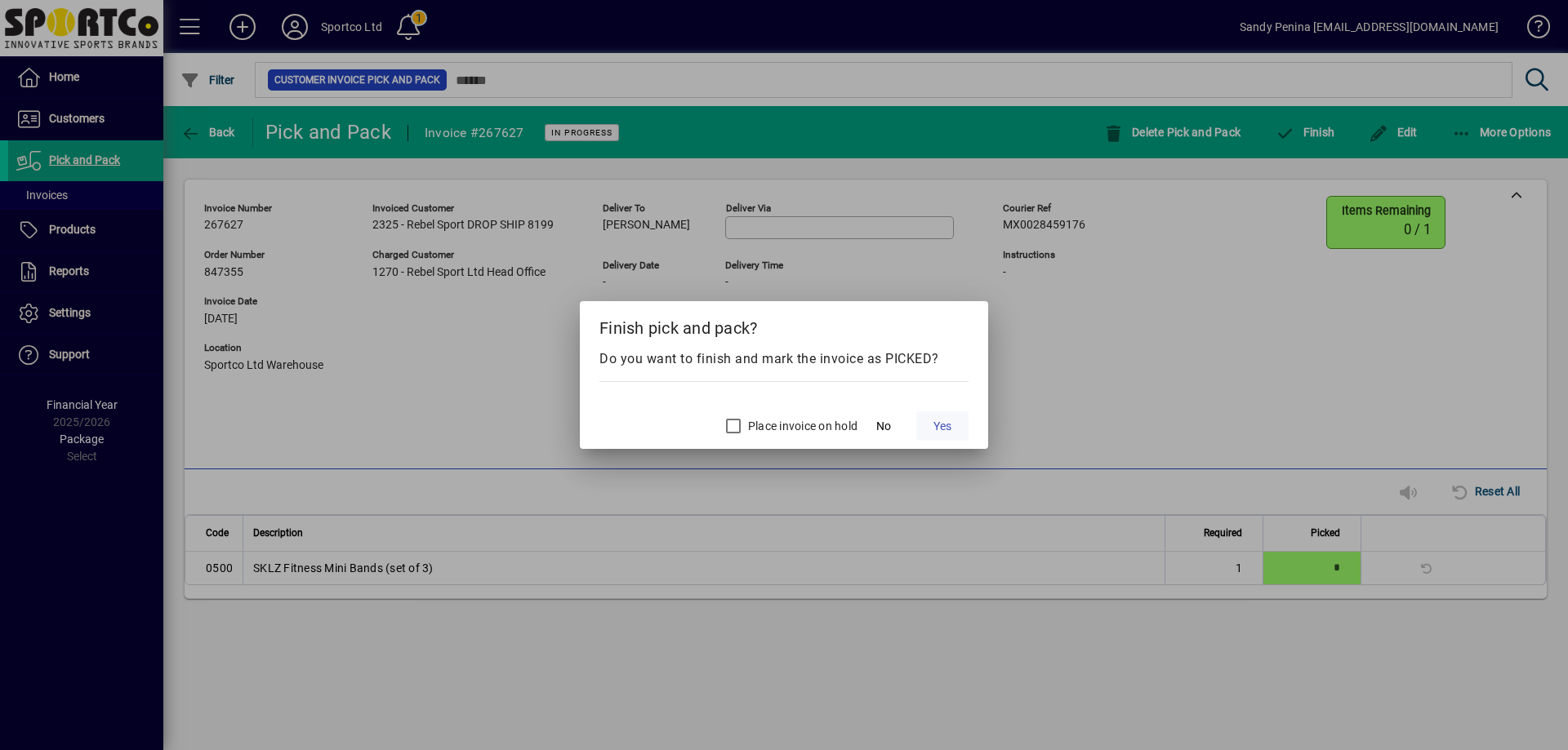
click at [946, 432] on span "Yes" at bounding box center [942, 426] width 18 height 17
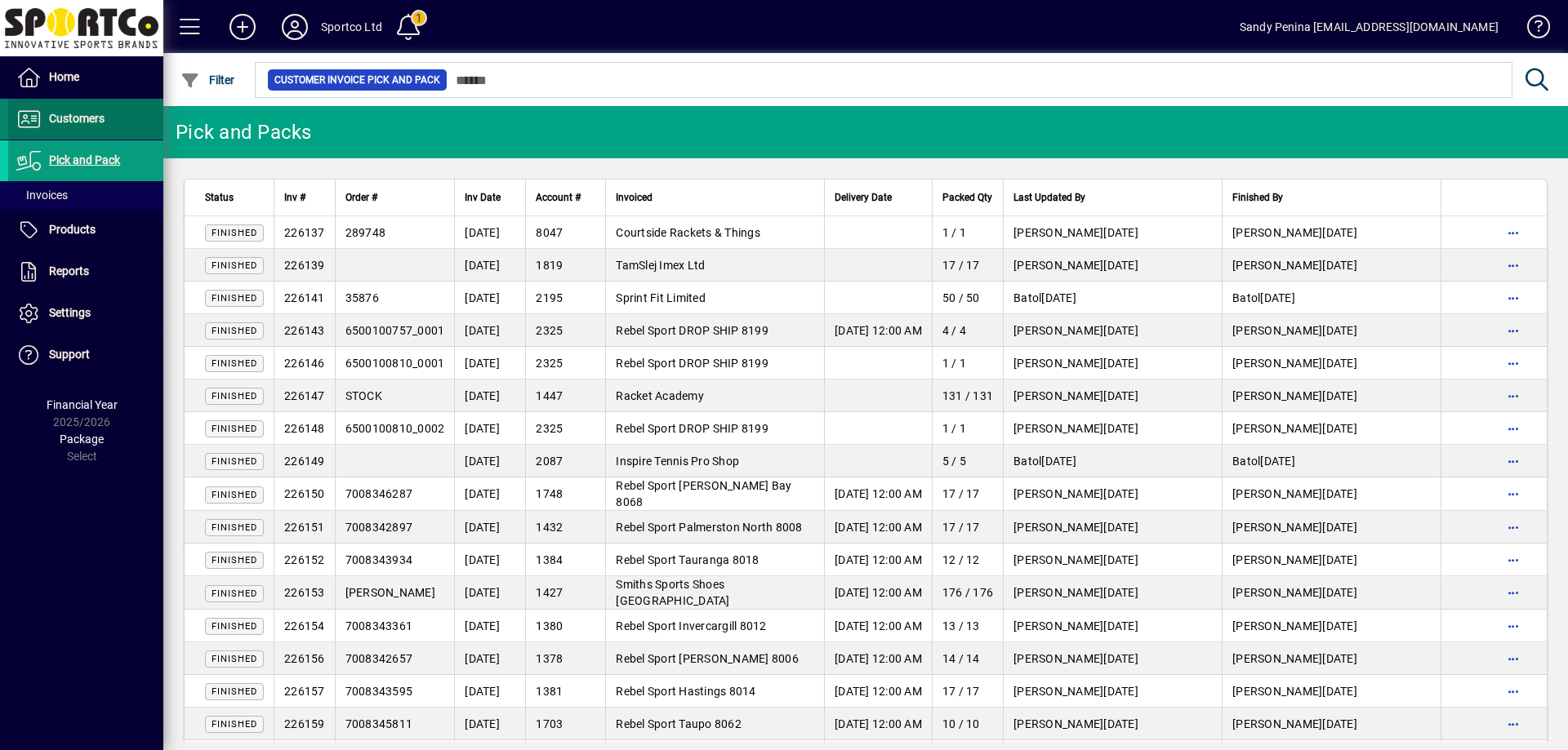
click at [93, 123] on span "Customers" at bounding box center [76, 118] width 55 height 13
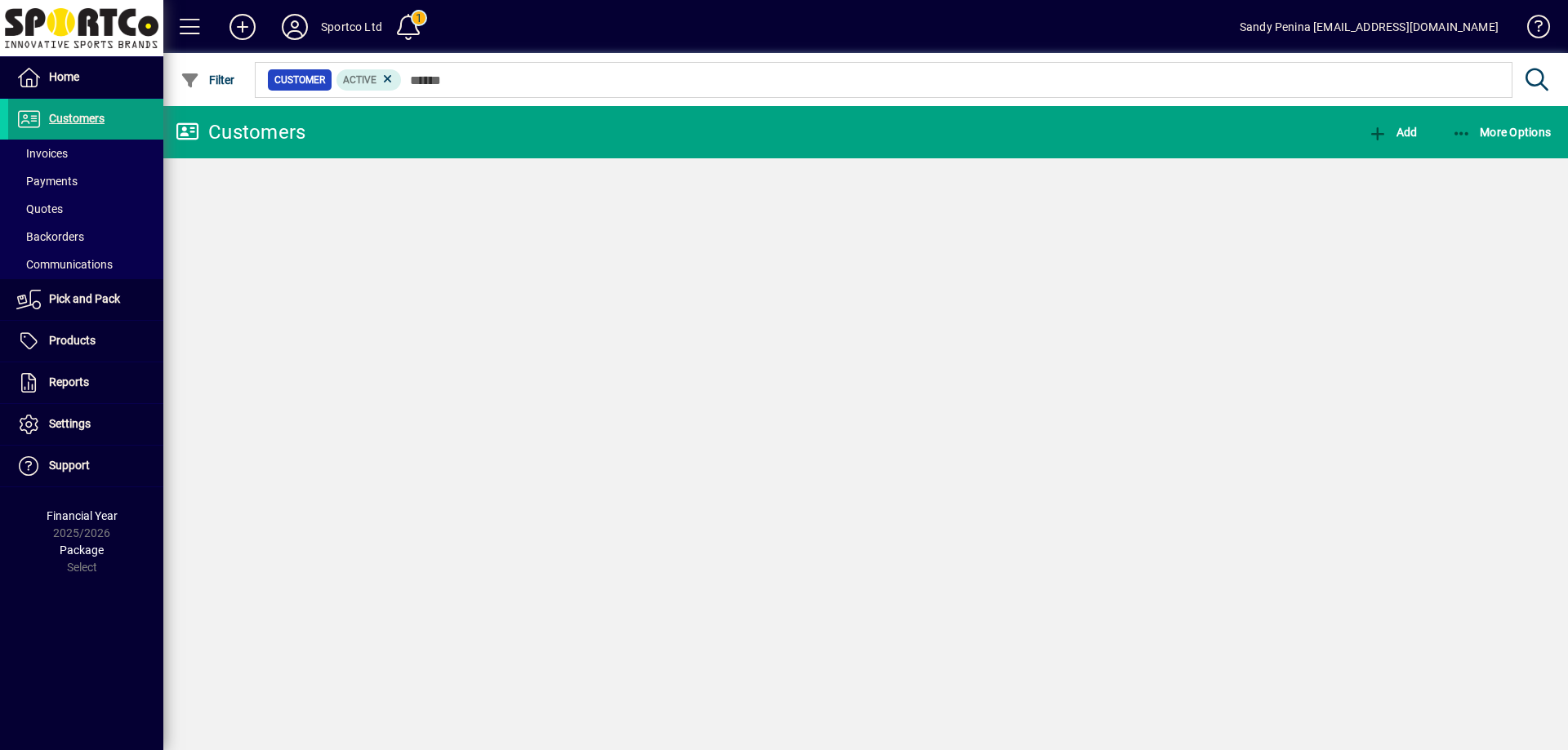
click at [89, 152] on span at bounding box center [86, 153] width 155 height 39
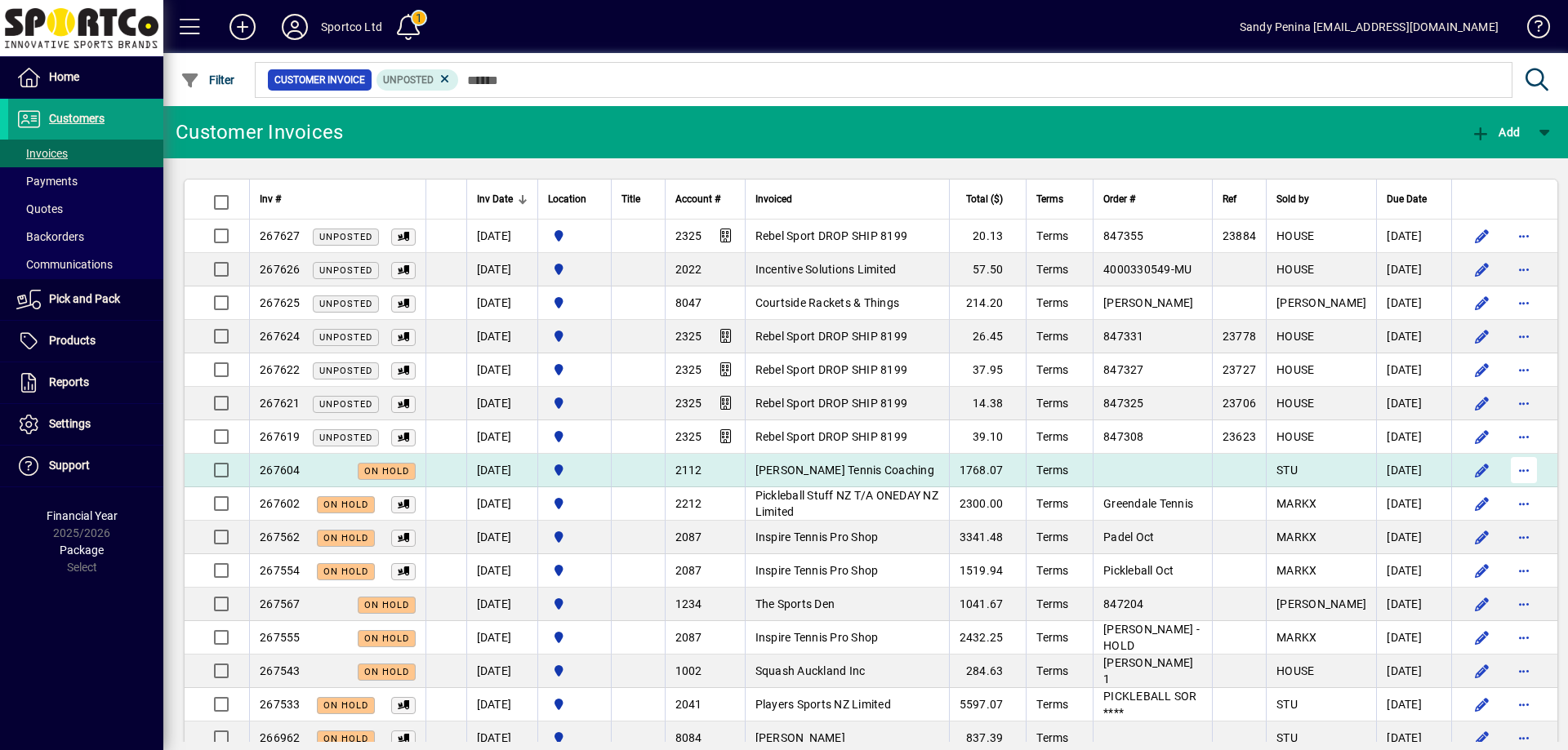
click at [1504, 474] on span "button" at bounding box center [1523, 470] width 39 height 39
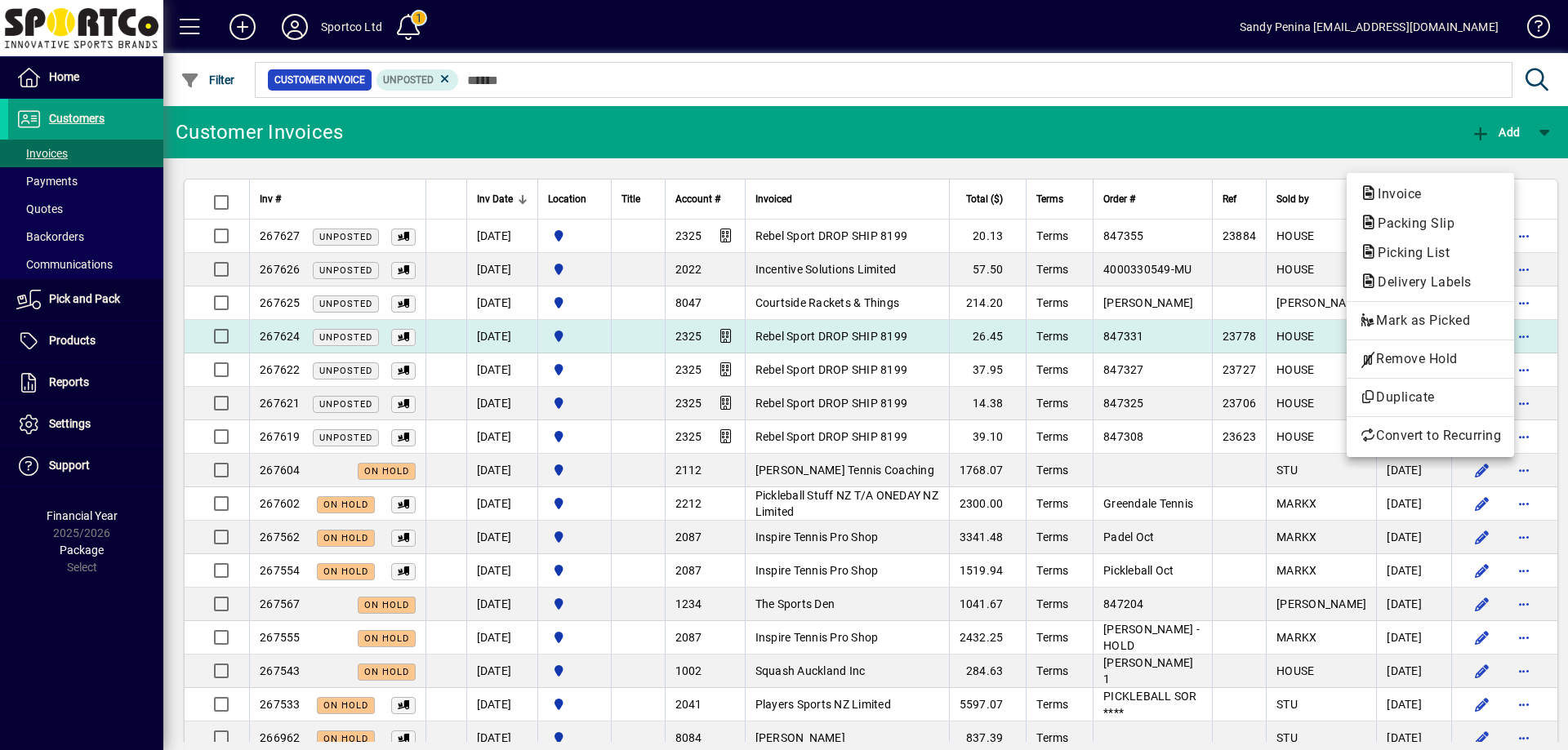
drag, startPoint x: 1441, startPoint y: 359, endPoint x: 1427, endPoint y: 353, distance: 15.2
click at [1441, 358] on span "Remove Hold" at bounding box center [1430, 360] width 141 height 20
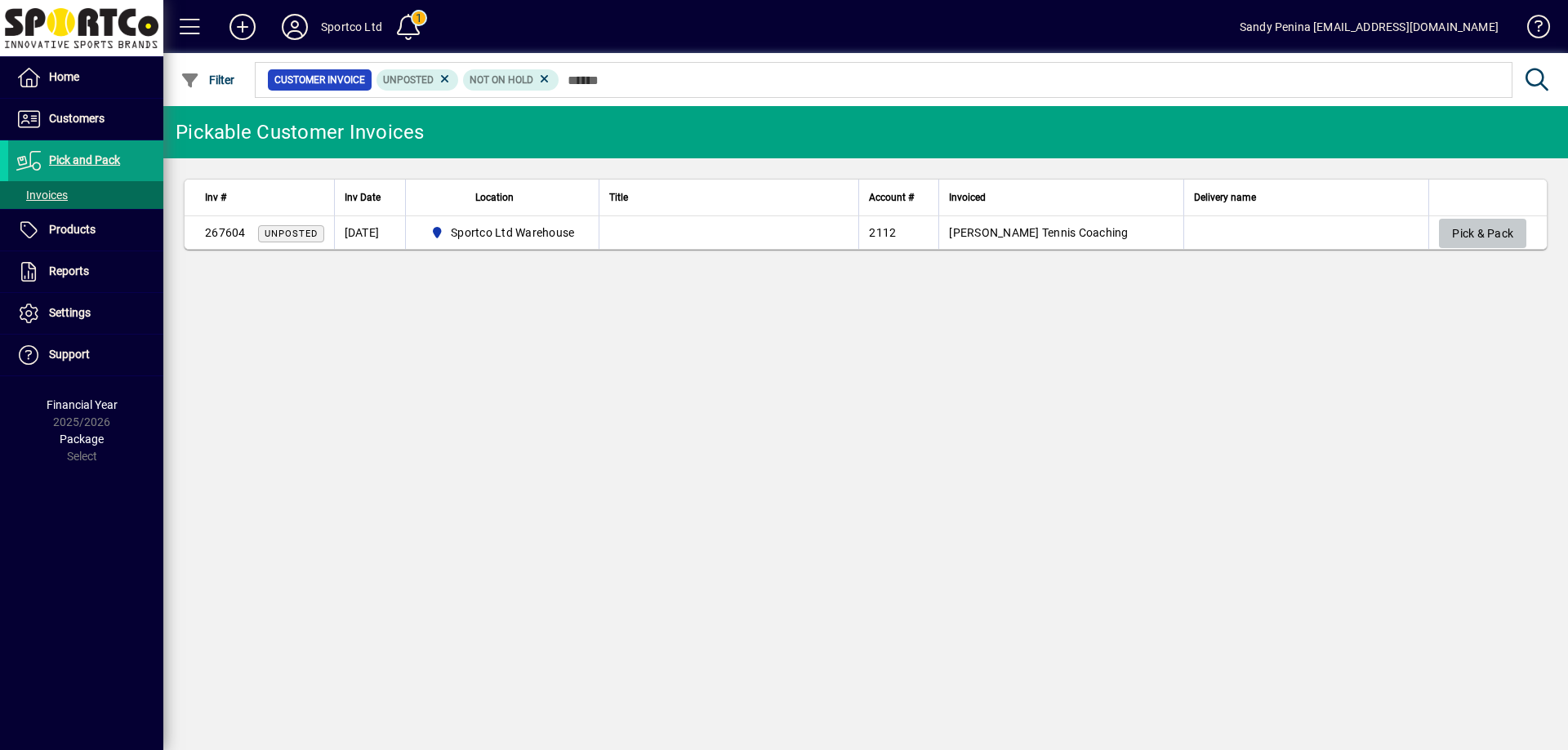
click at [1480, 232] on span "Pick & Pack" at bounding box center [1482, 234] width 61 height 27
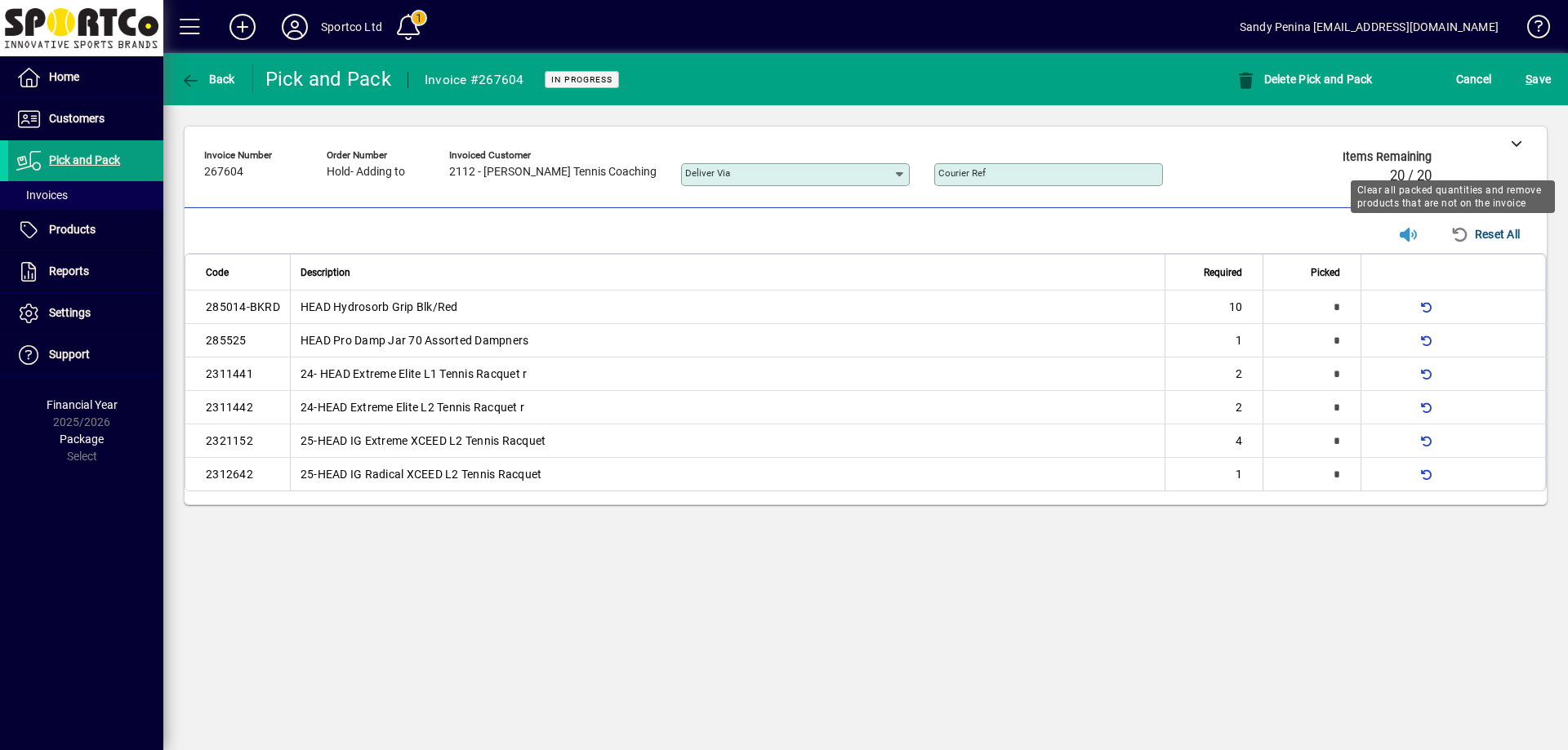
type input "*"
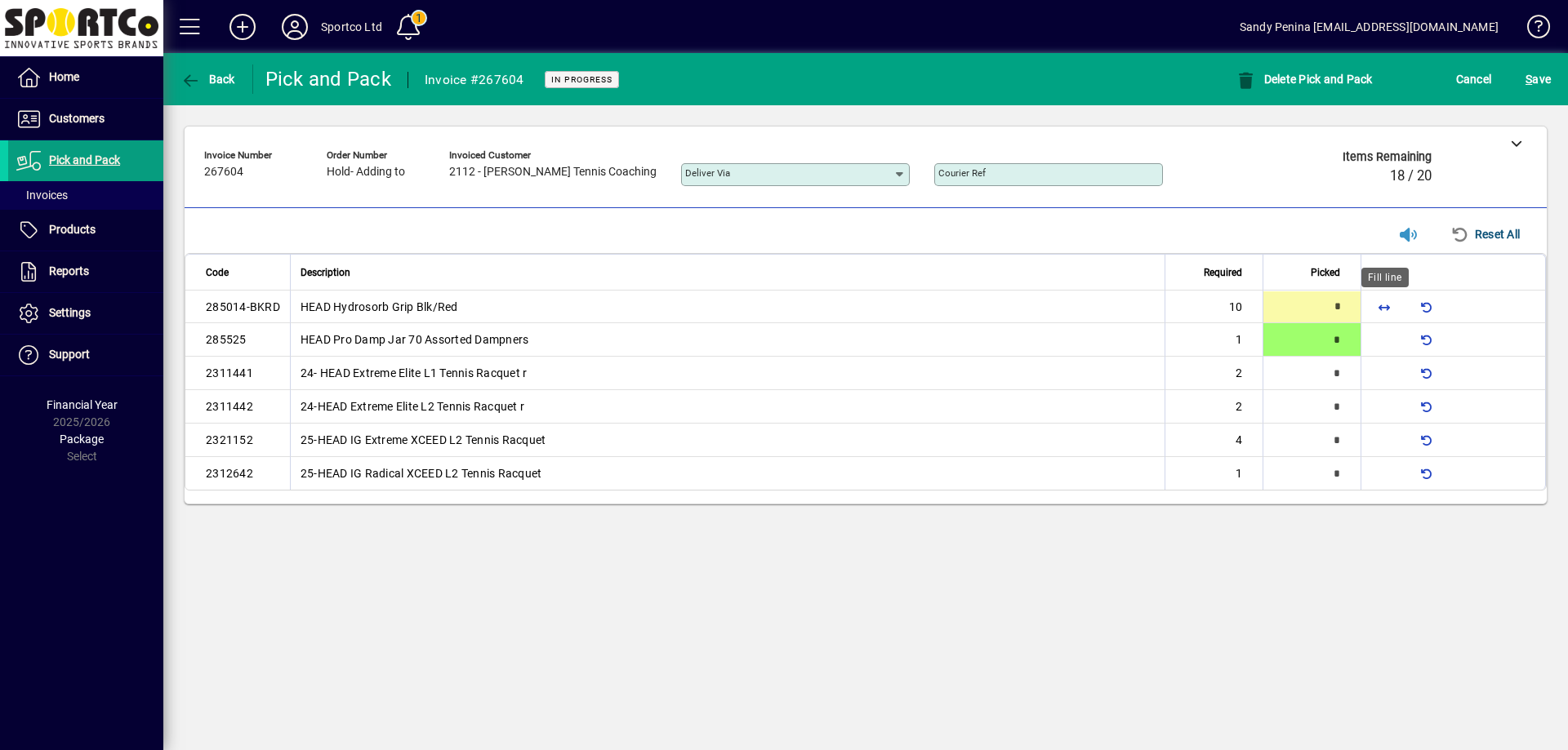
click at [1381, 305] on span "button" at bounding box center [1384, 307] width 39 height 39
type input "**"
type input "*"
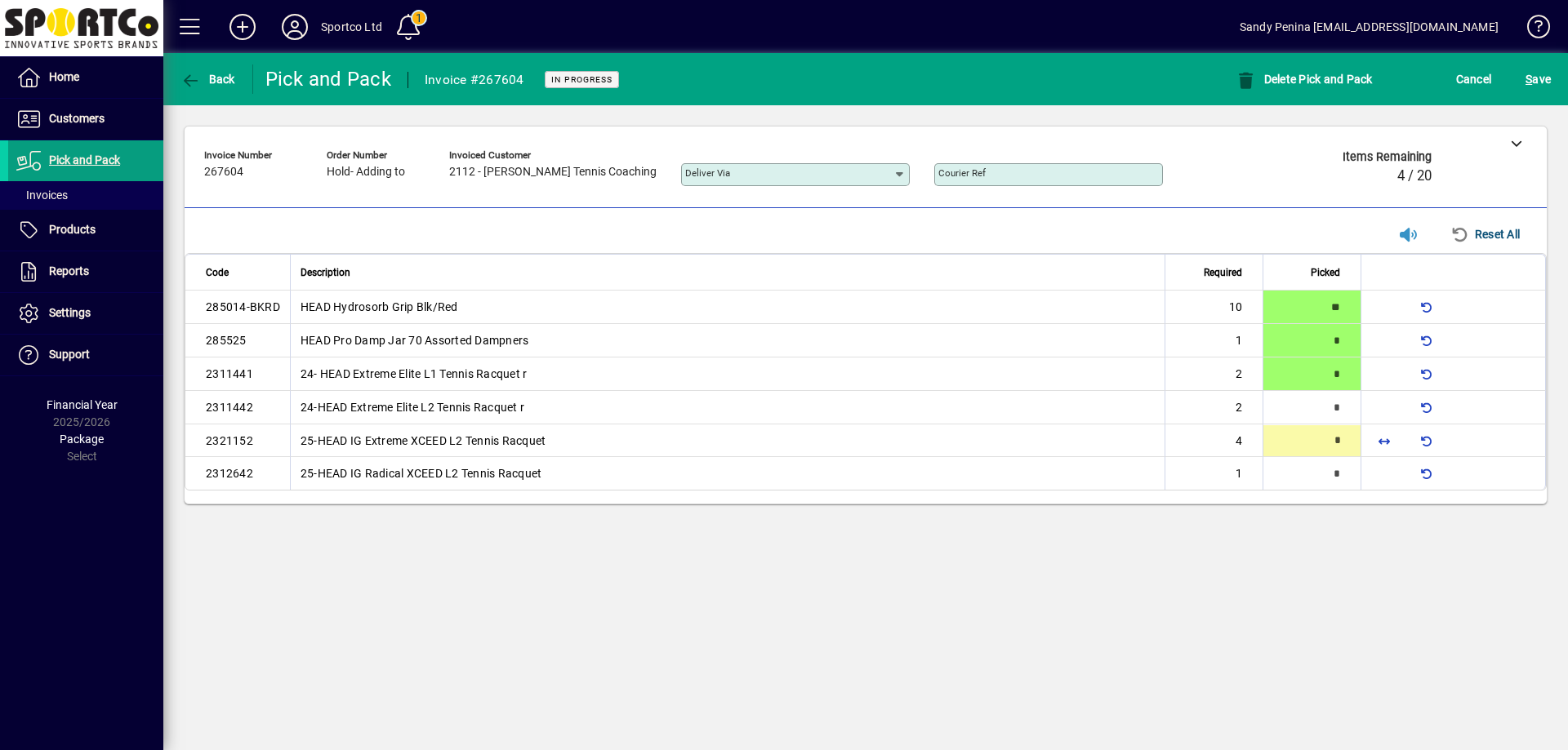
type input "*"
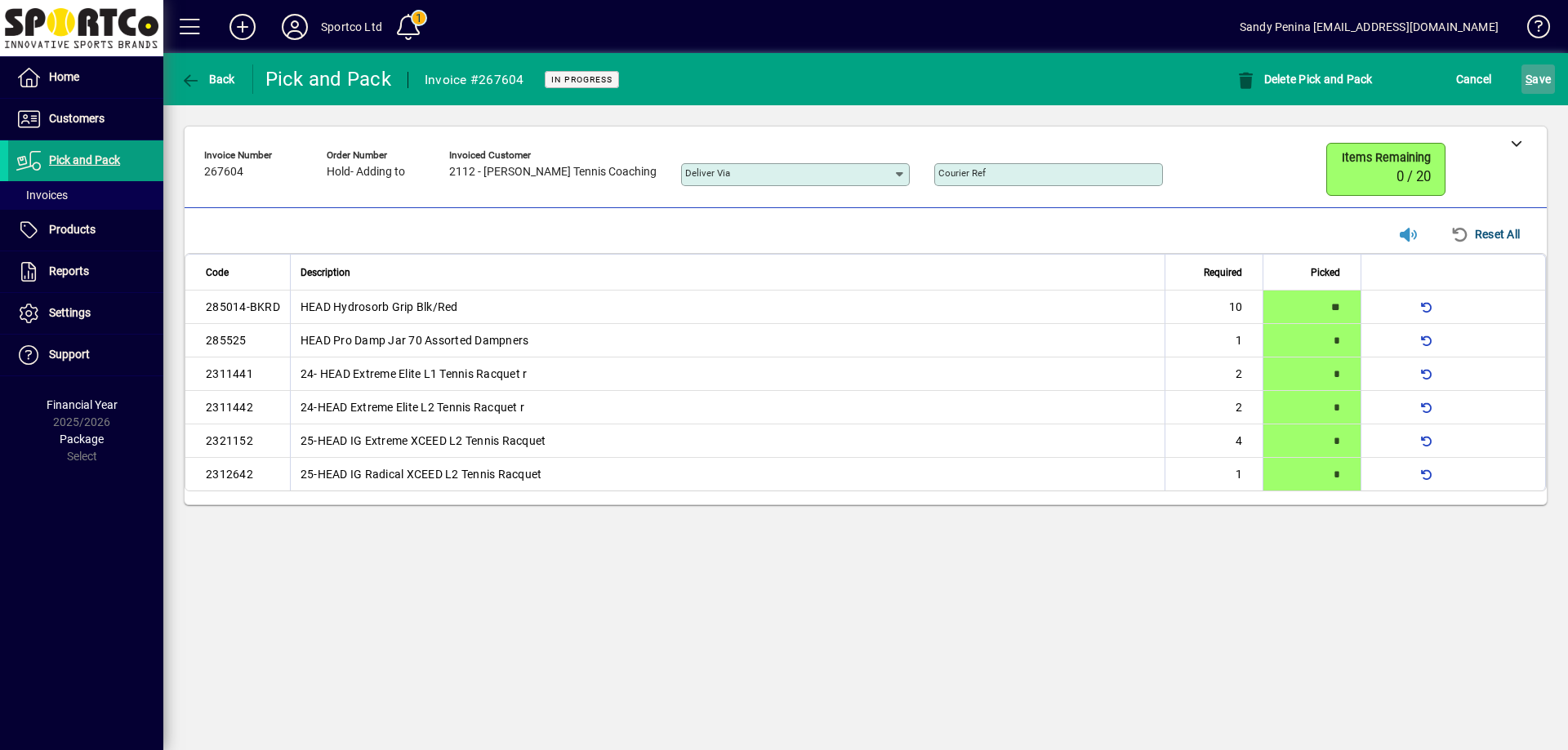
click at [1546, 79] on span "S ave" at bounding box center [1537, 79] width 26 height 26
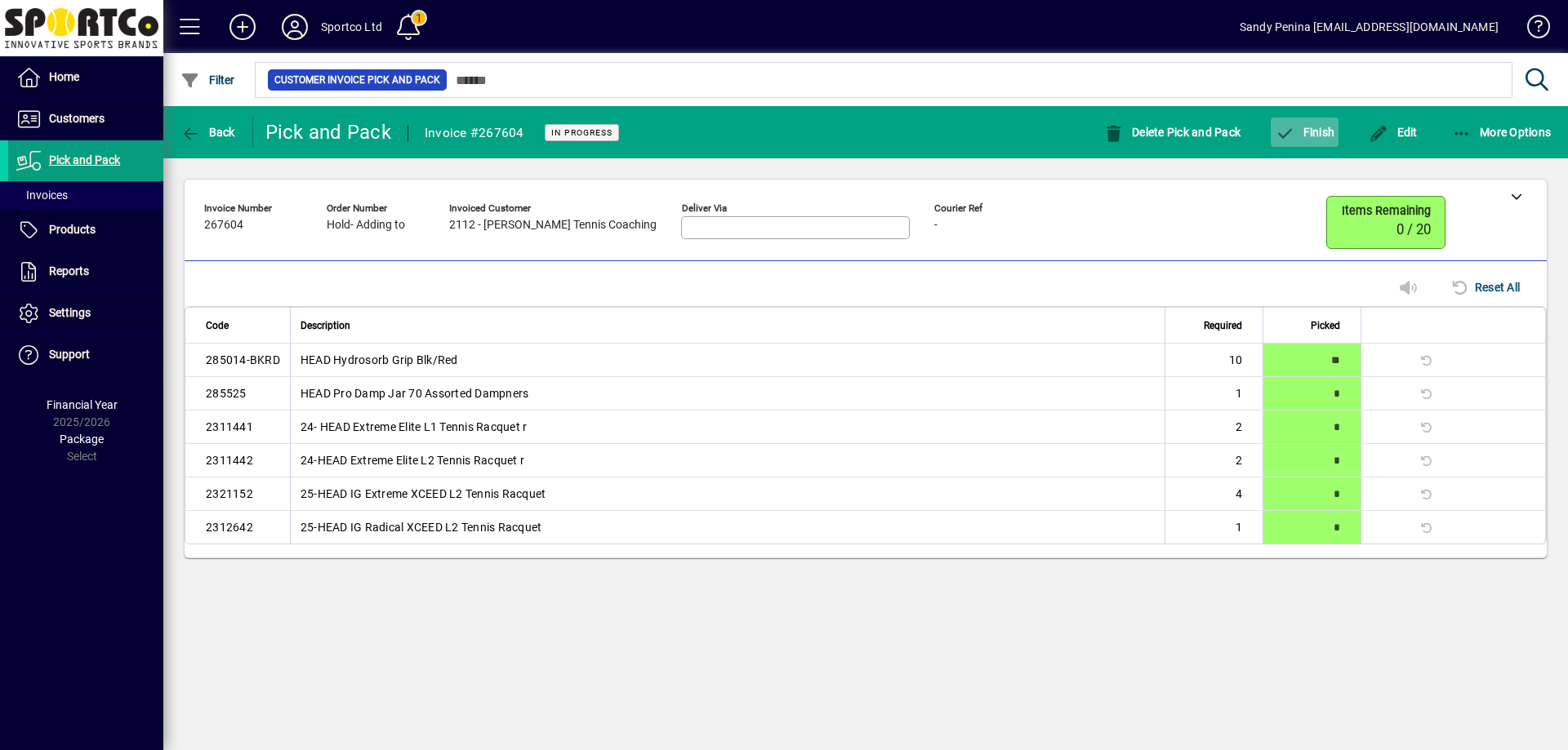
click at [1299, 137] on span "Finish" at bounding box center [1304, 132] width 60 height 13
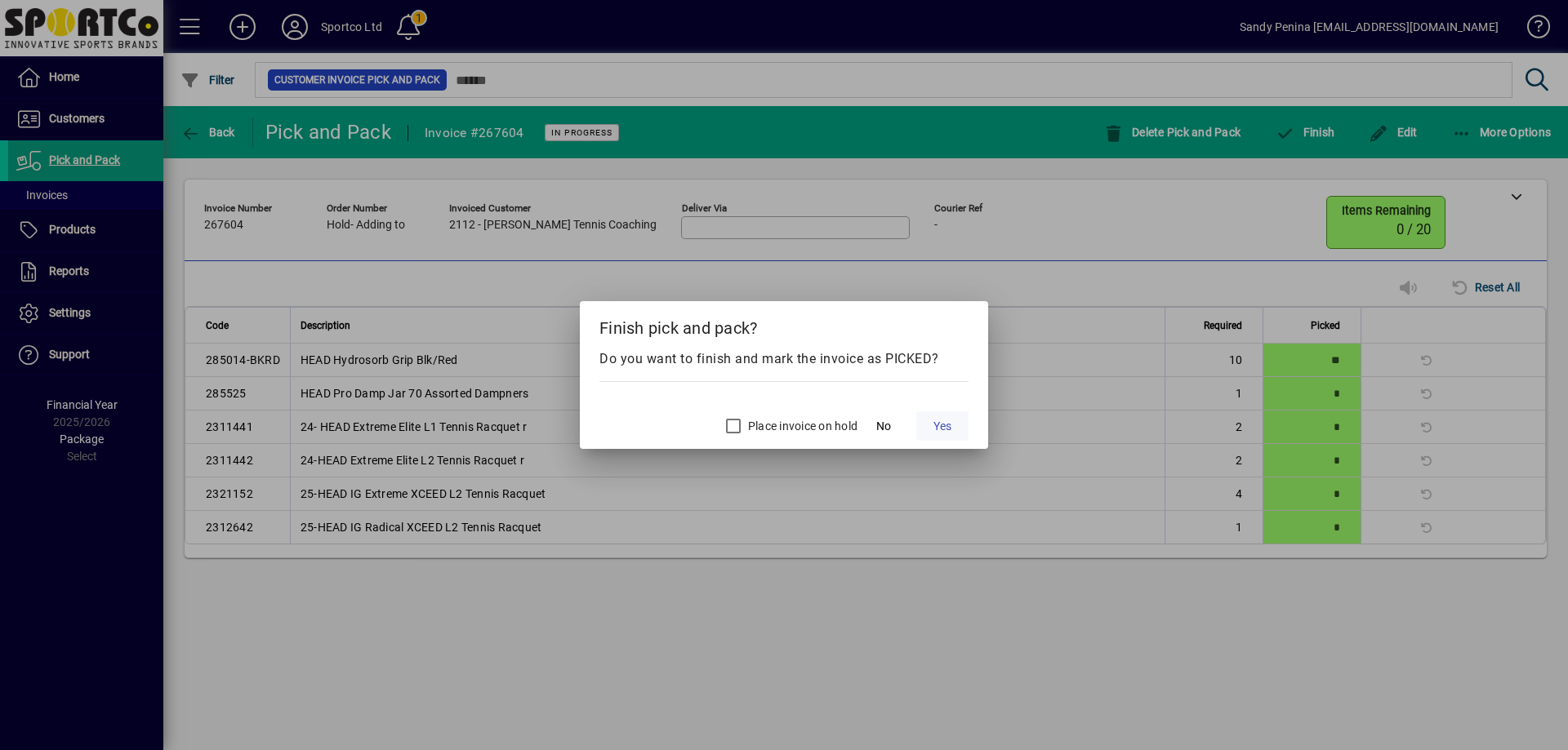
click at [934, 422] on span "Yes" at bounding box center [942, 426] width 18 height 17
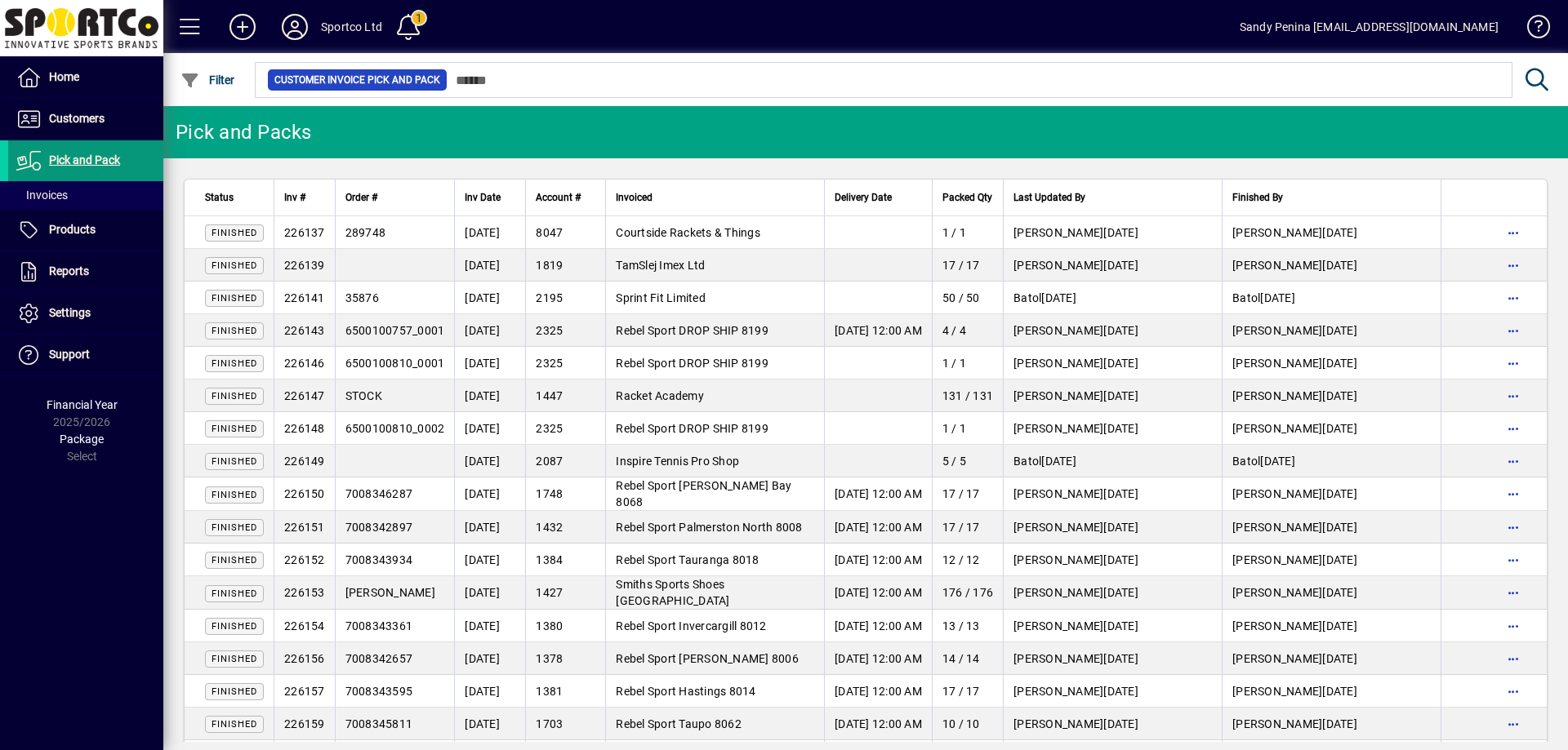
click at [103, 157] on span "Pick and Pack" at bounding box center [84, 160] width 71 height 13
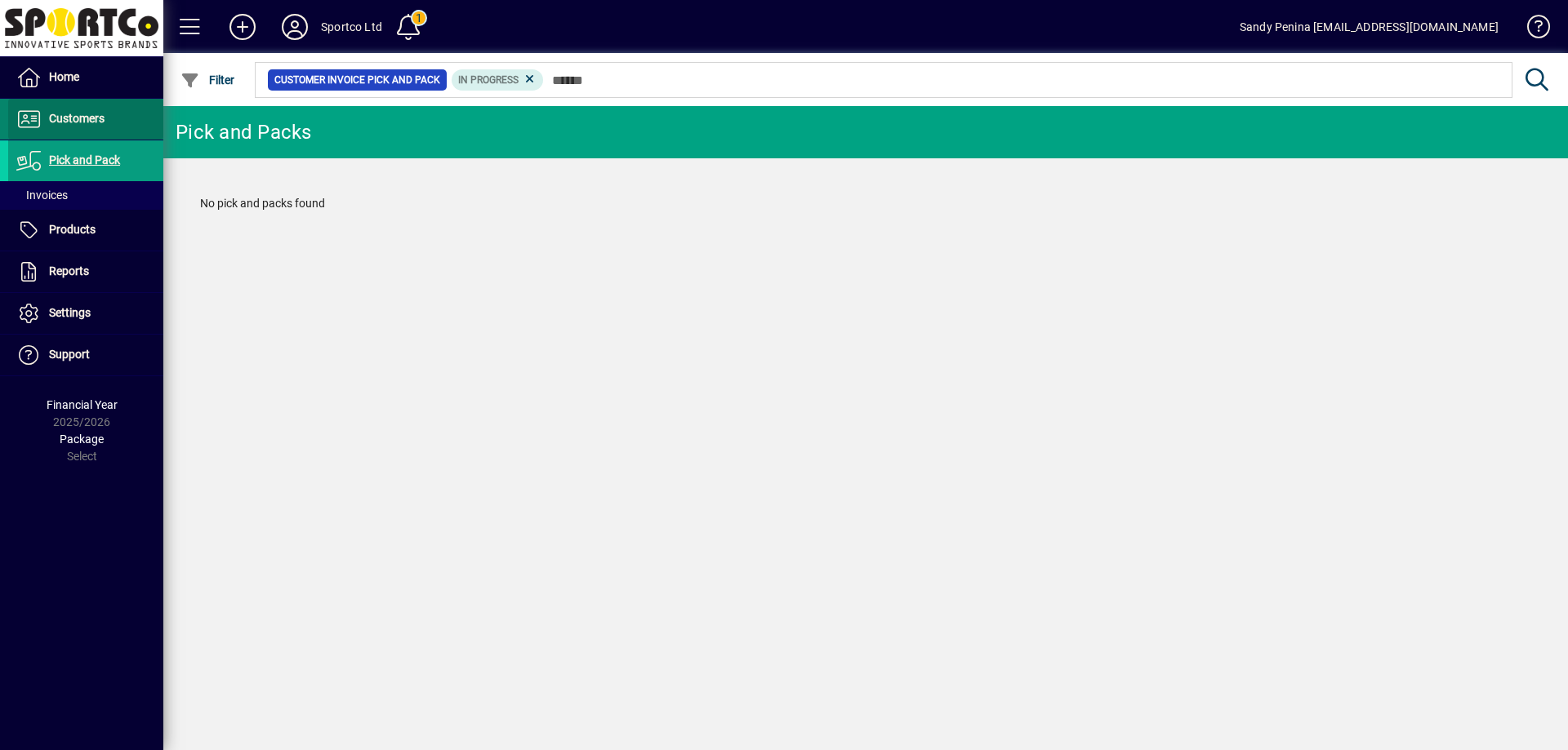
click at [88, 127] on span "Customers" at bounding box center [56, 119] width 97 height 20
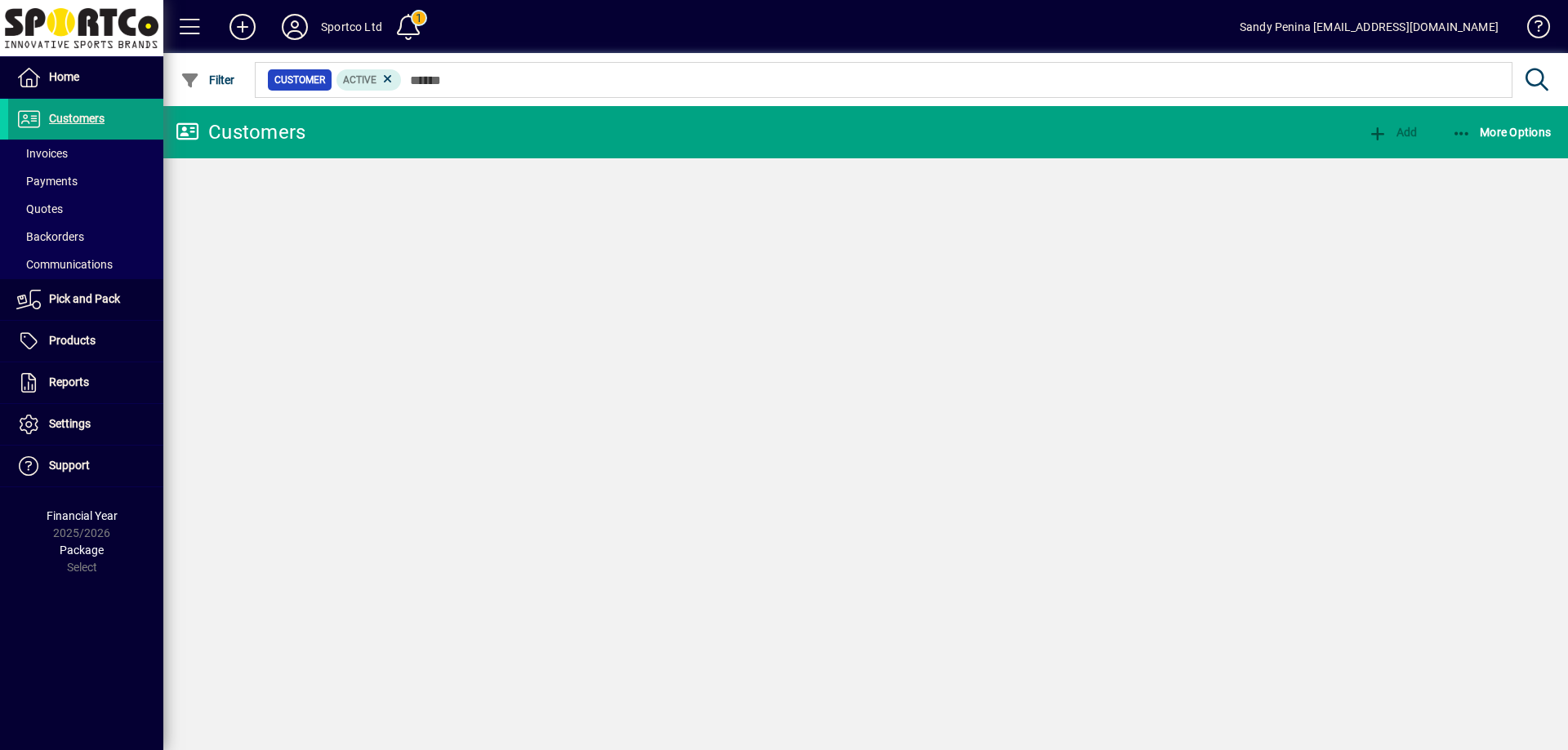
click at [101, 152] on span at bounding box center [86, 153] width 155 height 39
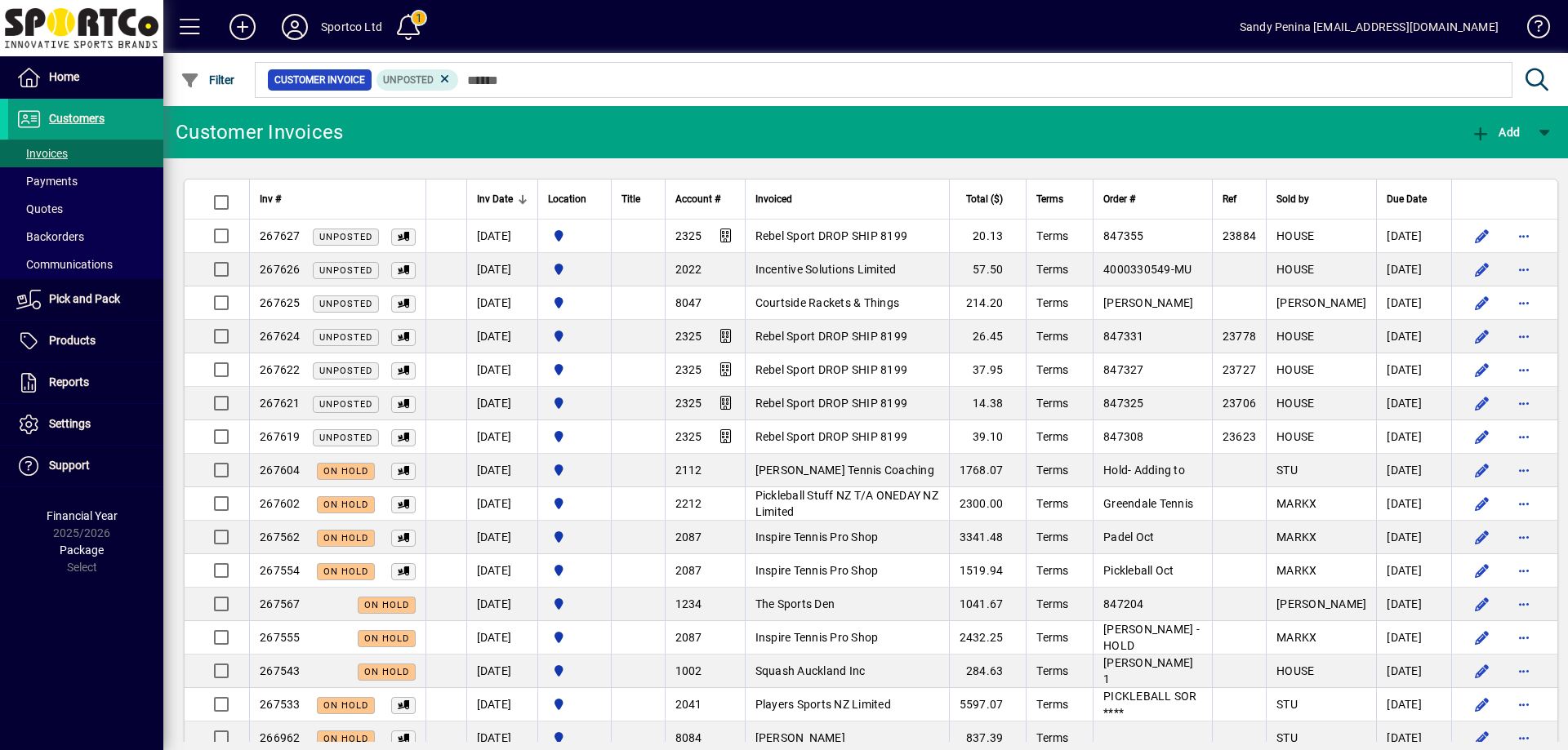
drag, startPoint x: 405, startPoint y: 418, endPoint x: 799, endPoint y: 131, distance: 487.4
click at [803, 131] on mat-toolbar-row "Customer Invoices Add" at bounding box center [865, 131] width 1404 height 52
